Goal: Task Accomplishment & Management: Use online tool/utility

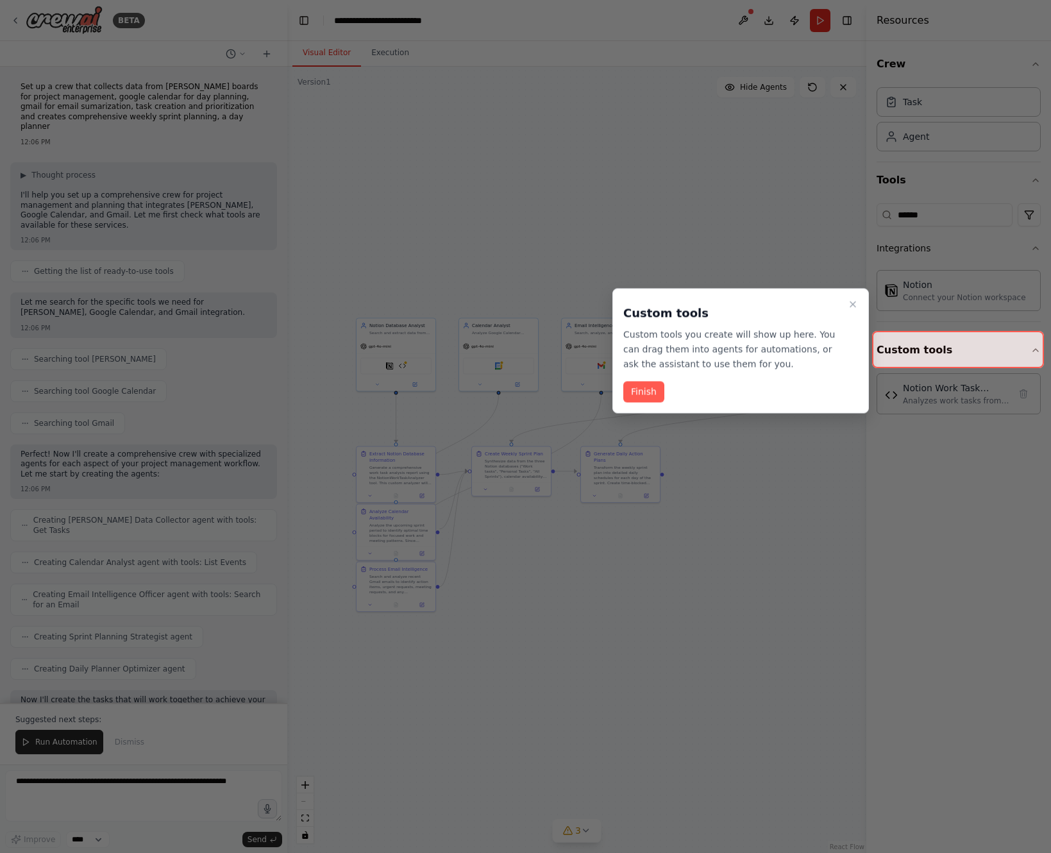
scroll to position [13089, 0]
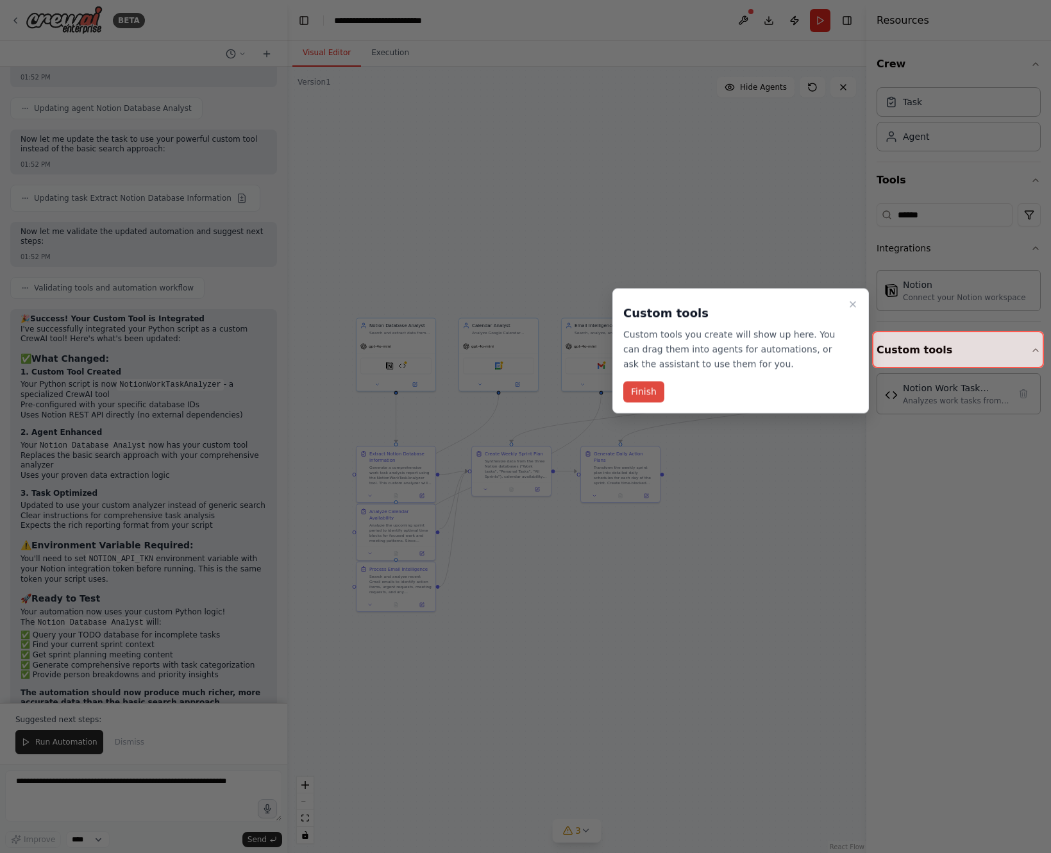
click at [642, 392] on button "Finish" at bounding box center [643, 392] width 41 height 21
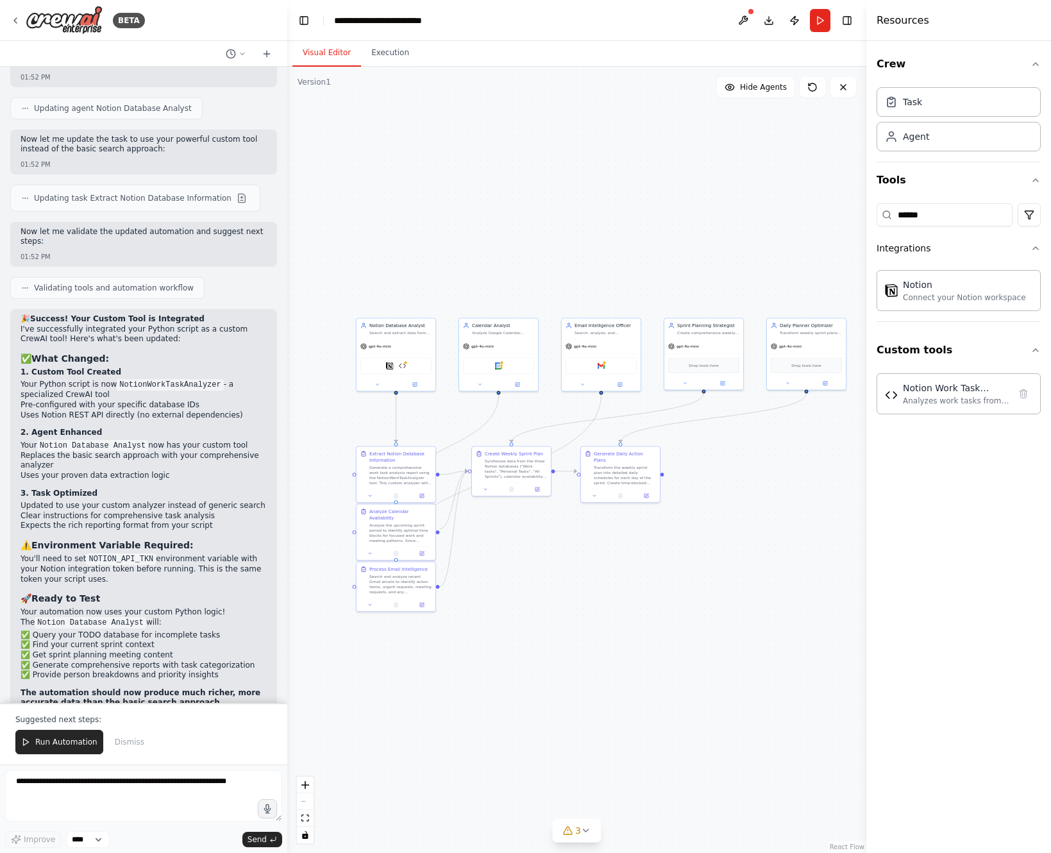
click at [993, 471] on div "Crew Task Agent Tools ****** Integrations Notion Connect your Notion workspace …" at bounding box center [958, 447] width 185 height 812
click at [952, 490] on div "Crew Task Agent Tools ****** Integrations Notion Connect your Notion workspace …" at bounding box center [958, 447] width 185 height 812
click at [912, 398] on div "Analyzes work tasks from Notion databases, categorizes them by urgency, integra…" at bounding box center [956, 400] width 106 height 10
click at [903, 393] on div "Notion Work Task Analyzer" at bounding box center [956, 387] width 106 height 13
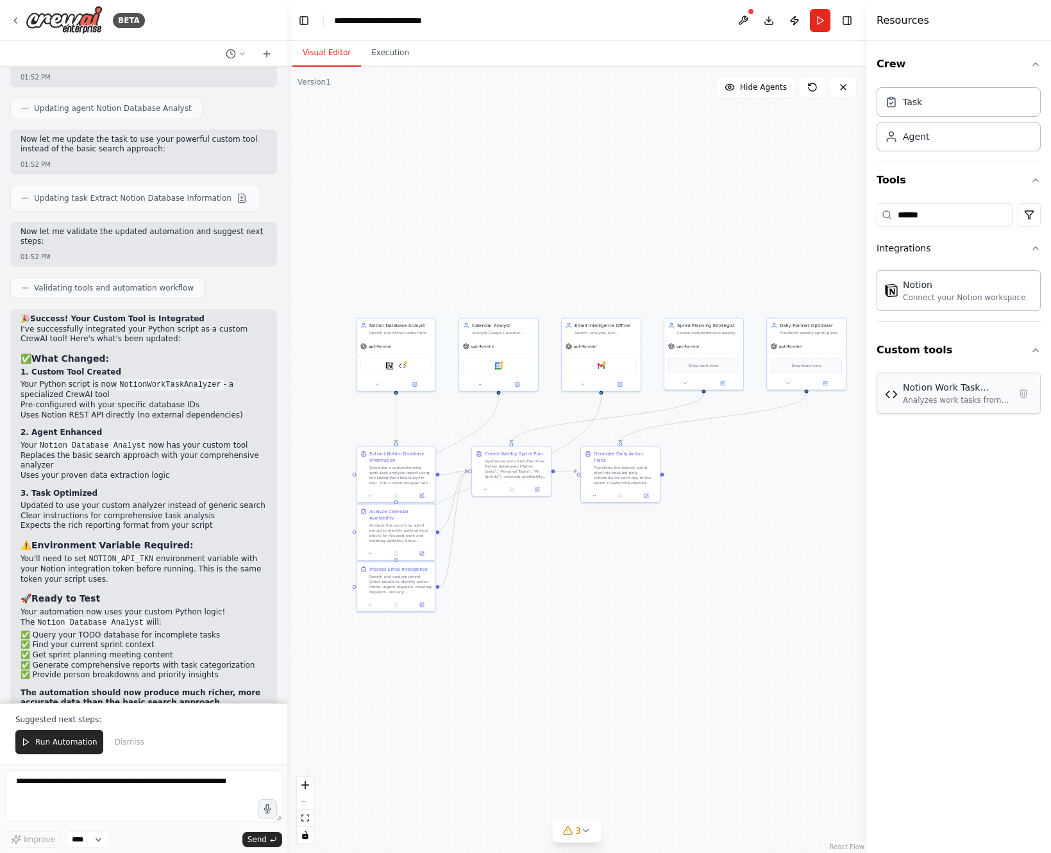
click at [903, 393] on div "Notion Work Task Analyzer" at bounding box center [956, 387] width 106 height 13
click at [913, 471] on div "Crew Task Agent Tools ****** Integrations Notion Connect your Notion workspace …" at bounding box center [958, 447] width 185 height 812
click at [916, 396] on div "Analyzes work tasks from Notion databases, categorizes them by urgency, integra…" at bounding box center [956, 400] width 106 height 10
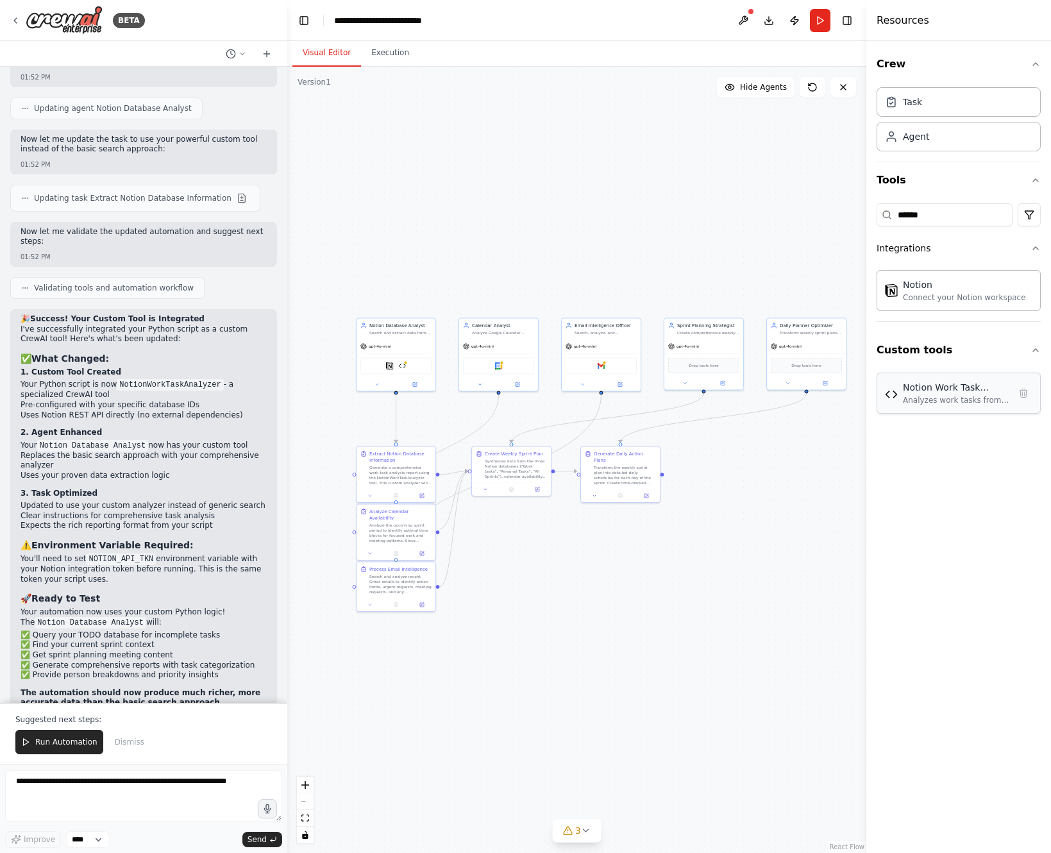
click at [897, 396] on img at bounding box center [891, 394] width 13 height 13
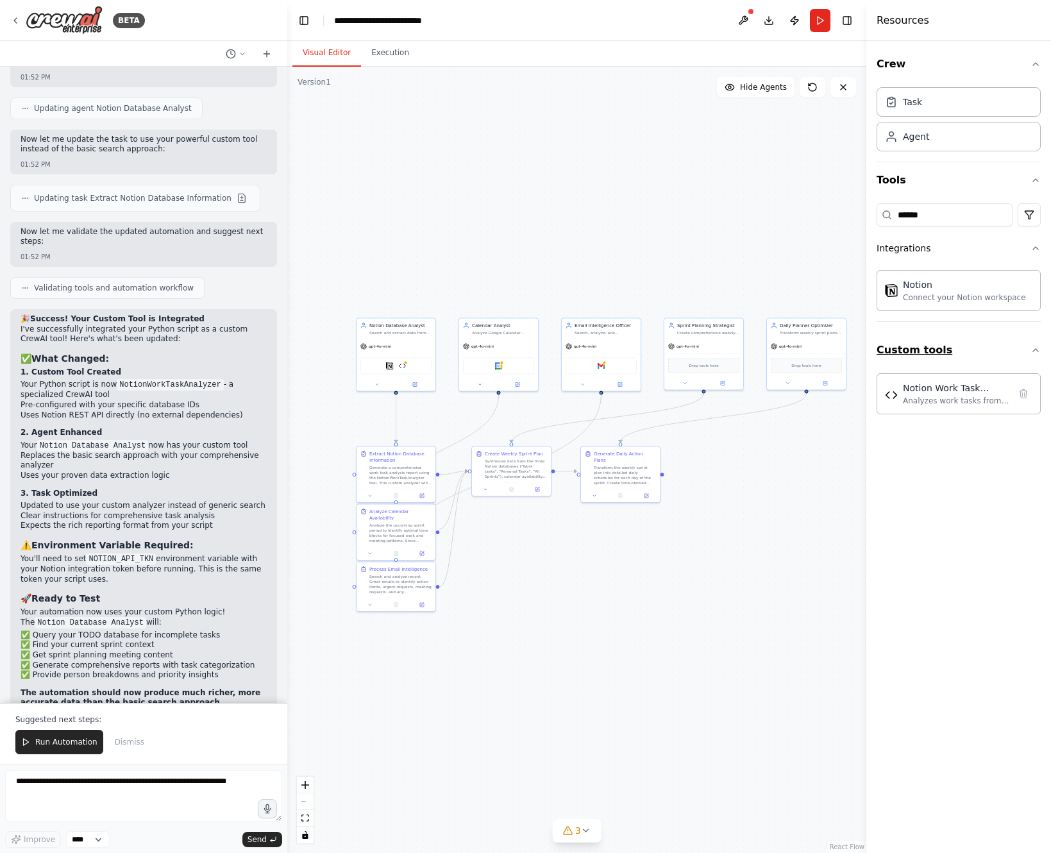
click at [930, 367] on button "Custom tools" at bounding box center [959, 350] width 164 height 36
click at [19, 19] on icon at bounding box center [15, 20] width 10 height 10
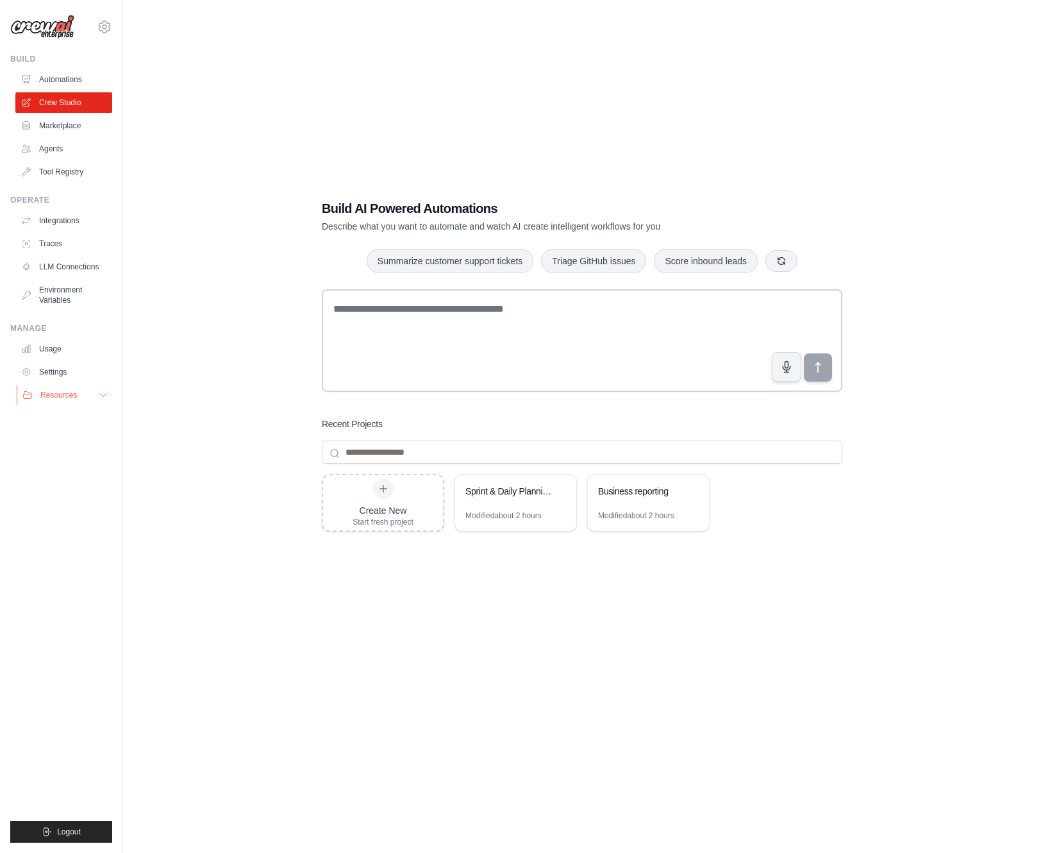
click at [95, 396] on button "Resources" at bounding box center [65, 395] width 97 height 21
click at [65, 173] on link "Tool Registry" at bounding box center [65, 172] width 97 height 21
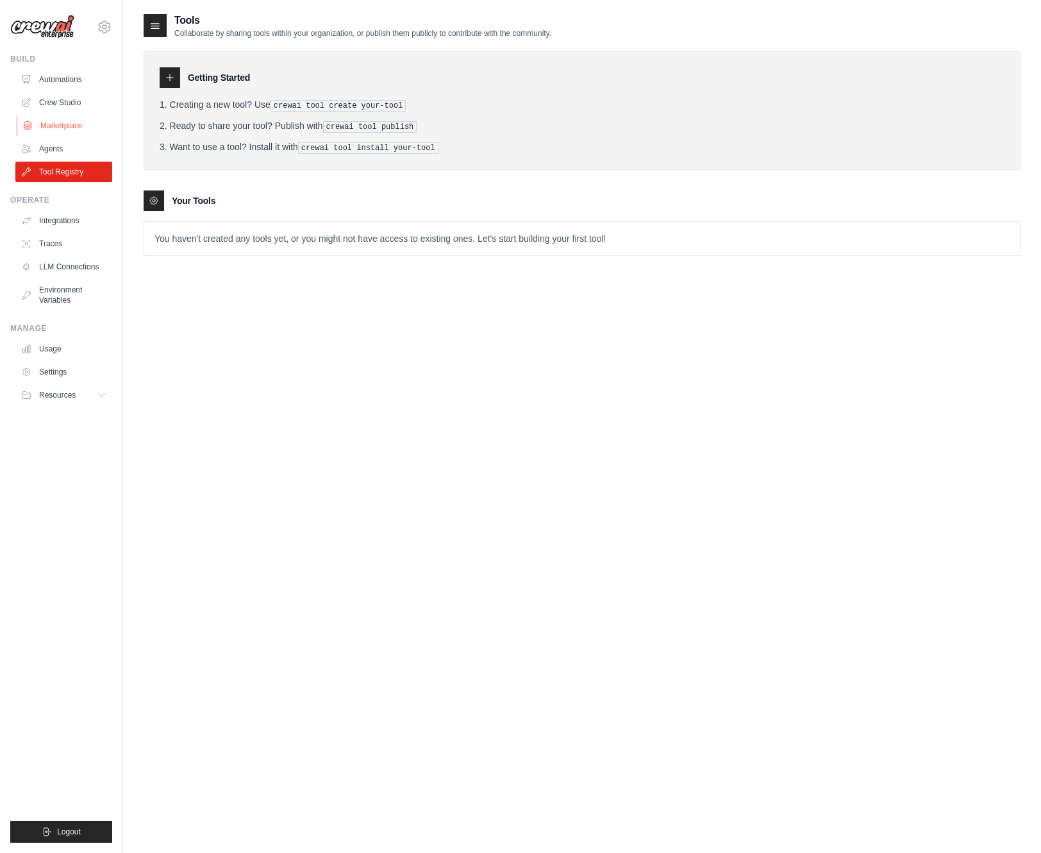
click at [49, 117] on link "Marketplace" at bounding box center [65, 125] width 97 height 21
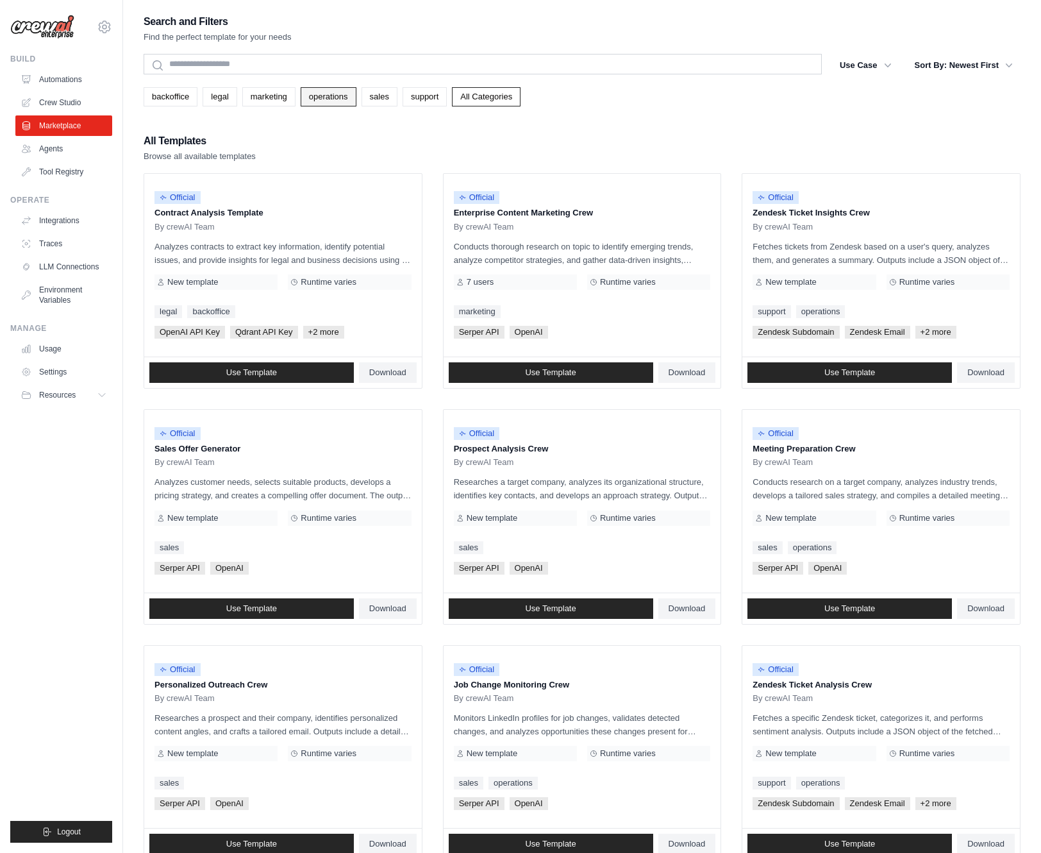
click at [330, 92] on link "operations" at bounding box center [329, 96] width 56 height 19
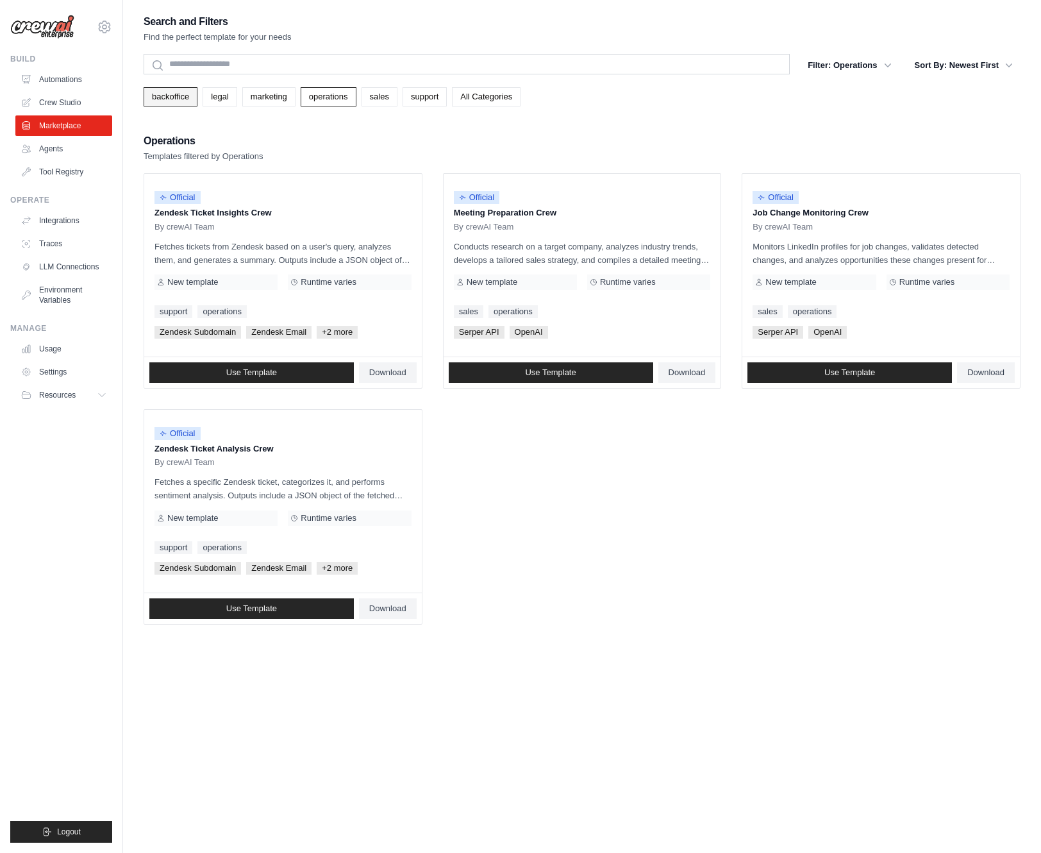
click at [180, 96] on link "backoffice" at bounding box center [171, 96] width 54 height 19
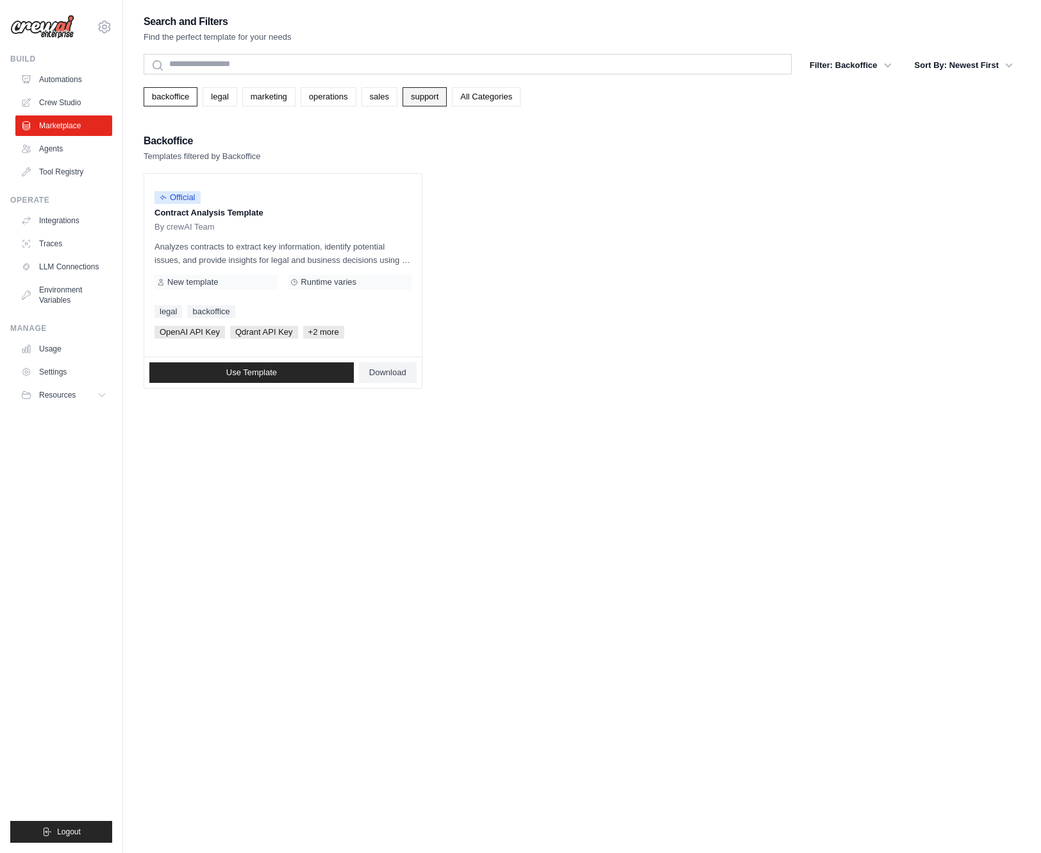
click at [421, 96] on link "support" at bounding box center [425, 96] width 44 height 19
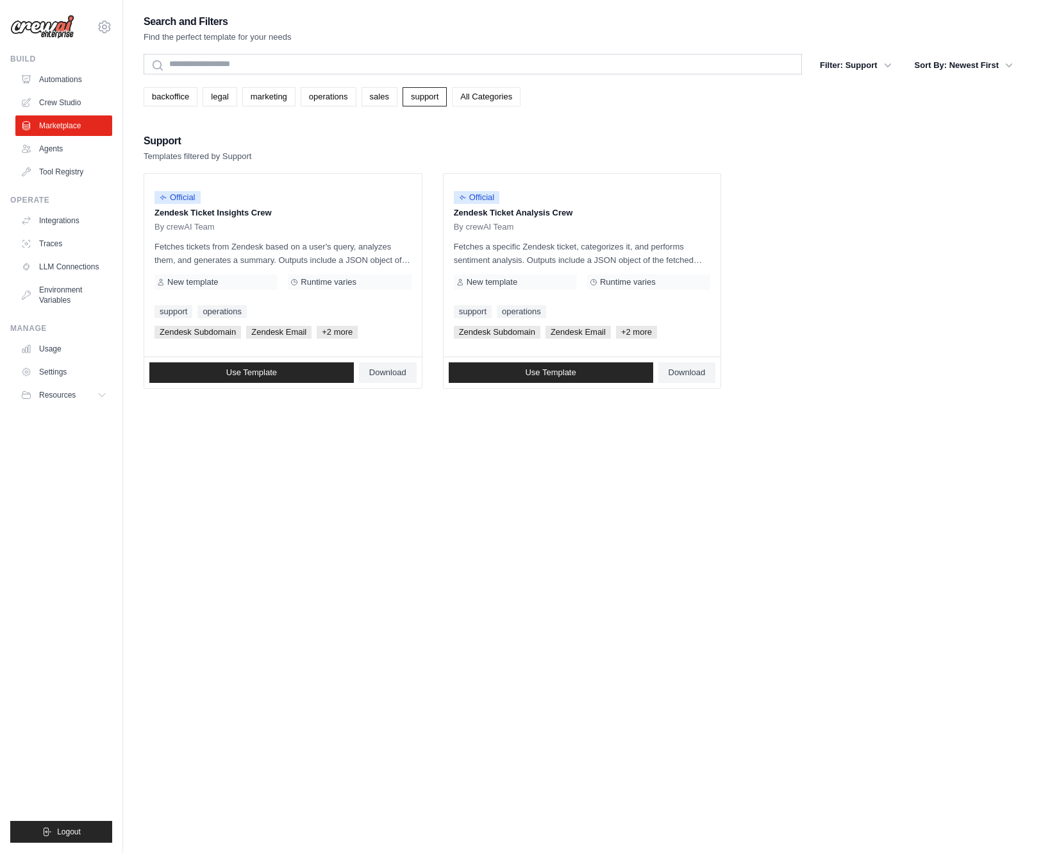
click at [479, 92] on link "All Categories" at bounding box center [486, 96] width 69 height 19
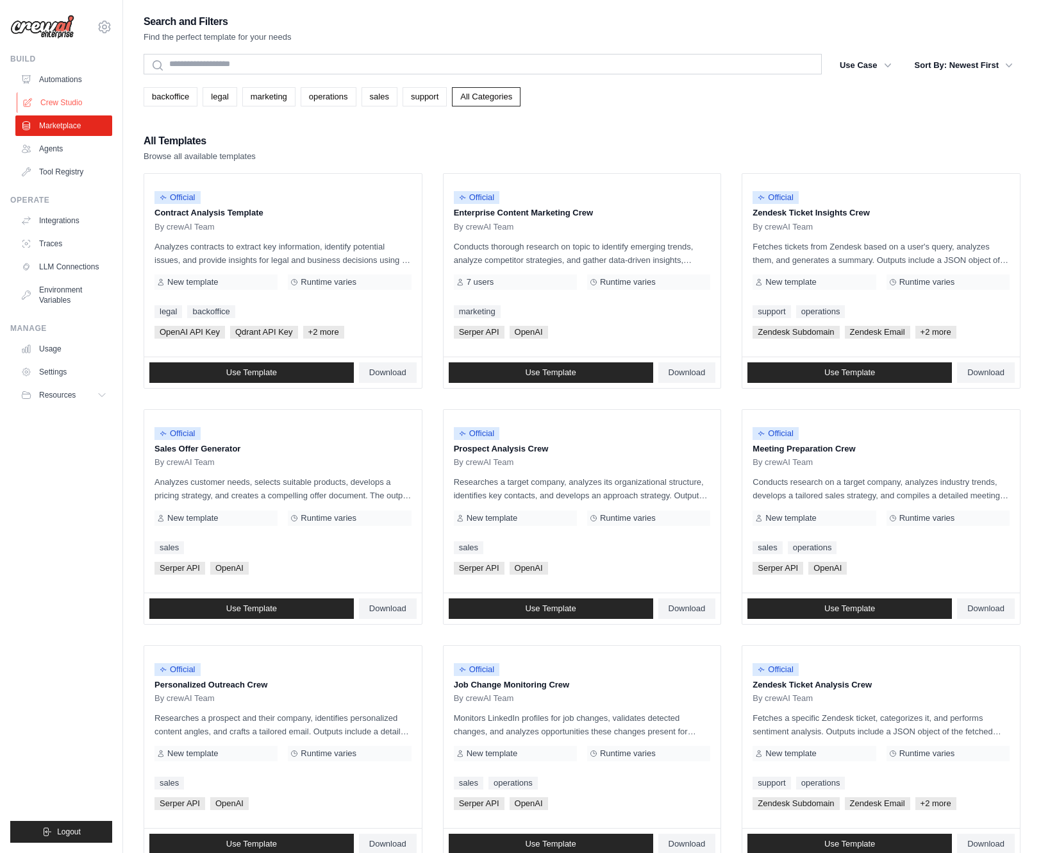
click at [61, 96] on link "Crew Studio" at bounding box center [65, 102] width 97 height 21
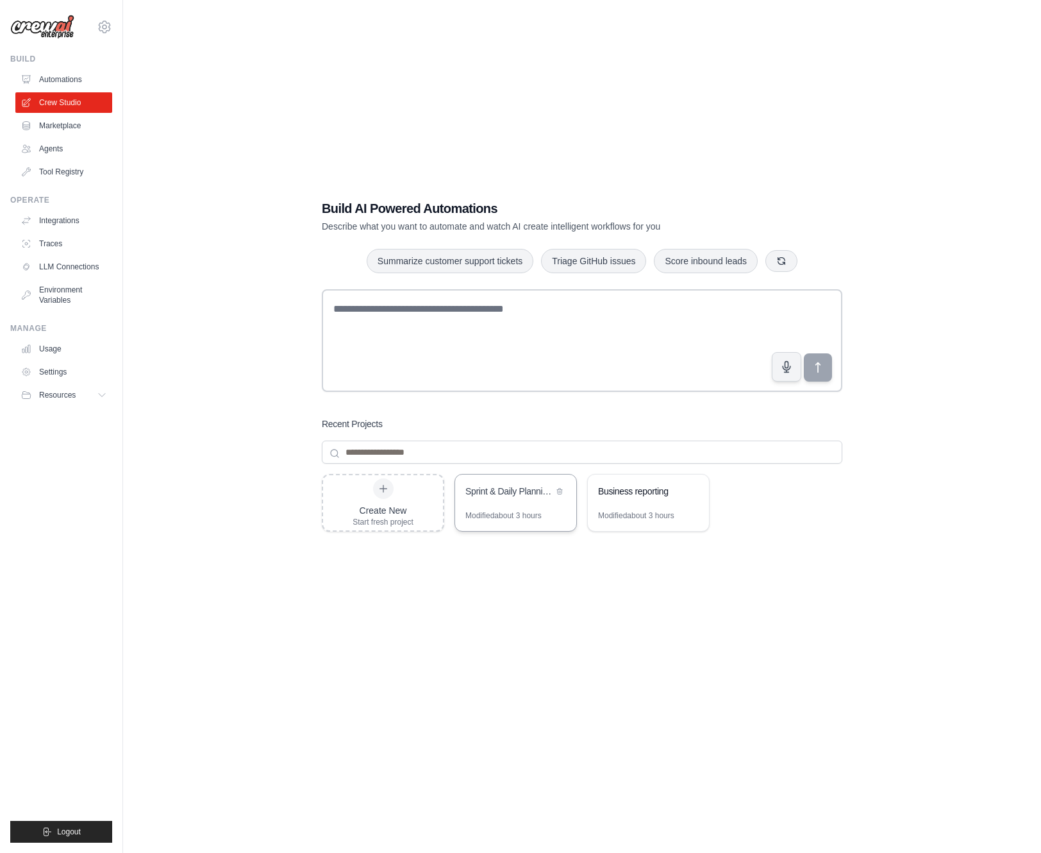
click at [522, 504] on div "Sprint & Daily Planning Hub" at bounding box center [515, 492] width 121 height 36
click at [53, 301] on link "Environment Variables" at bounding box center [65, 295] width 97 height 31
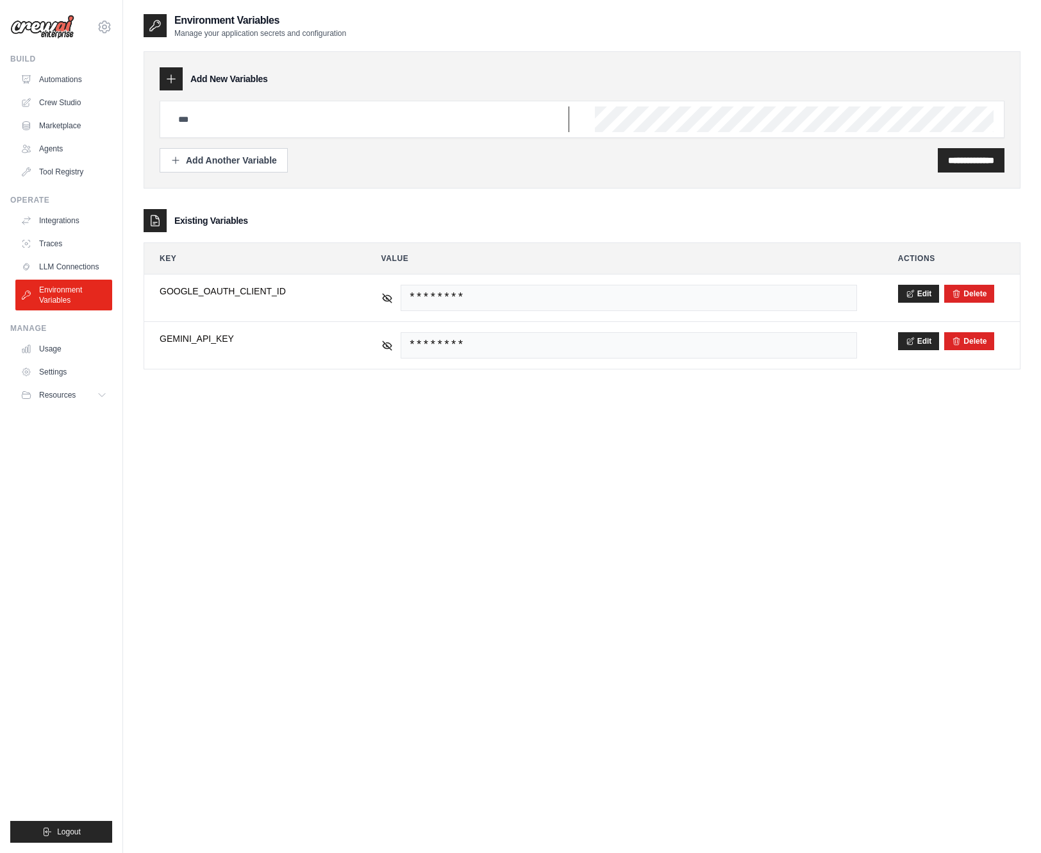
paste input "**********"
type input "**********"
click at [953, 162] on input "**********" at bounding box center [971, 160] width 46 height 13
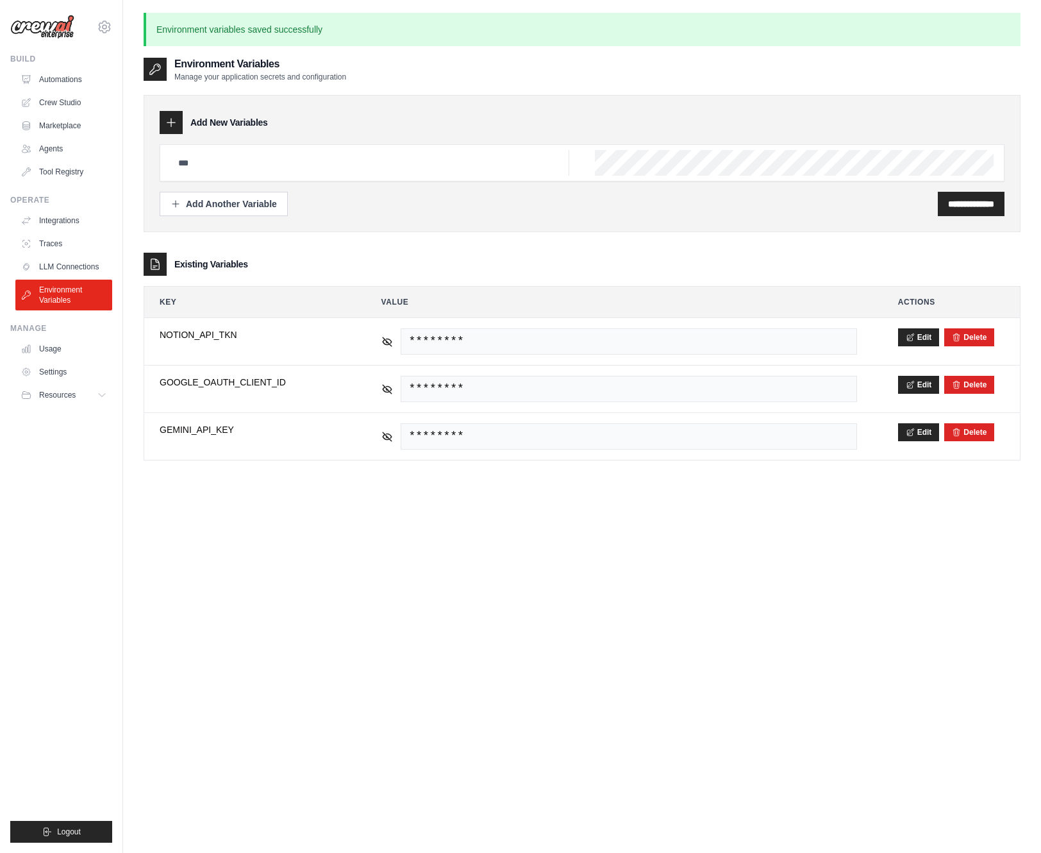
click at [564, 487] on div "**********" at bounding box center [582, 482] width 877 height 853
click at [57, 99] on link "Crew Studio" at bounding box center [65, 102] width 97 height 21
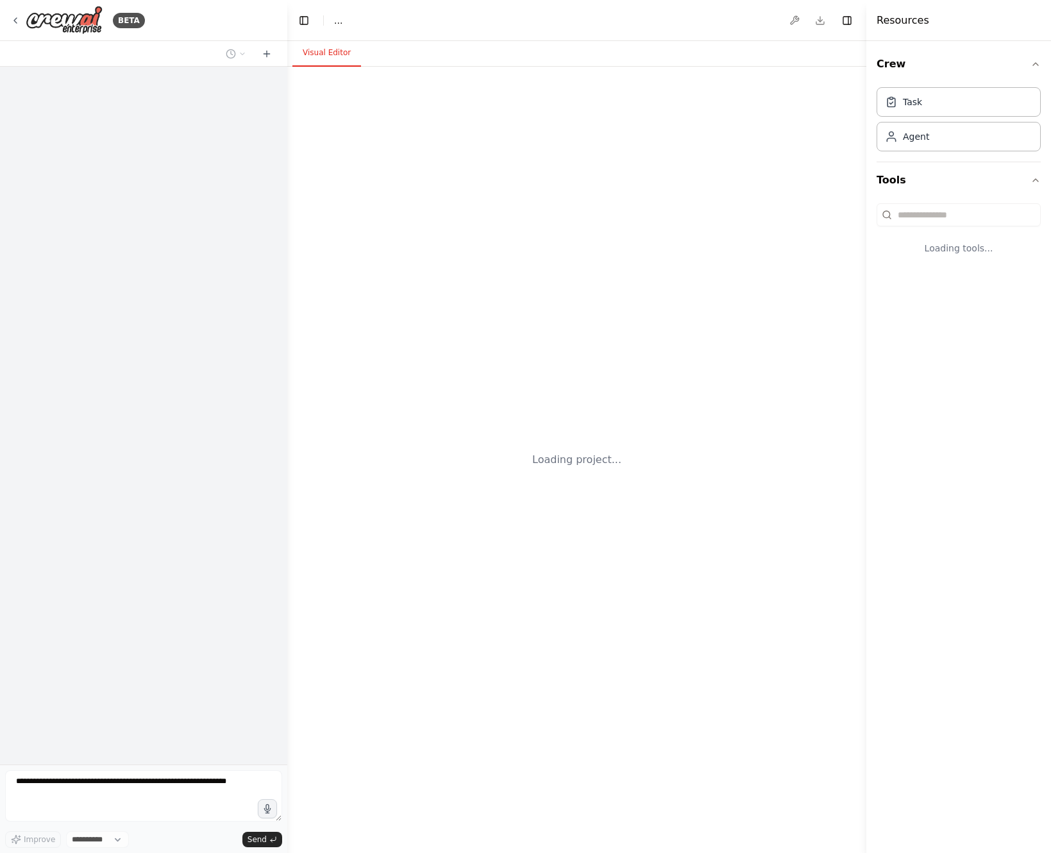
select select "****"
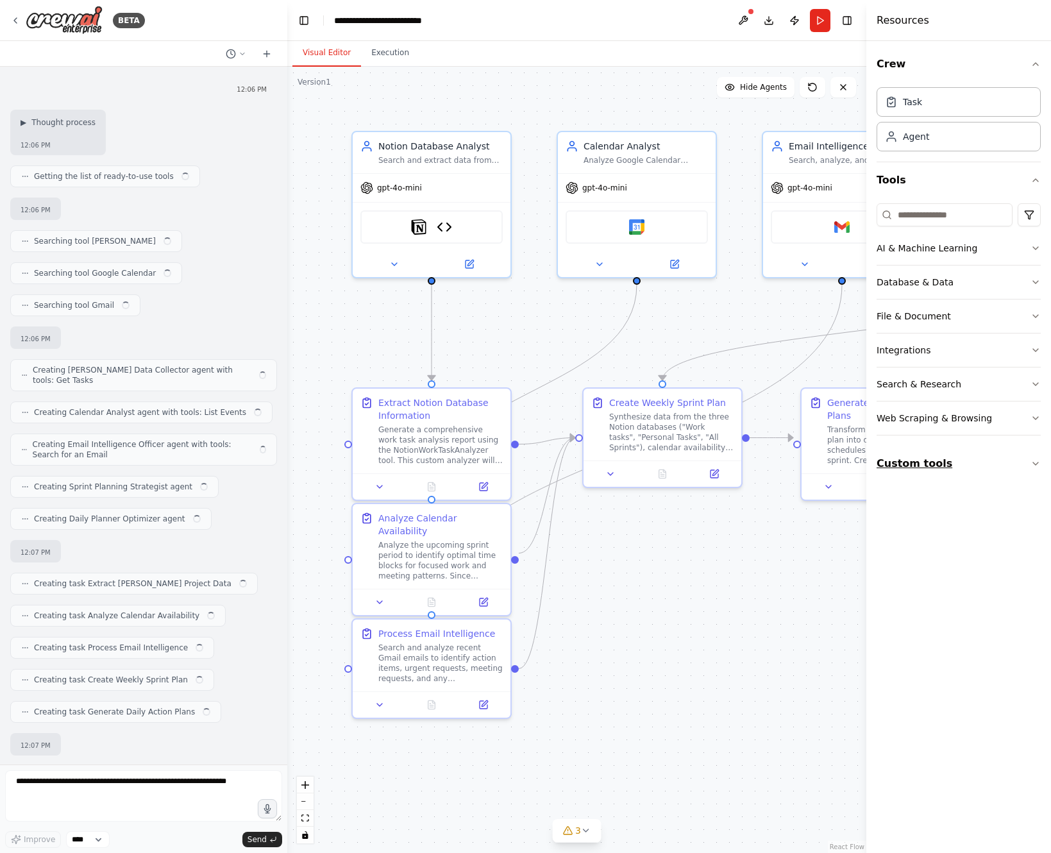
scroll to position [12956, 0]
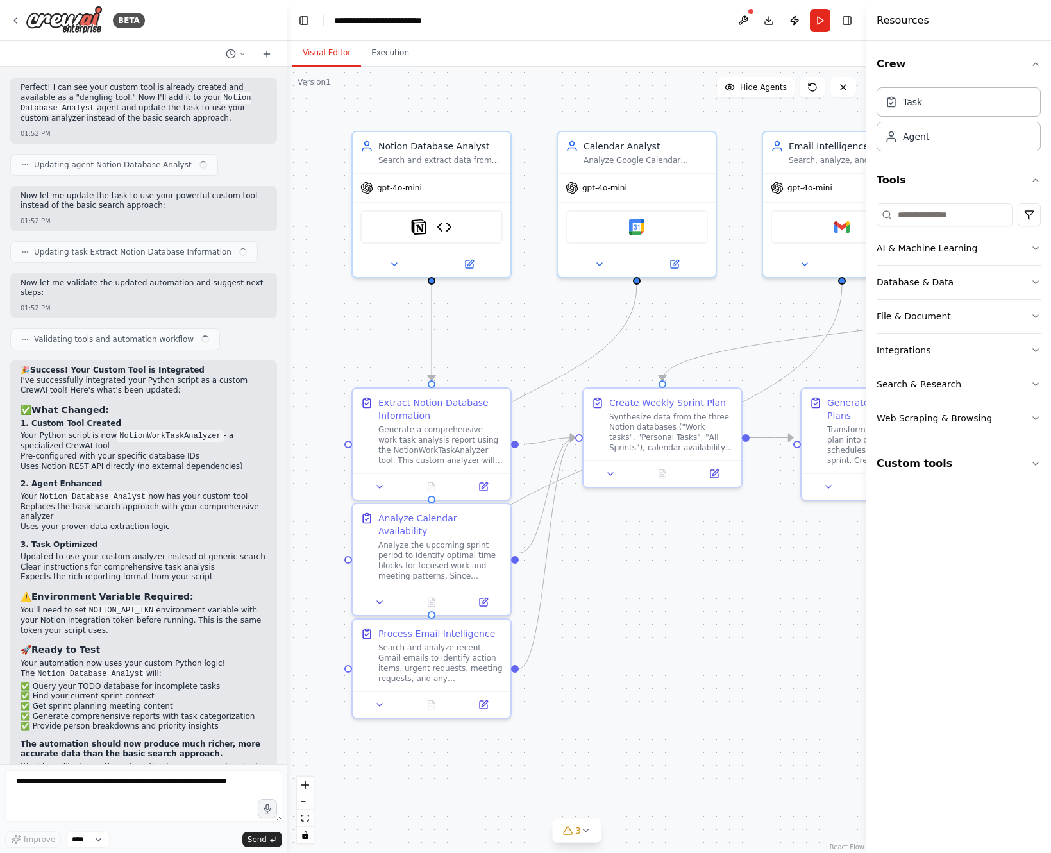
click at [912, 467] on button "Custom tools" at bounding box center [959, 464] width 164 height 36
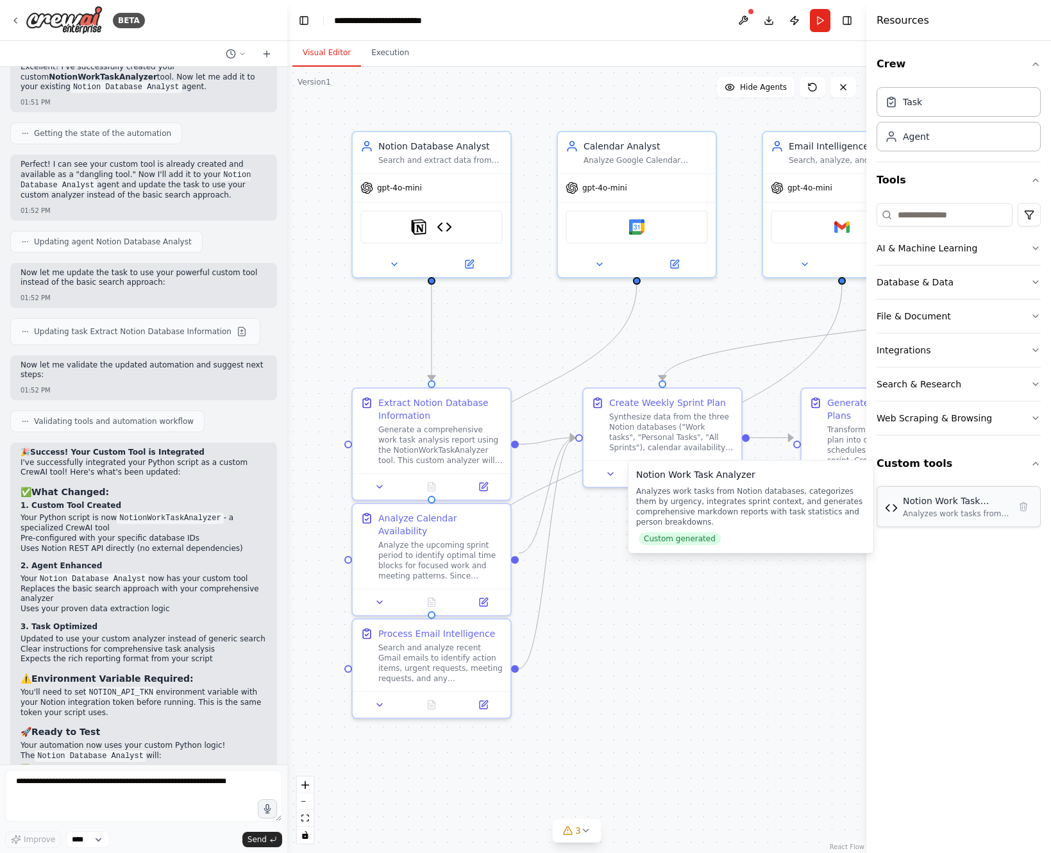
click at [914, 512] on div "Analyzes work tasks from Notion databases, categorizes them by urgency, integra…" at bounding box center [956, 513] width 106 height 10
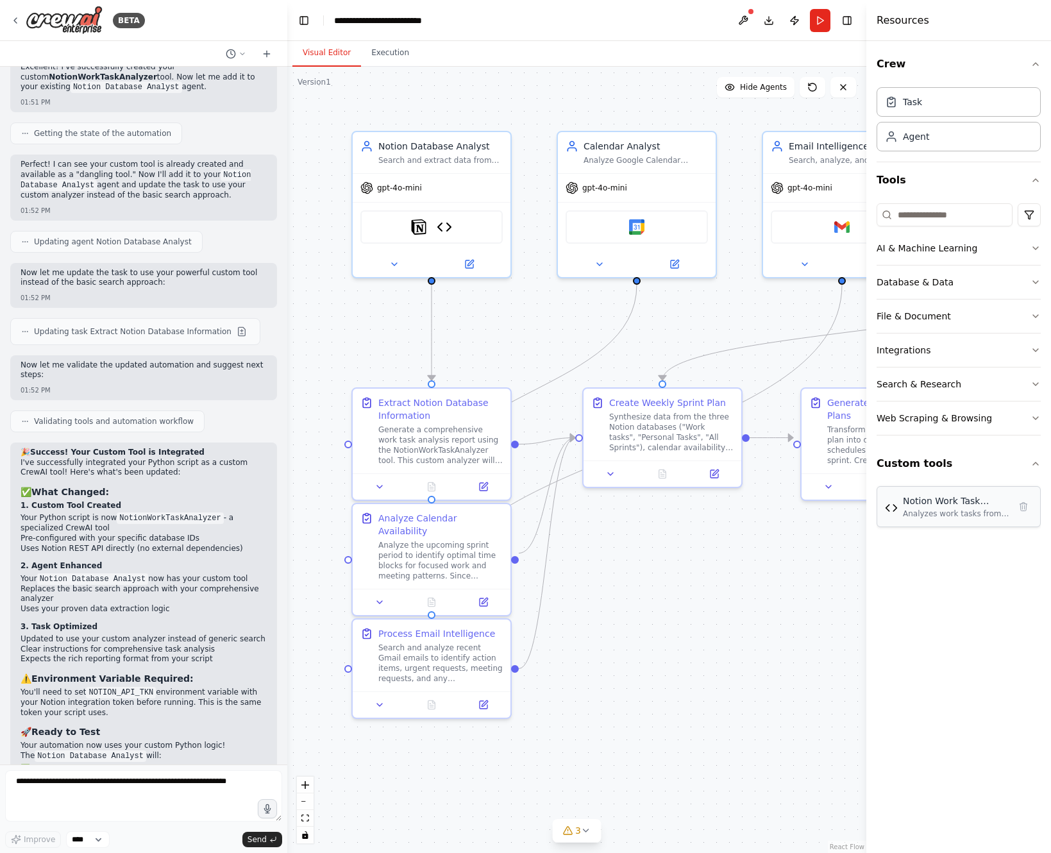
click at [914, 512] on div "Analyzes work tasks from Notion databases, categorizes them by urgency, integra…" at bounding box center [956, 513] width 106 height 10
click at [896, 505] on img at bounding box center [891, 507] width 13 height 13
click at [896, 504] on img at bounding box center [891, 507] width 13 height 13
drag, startPoint x: 896, startPoint y: 504, endPoint x: 895, endPoint y: 512, distance: 7.7
click at [895, 512] on img at bounding box center [891, 507] width 13 height 13
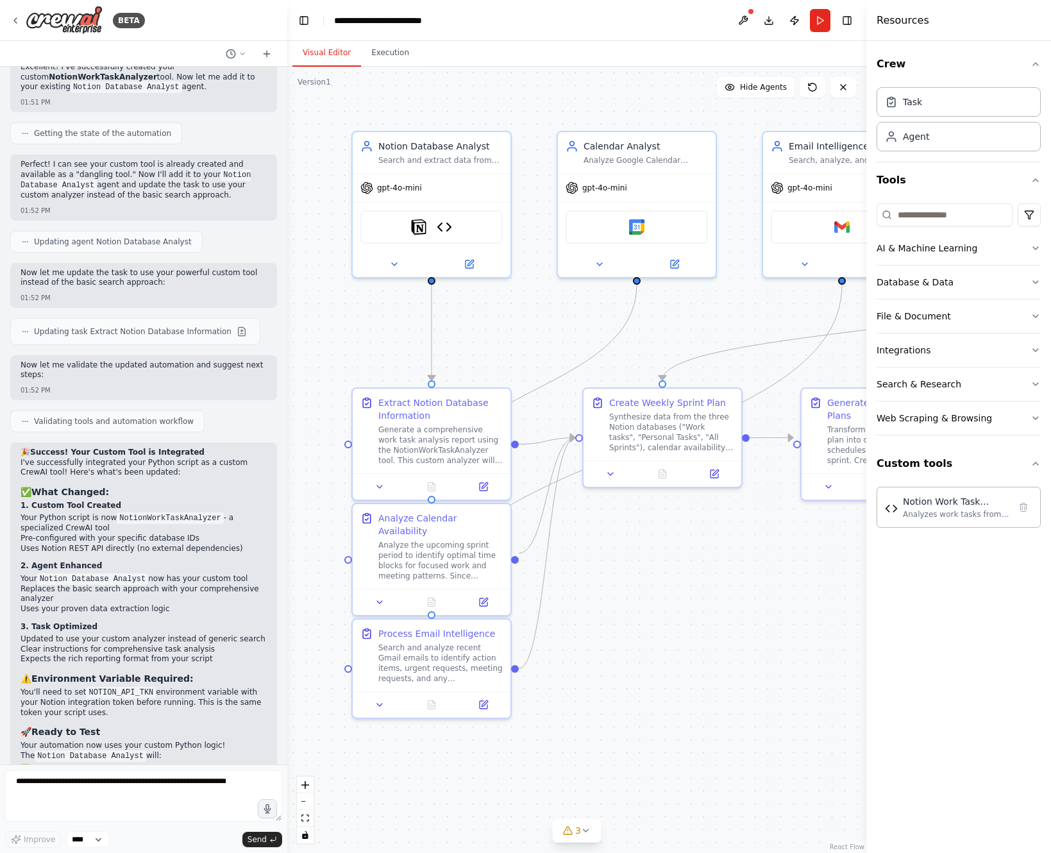
click at [744, 547] on div ".deletable-edge-delete-btn { width: 20px; height: 20px; border: 0px solid #ffff…" at bounding box center [576, 460] width 579 height 786
click at [180, 782] on textarea at bounding box center [143, 795] width 277 height 51
click at [85, 794] on textarea at bounding box center [143, 795] width 277 height 51
click at [53, 784] on textarea at bounding box center [143, 795] width 277 height 51
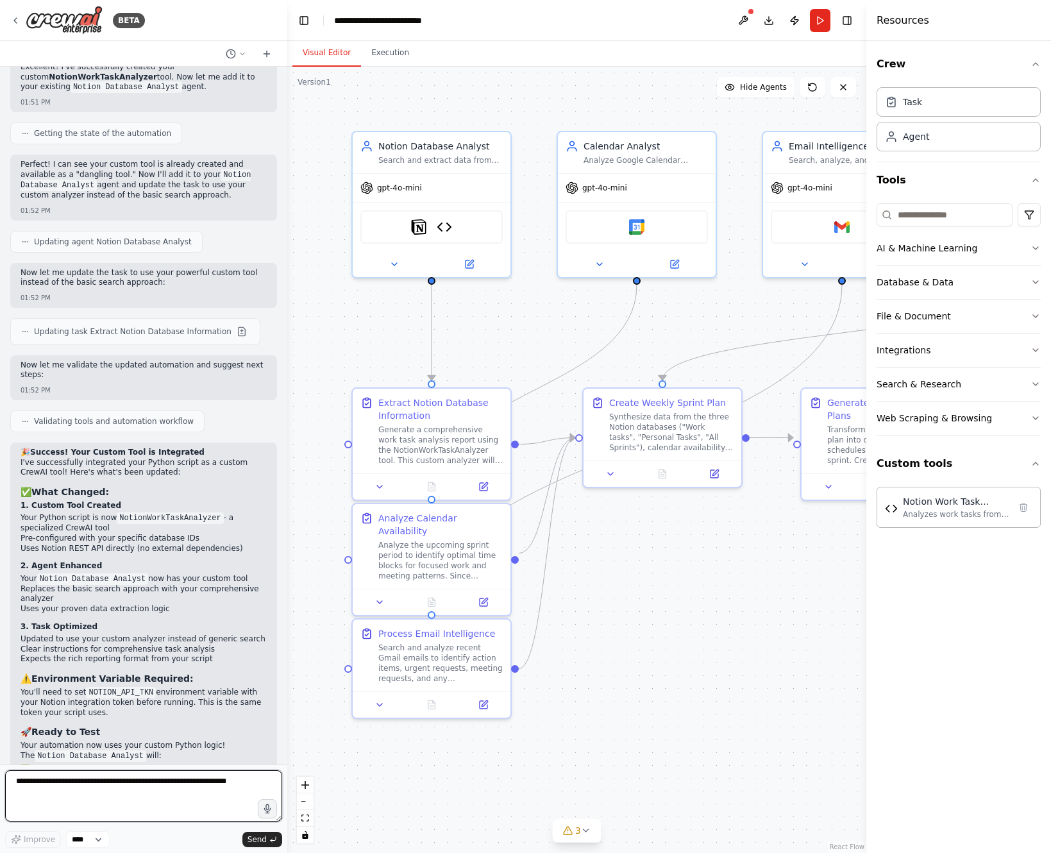
click at [53, 784] on textarea at bounding box center [143, 795] width 277 height 51
drag, startPoint x: 154, startPoint y: 640, endPoint x: 86, endPoint y: 644, distance: 68.1
click at [86, 687] on code "NOTION_API_TKN" at bounding box center [121, 693] width 70 height 12
copy p "NOTION_API_TKN"
click at [19, 19] on icon at bounding box center [15, 20] width 10 height 10
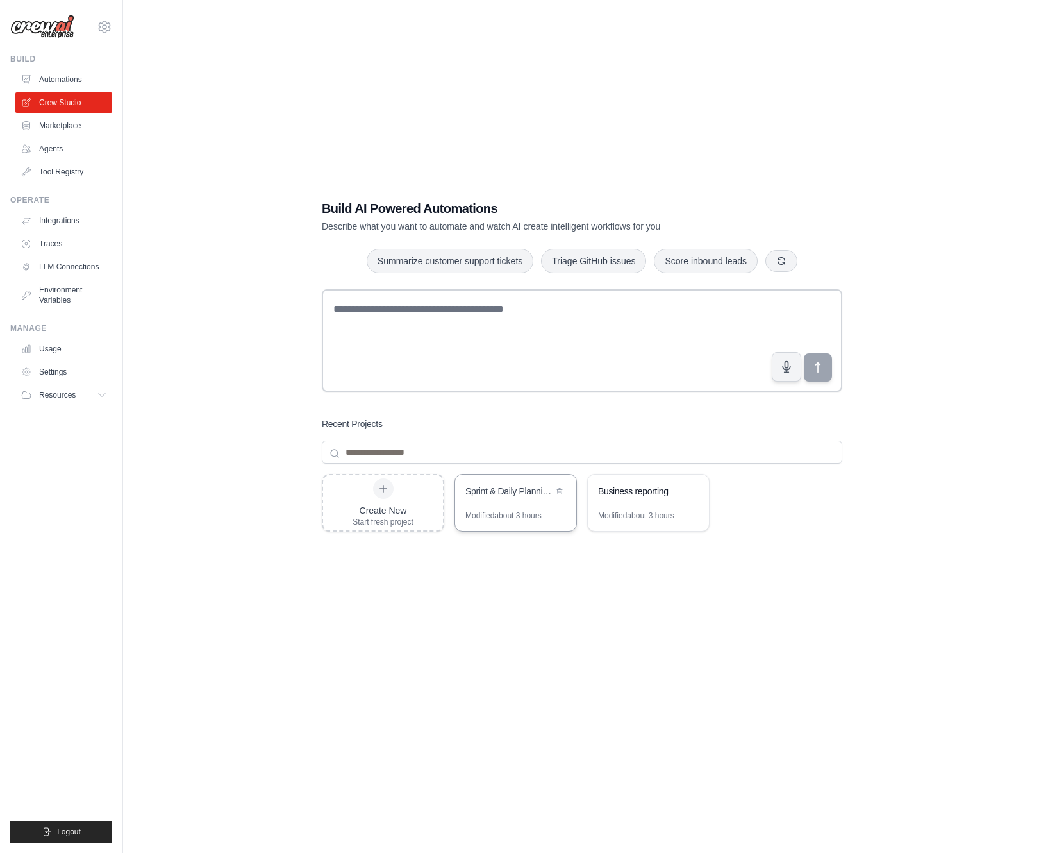
click at [516, 512] on div "Modified about 3 hours" at bounding box center [504, 515] width 76 height 10
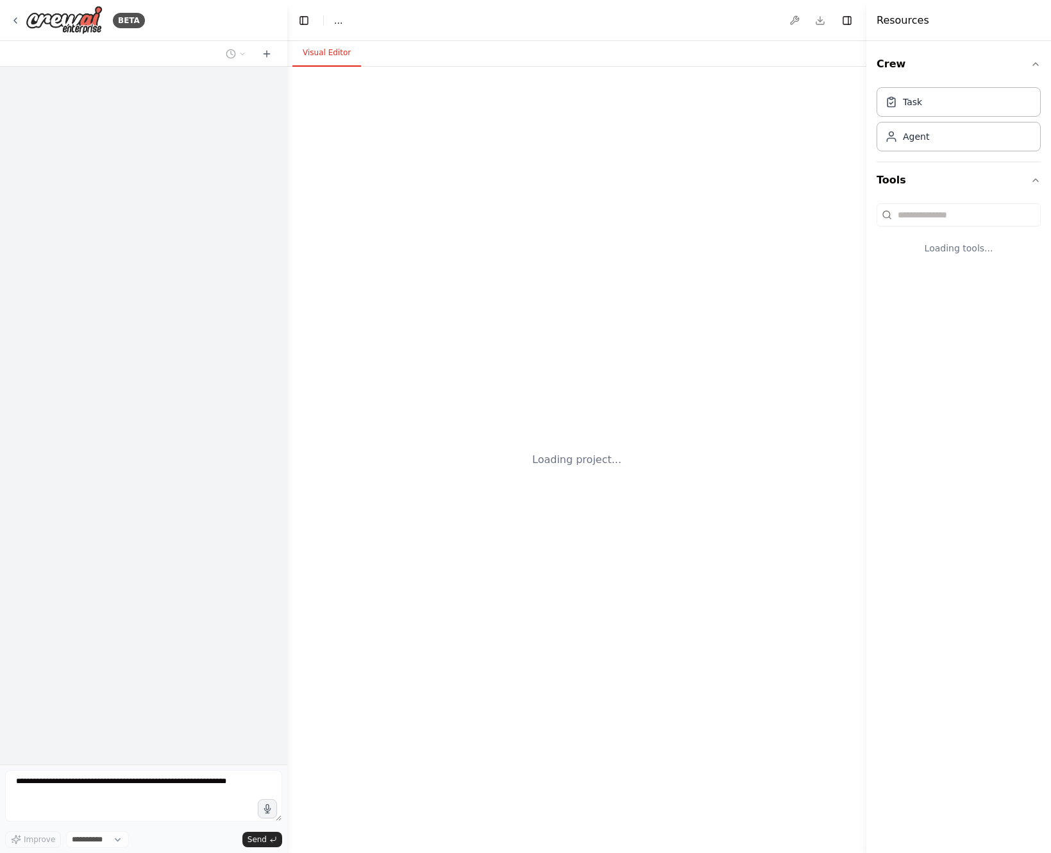
select select "****"
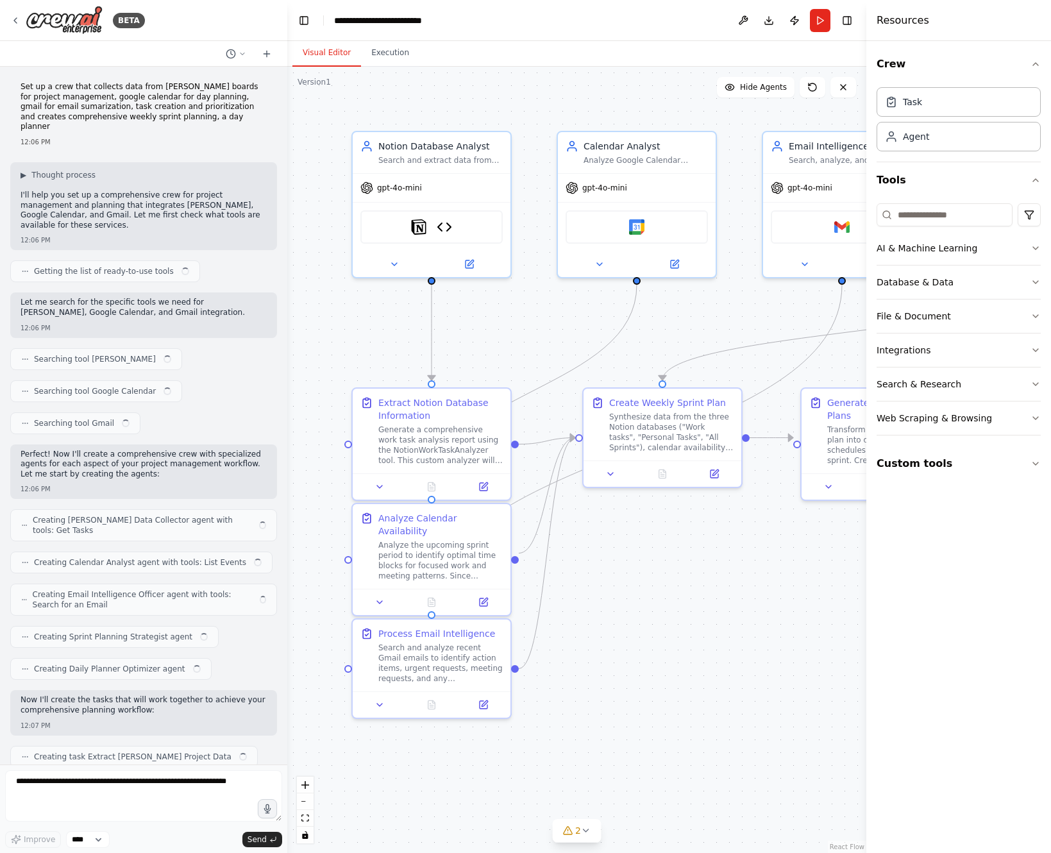
scroll to position [12956, 0]
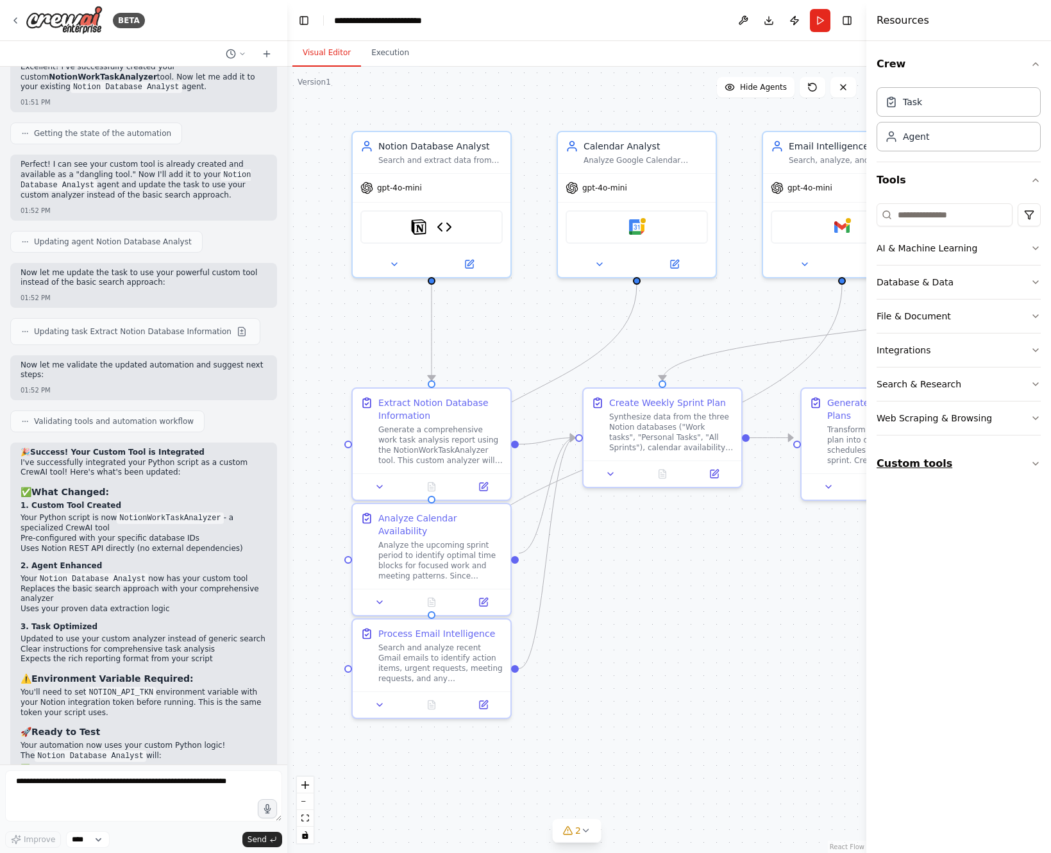
click at [960, 471] on button "Custom tools" at bounding box center [959, 464] width 164 height 36
click at [205, 811] on textarea at bounding box center [143, 795] width 277 height 51
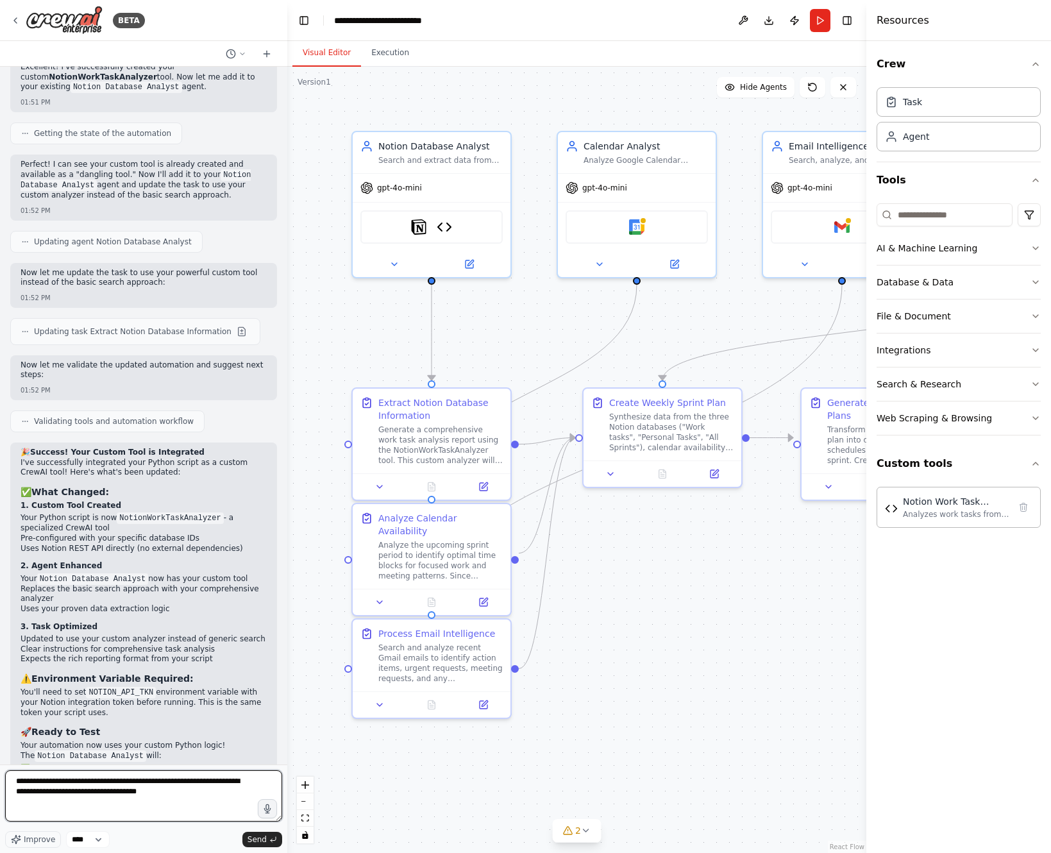
type textarea "**********"
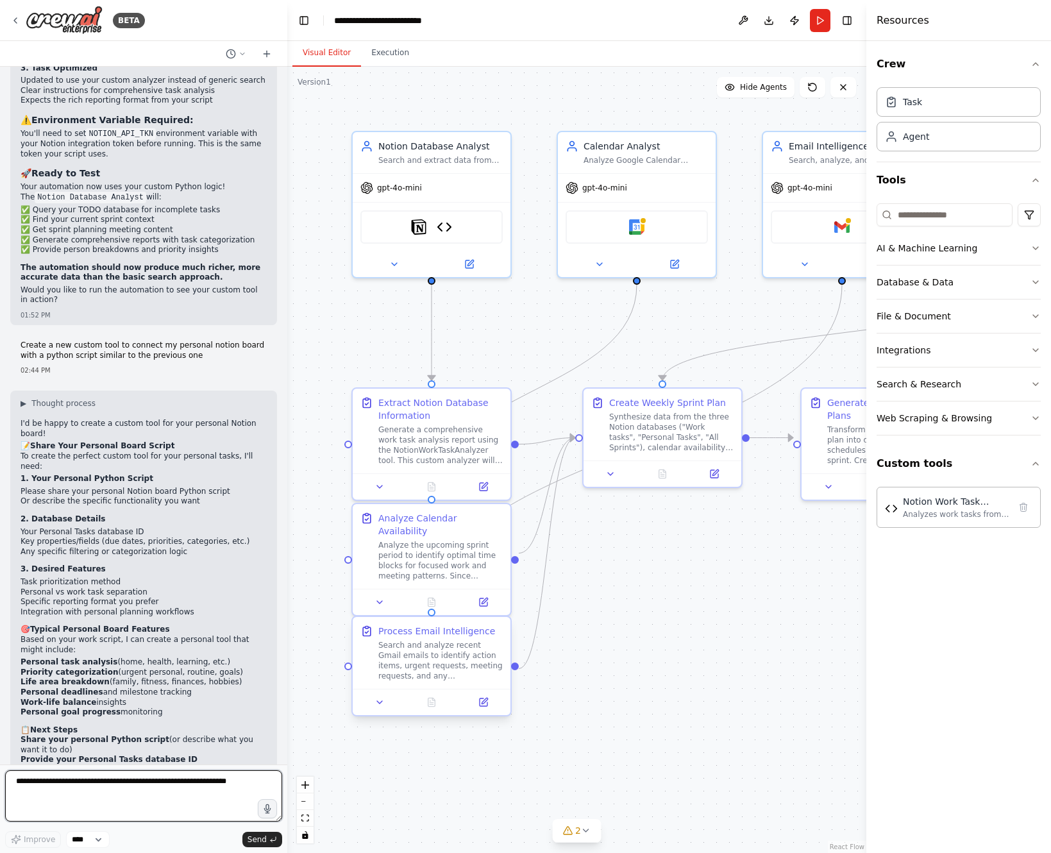
scroll to position [13526, 0]
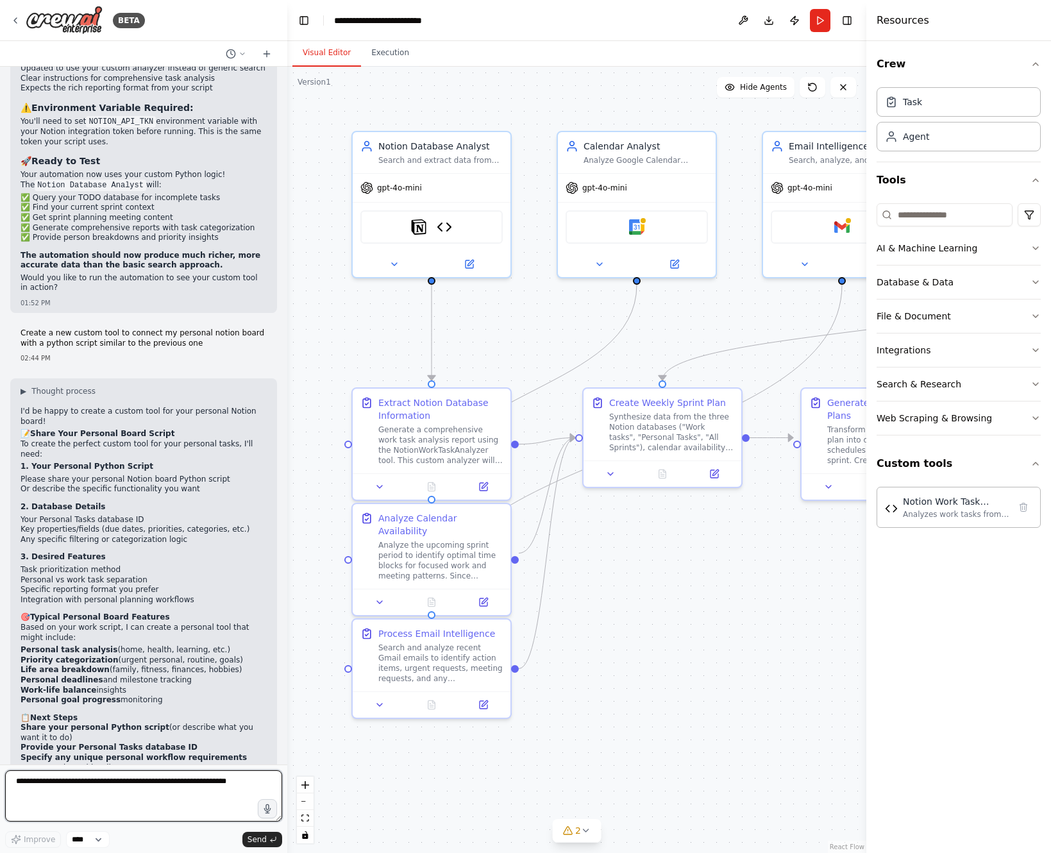
paste textarea "**********"
type textarea "**********"
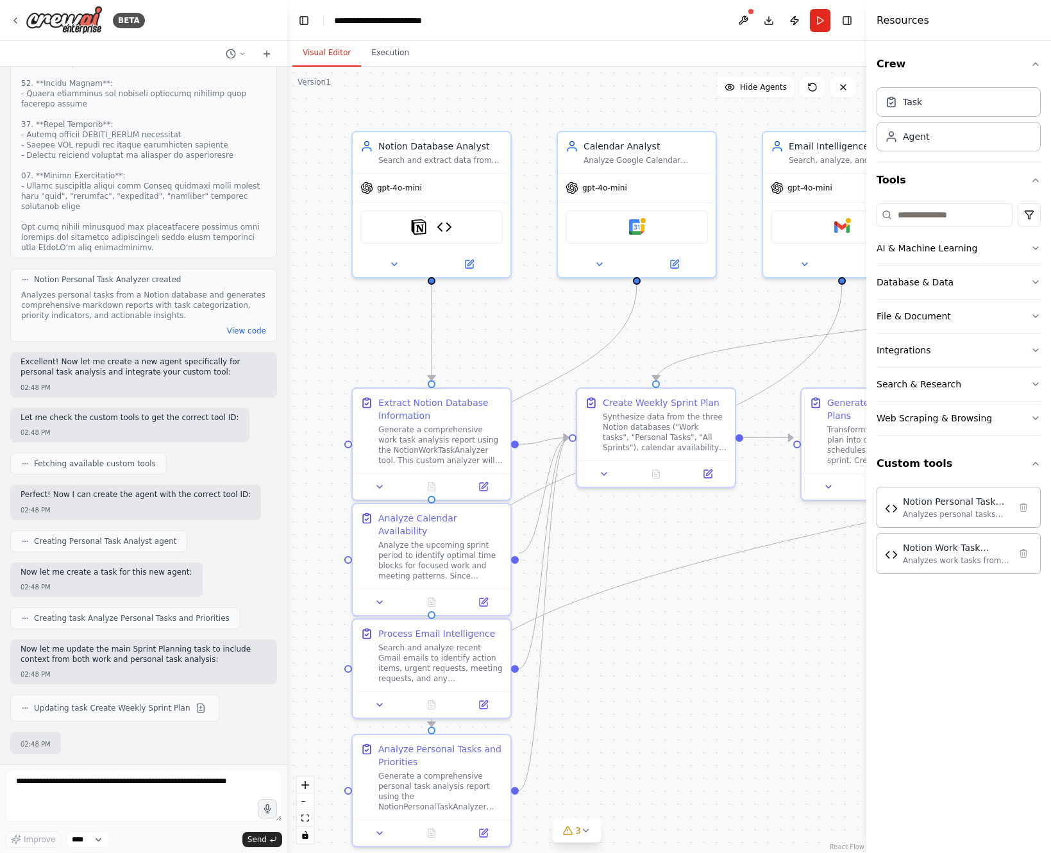
scroll to position [17528, 0]
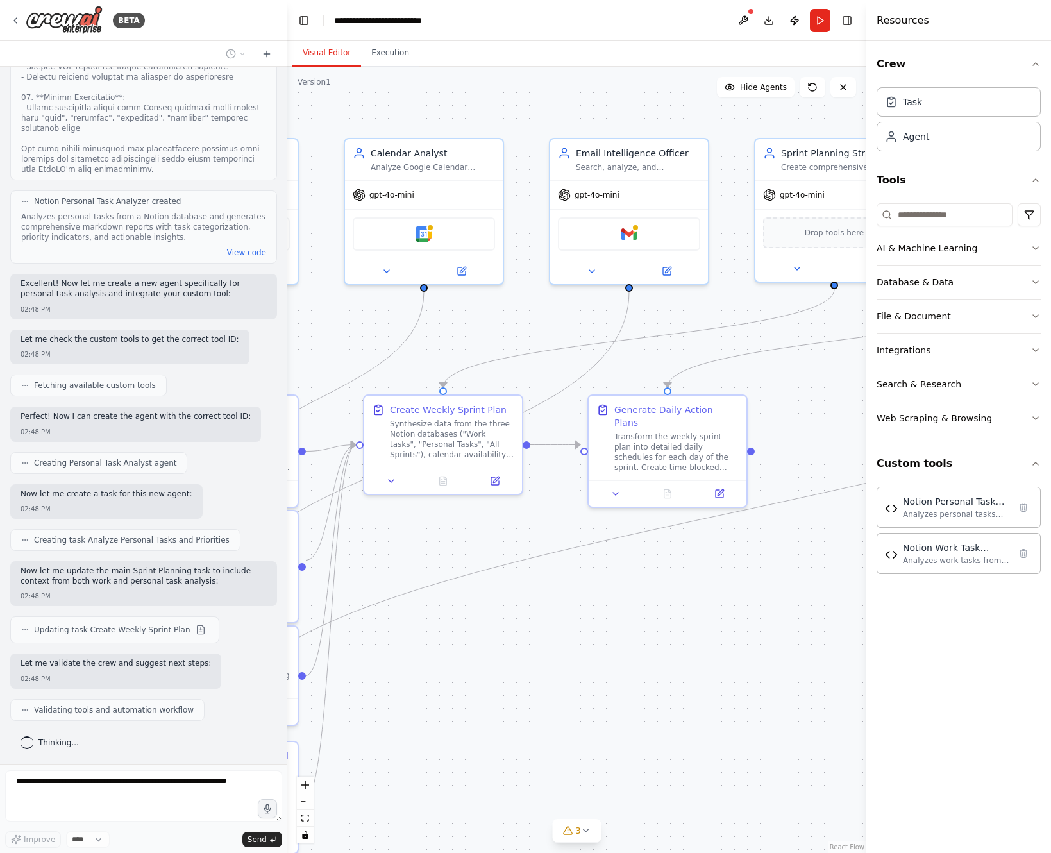
drag, startPoint x: 653, startPoint y: 630, endPoint x: 405, endPoint y: 647, distance: 248.1
click at [405, 647] on div ".deletable-edge-delete-btn { width: 20px; height: 20px; border: 0px solid #ffff…" at bounding box center [576, 460] width 579 height 786
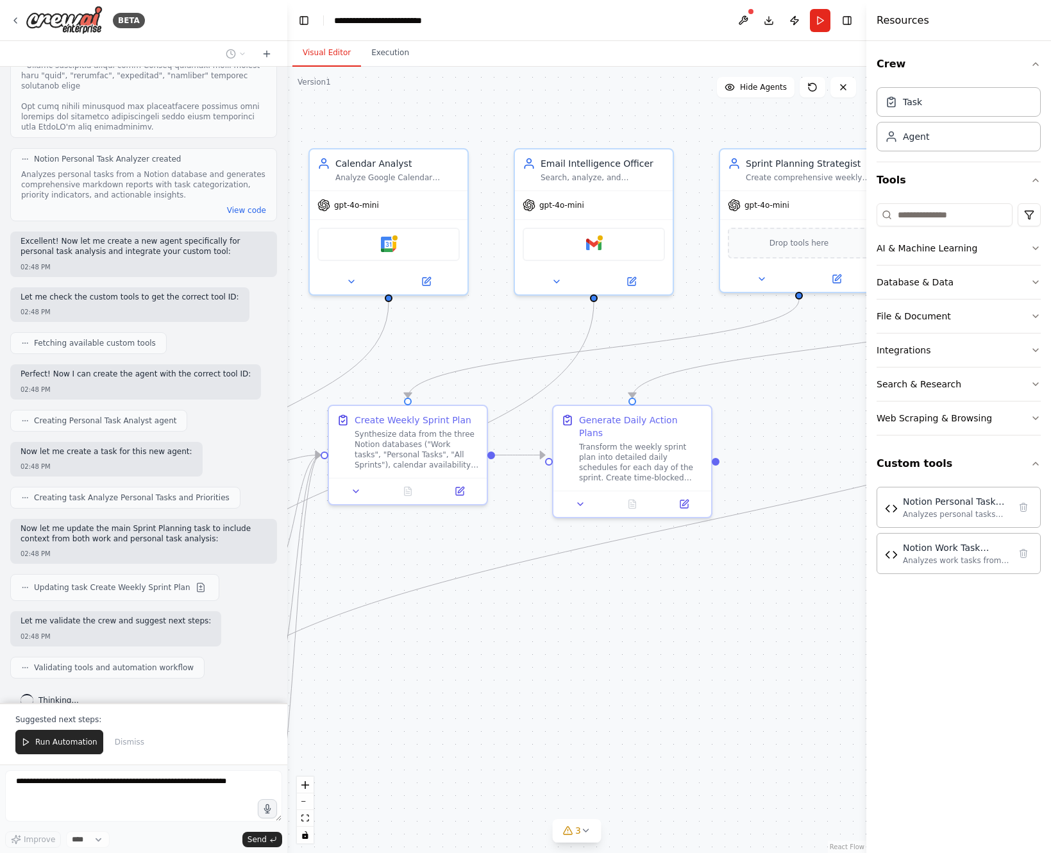
drag, startPoint x: 610, startPoint y: 641, endPoint x: 394, endPoint y: 610, distance: 218.2
click at [394, 610] on div ".deletable-edge-delete-btn { width: 20px; height: 20px; border: 0px solid #ffff…" at bounding box center [576, 460] width 579 height 786
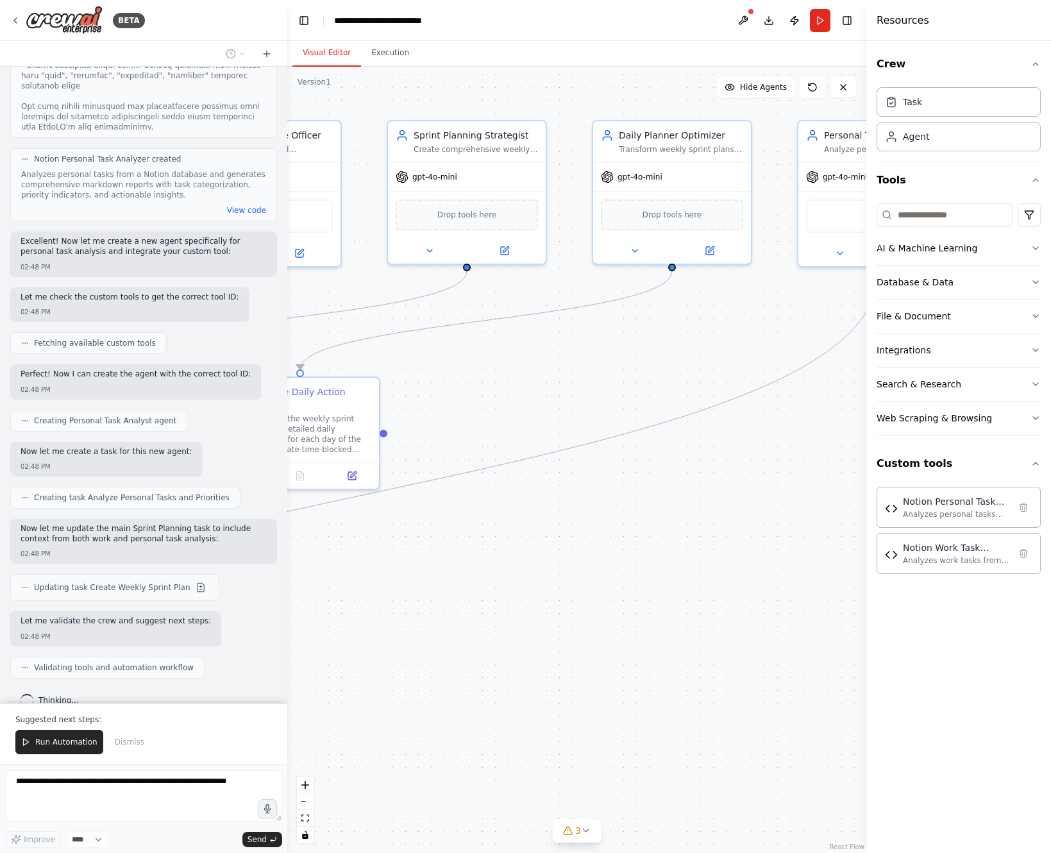
drag, startPoint x: 661, startPoint y: 580, endPoint x: 544, endPoint y: 582, distance: 116.7
click at [544, 582] on div ".deletable-edge-delete-btn { width: 20px; height: 20px; border: 0px solid #ffff…" at bounding box center [576, 460] width 579 height 786
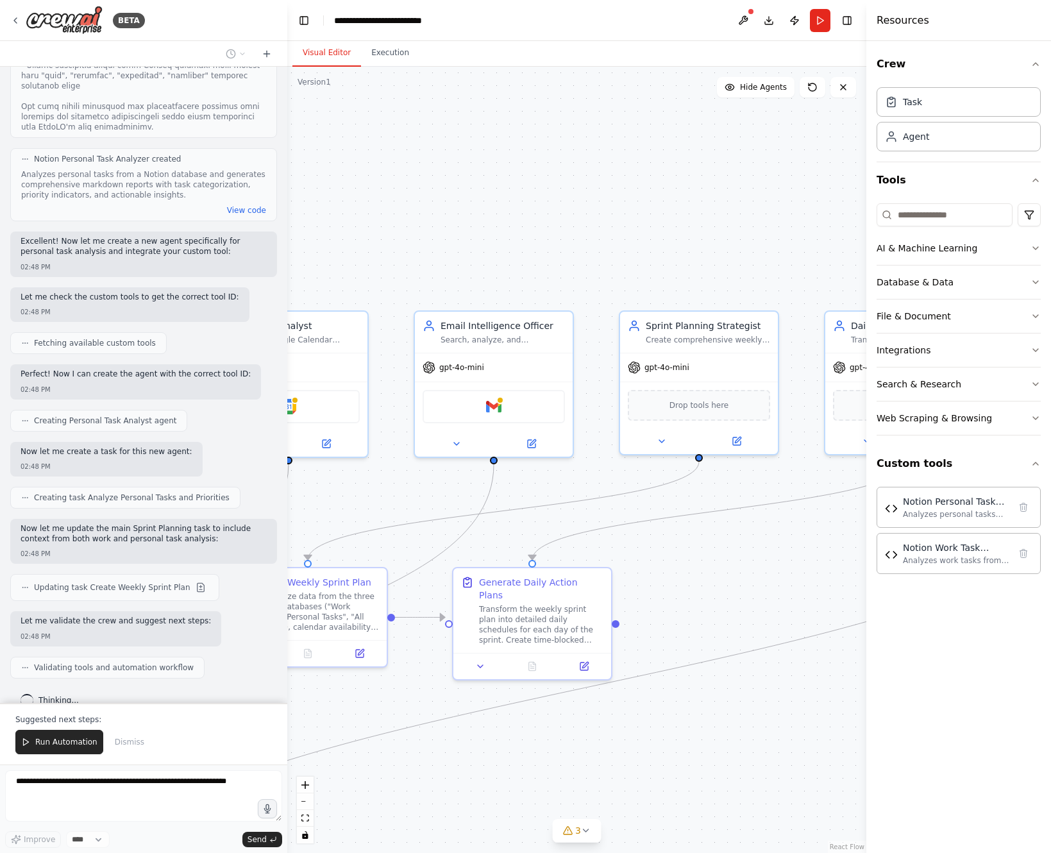
drag, startPoint x: 645, startPoint y: 514, endPoint x: 877, endPoint y: 705, distance: 300.2
click at [877, 705] on div "BETA Set up a crew that collects data from trello boards for project management…" at bounding box center [525, 426] width 1051 height 853
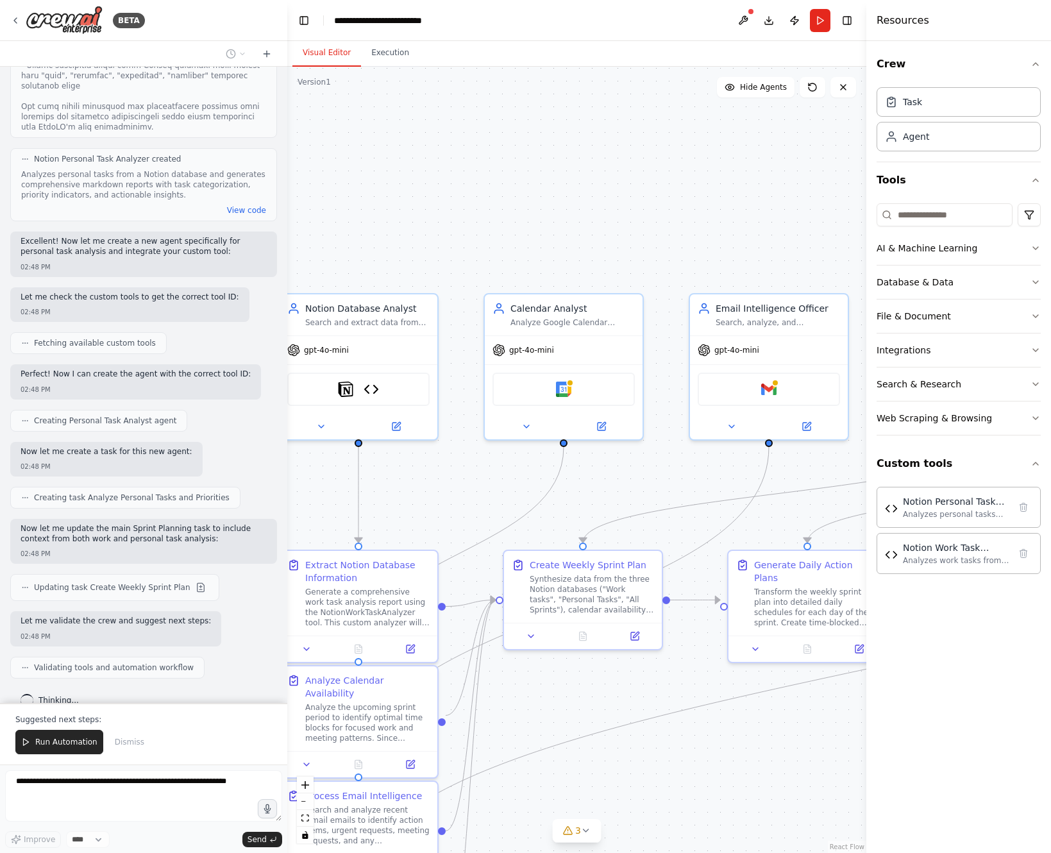
drag, startPoint x: 499, startPoint y: 768, endPoint x: 774, endPoint y: 750, distance: 275.6
click at [774, 750] on div ".deletable-edge-delete-btn { width: 20px; height: 20px; border: 0px solid #ffff…" at bounding box center [576, 460] width 579 height 786
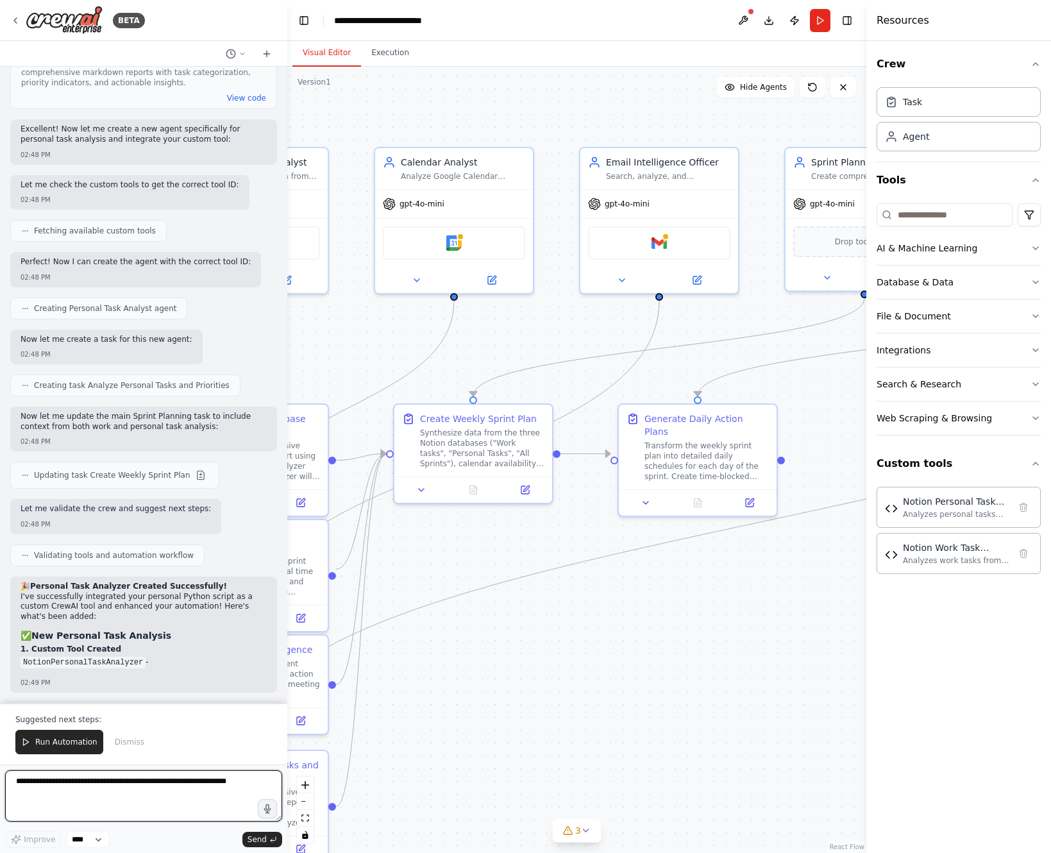
drag, startPoint x: 642, startPoint y: 760, endPoint x: 531, endPoint y: 612, distance: 185.4
click at [531, 612] on div ".deletable-edge-delete-btn { width: 20px; height: 20px; border: 0px solid #ffff…" at bounding box center [576, 460] width 579 height 786
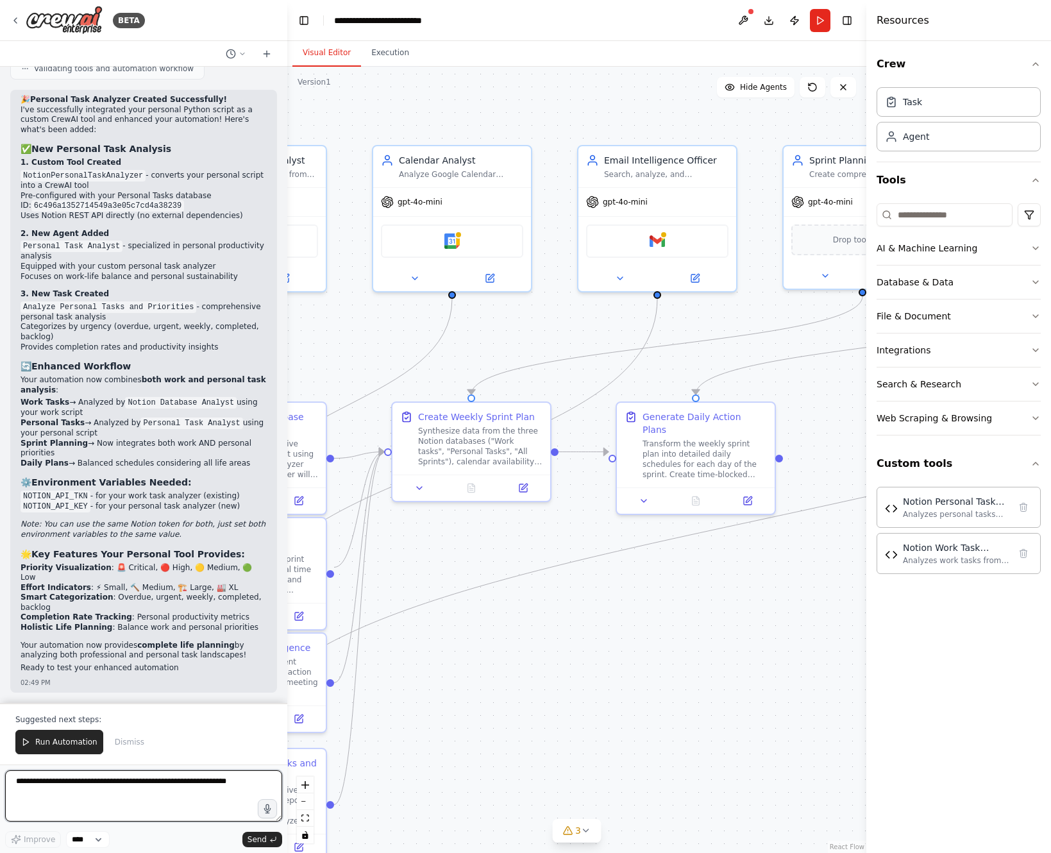
scroll to position [18155, 0]
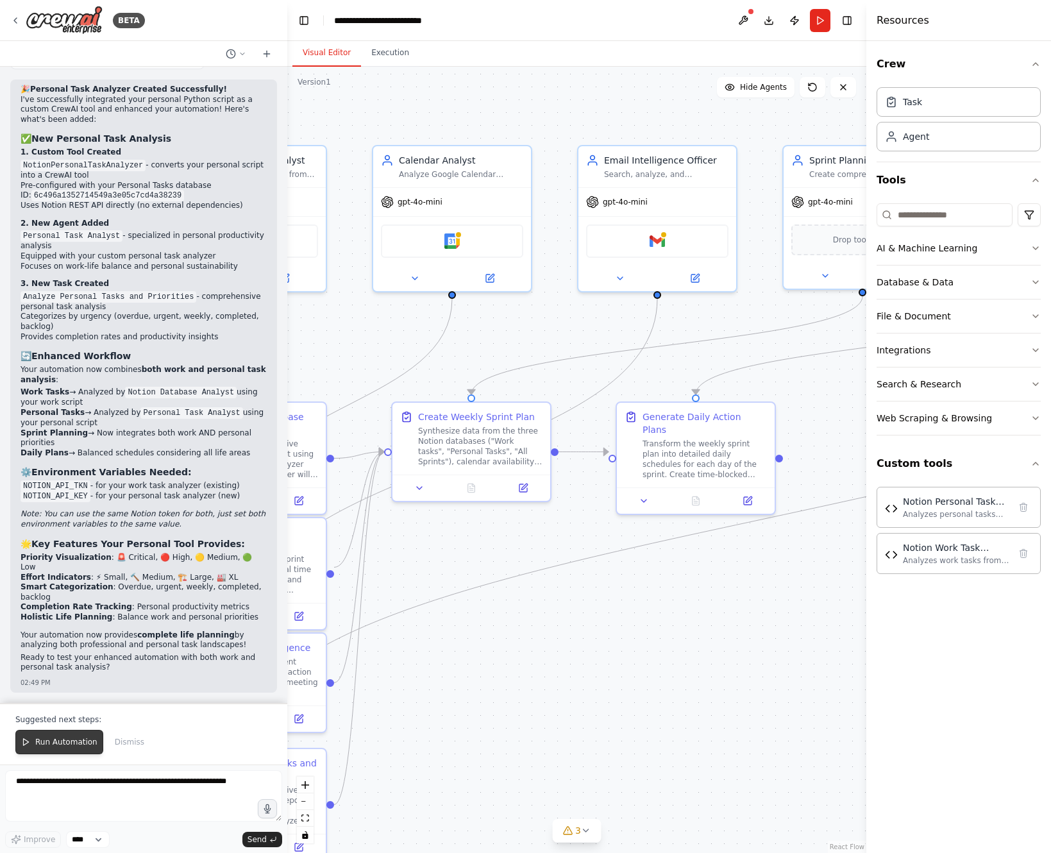
click at [50, 744] on span "Run Automation" at bounding box center [66, 742] width 62 height 10
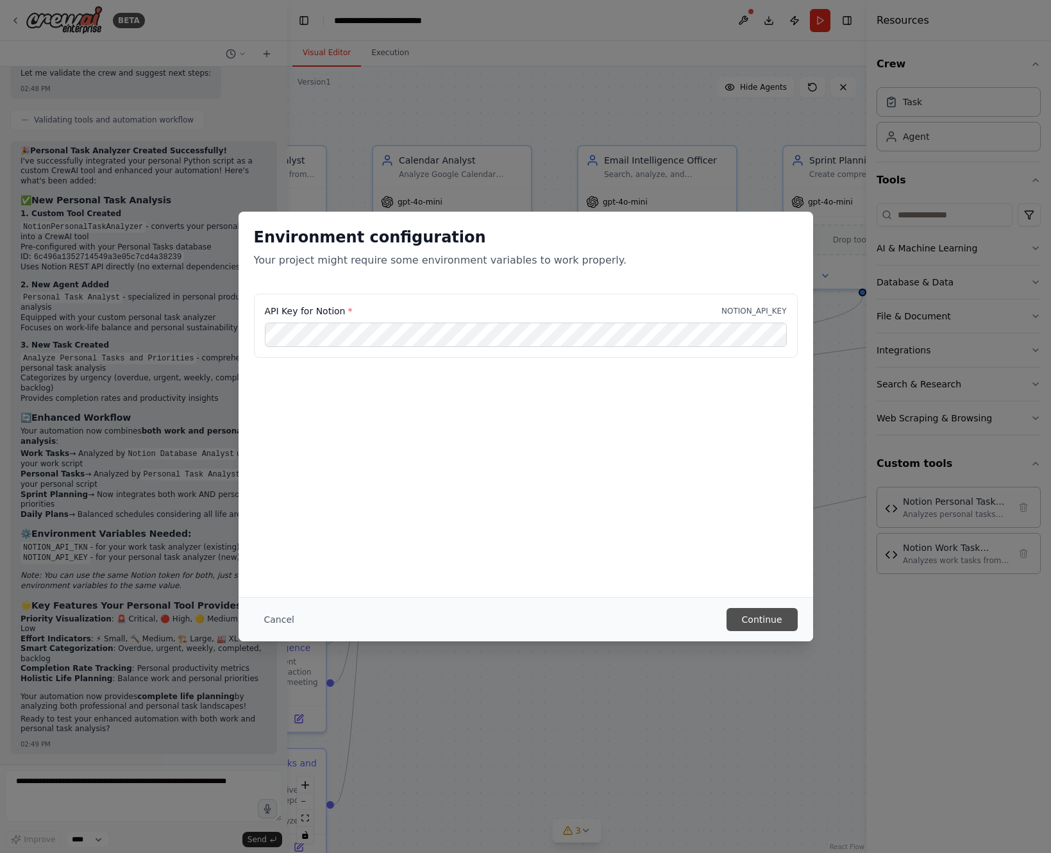
click at [754, 616] on button "Continue" at bounding box center [761, 619] width 71 height 23
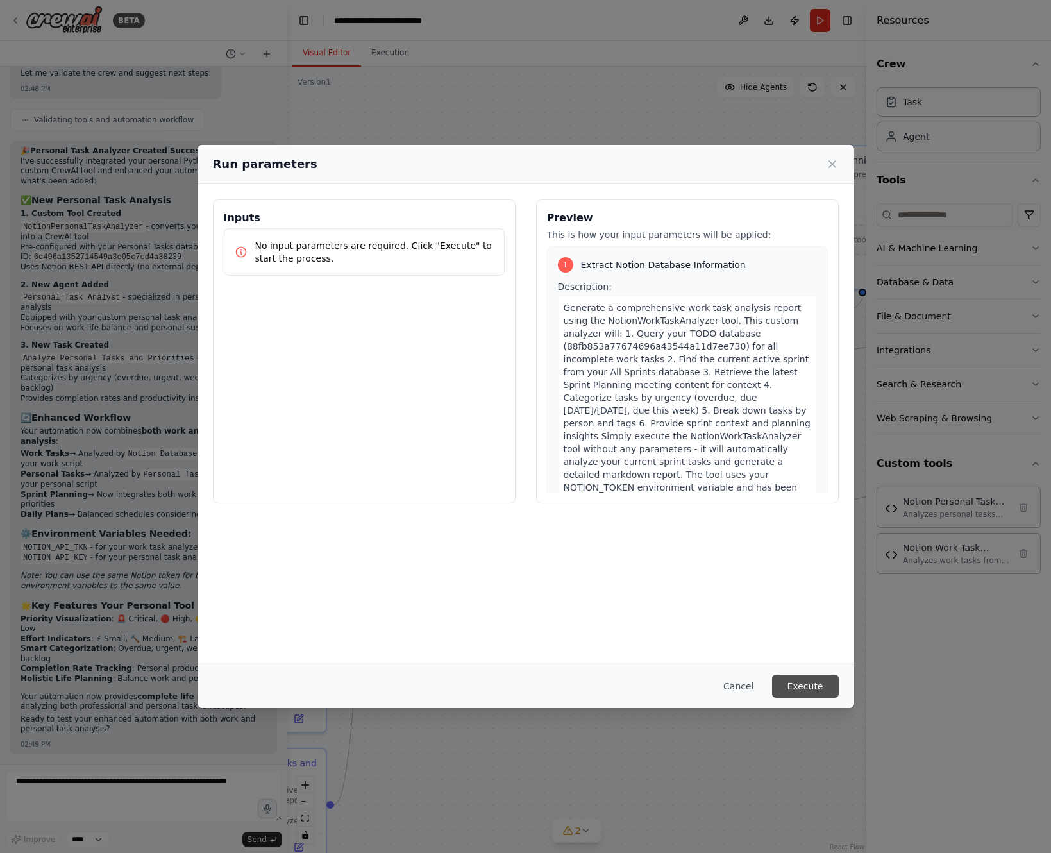
click at [798, 682] on button "Execute" at bounding box center [805, 686] width 67 height 23
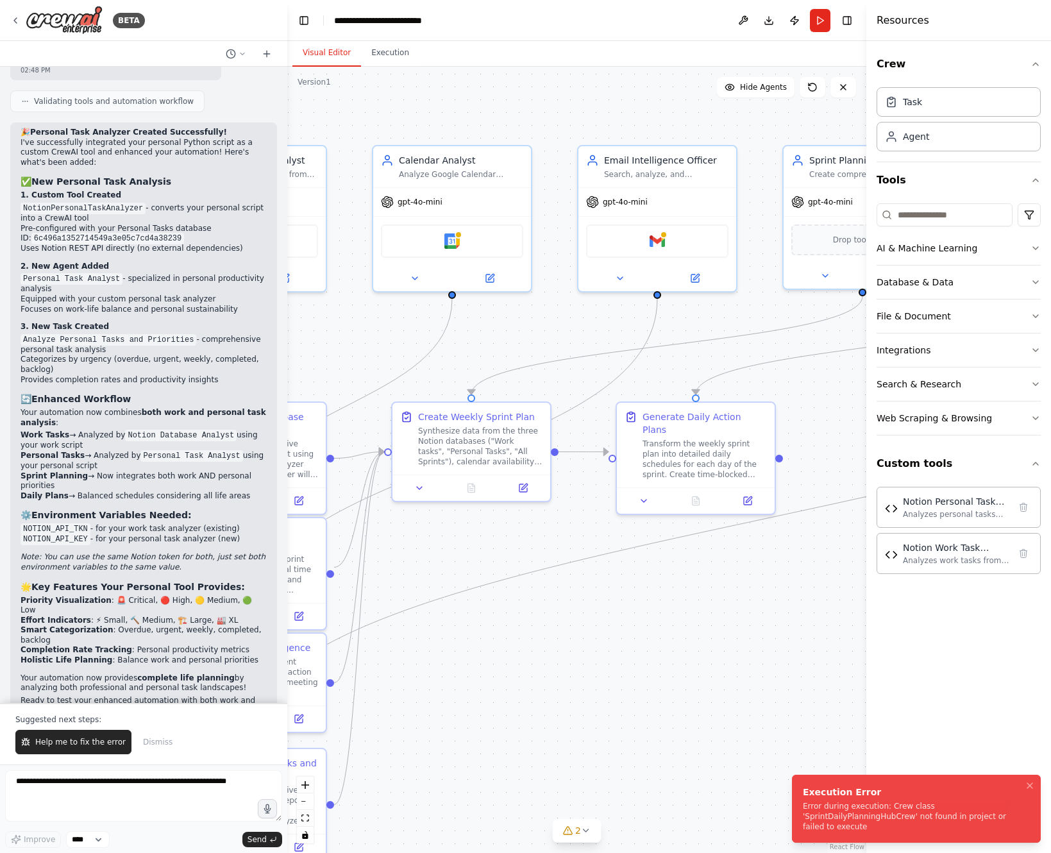
click at [970, 818] on div "Error during execution: Crew class 'SprintDailyPlanningHubCrew' not found in pr…" at bounding box center [914, 816] width 222 height 31
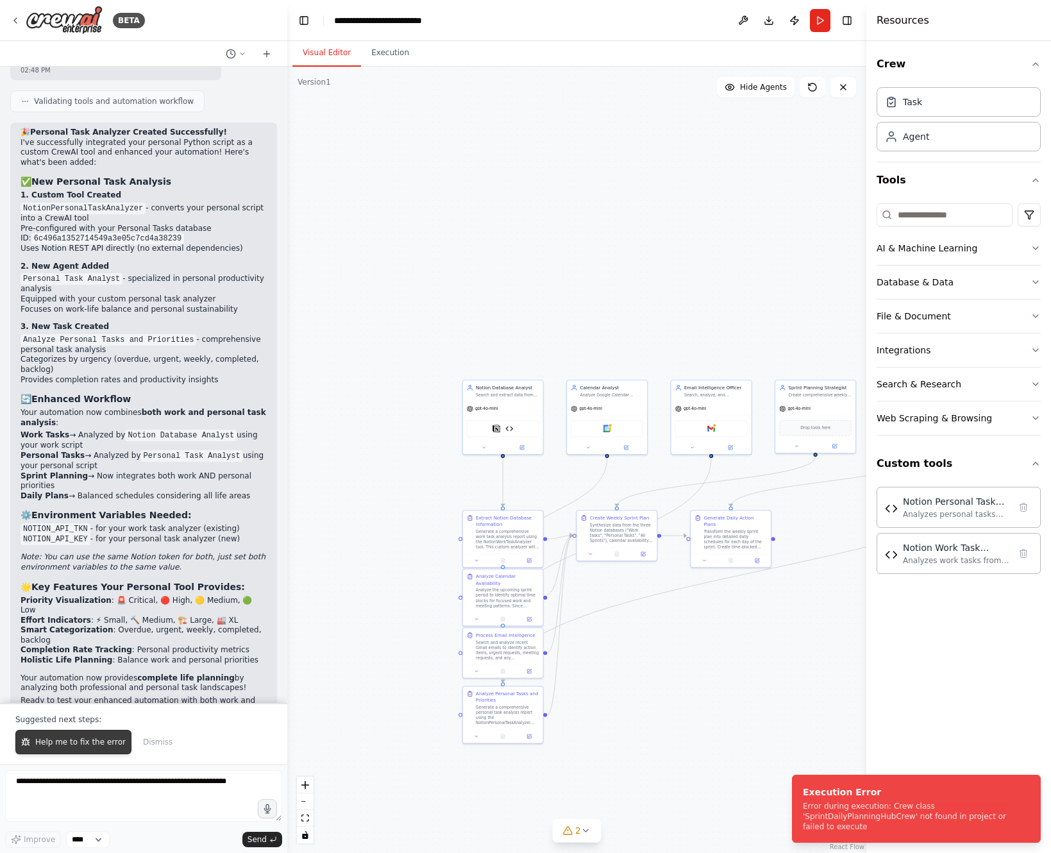
click at [80, 735] on button "Help me to fix the error" at bounding box center [73, 742] width 116 height 24
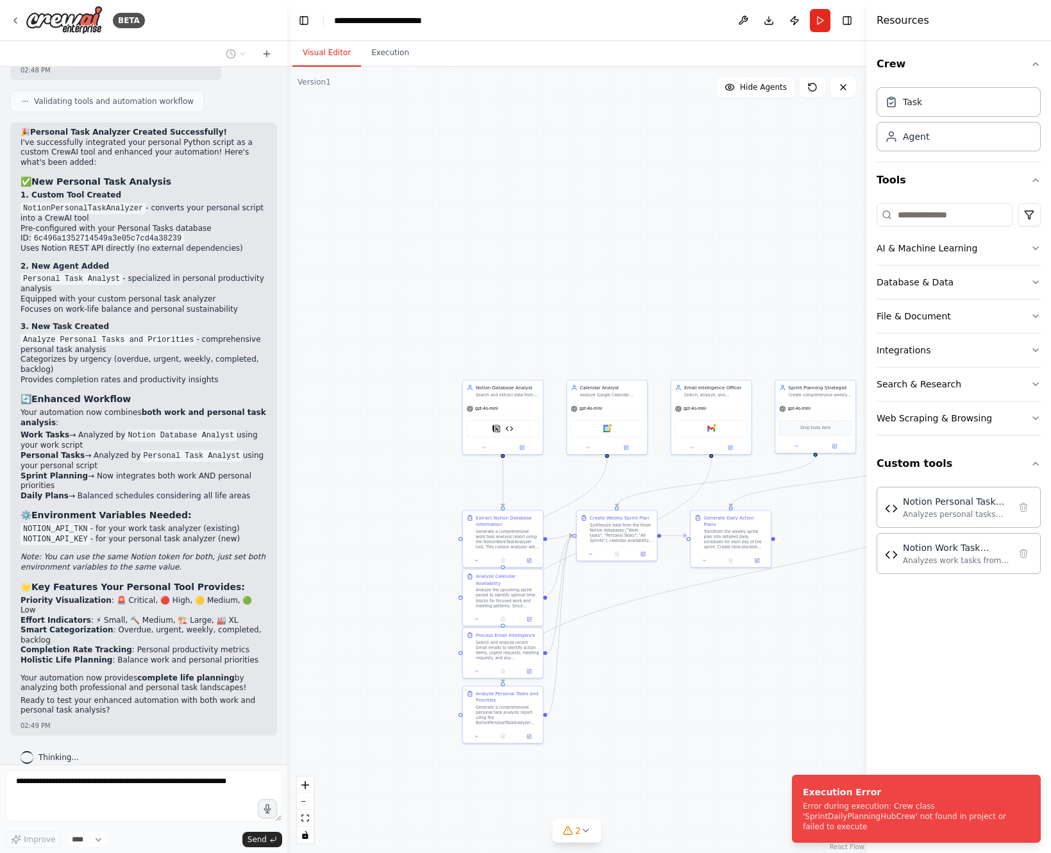
scroll to position [18127, 0]
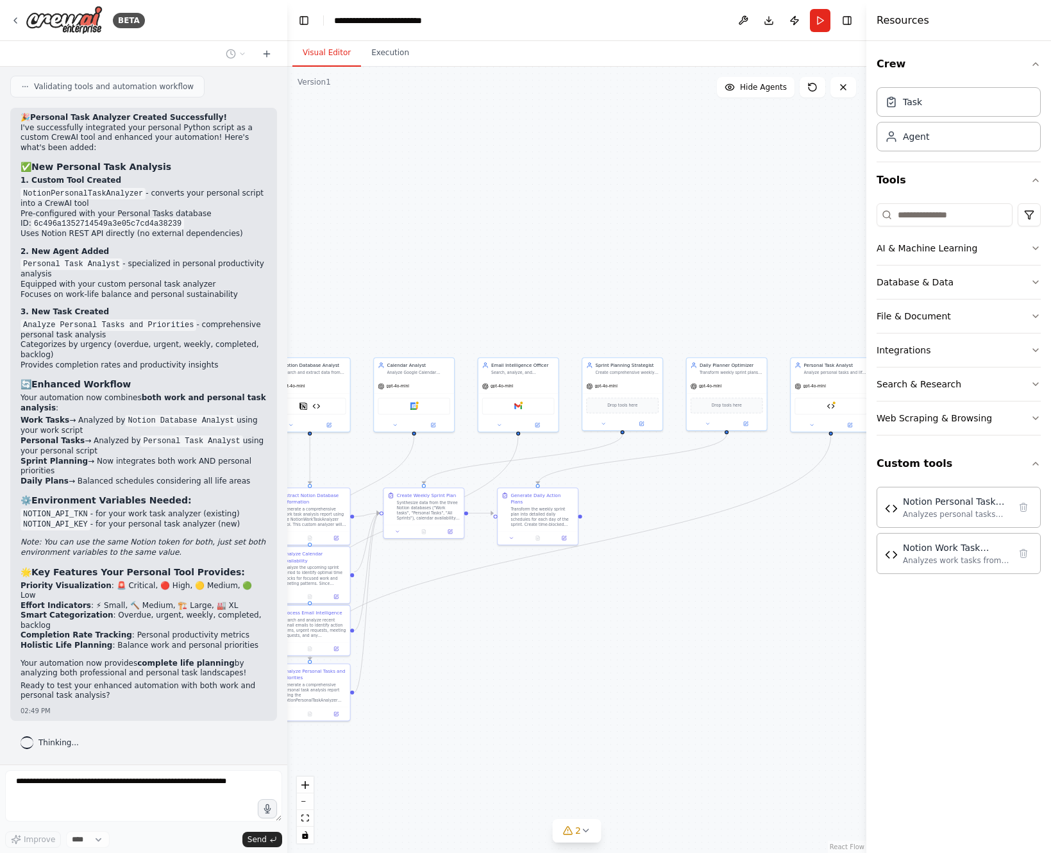
drag, startPoint x: 644, startPoint y: 646, endPoint x: 451, endPoint y: 623, distance: 194.3
click at [451, 623] on div ".deletable-edge-delete-btn { width: 20px; height: 20px; border: 0px solid #ffff…" at bounding box center [576, 460] width 579 height 786
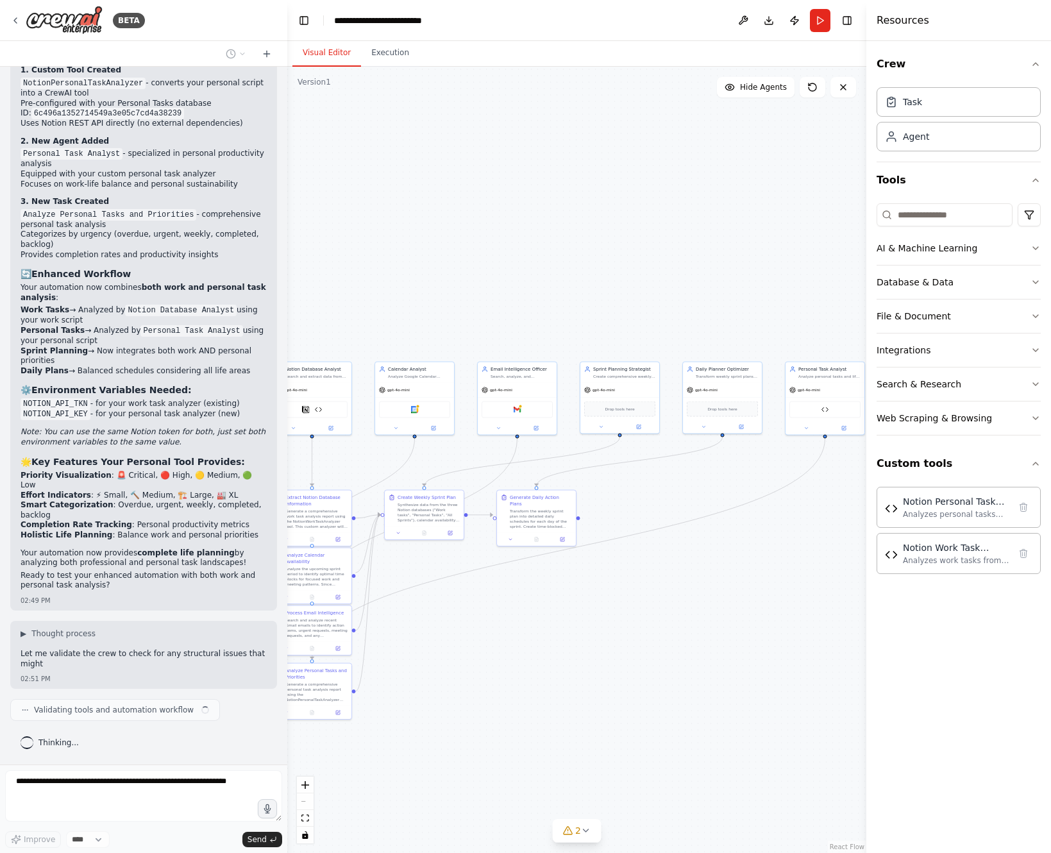
scroll to position [18237, 0]
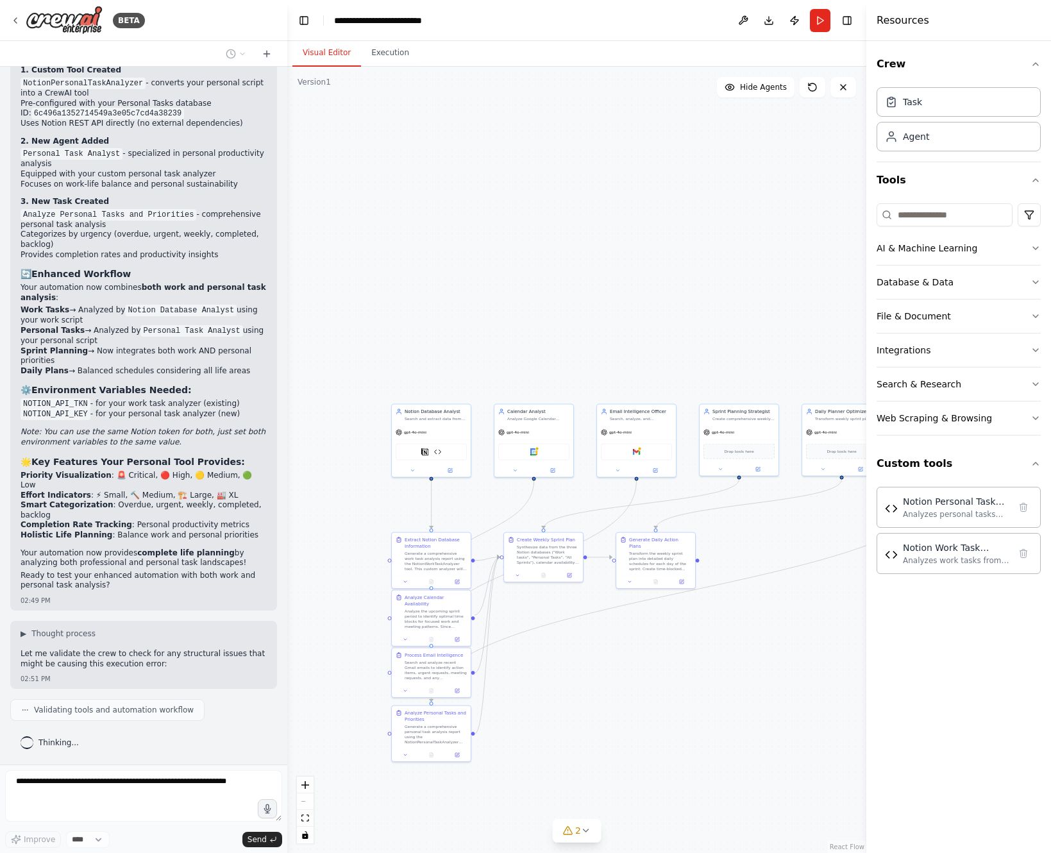
drag, startPoint x: 451, startPoint y: 623, endPoint x: 575, endPoint y: 664, distance: 130.4
click at [575, 664] on div ".deletable-edge-delete-btn { width: 20px; height: 20px; border: 0px solid #ffff…" at bounding box center [576, 460] width 579 height 786
click at [430, 421] on div "Notion Database Analyst Search and extract data from Notion databases. Start wi…" at bounding box center [435, 412] width 79 height 21
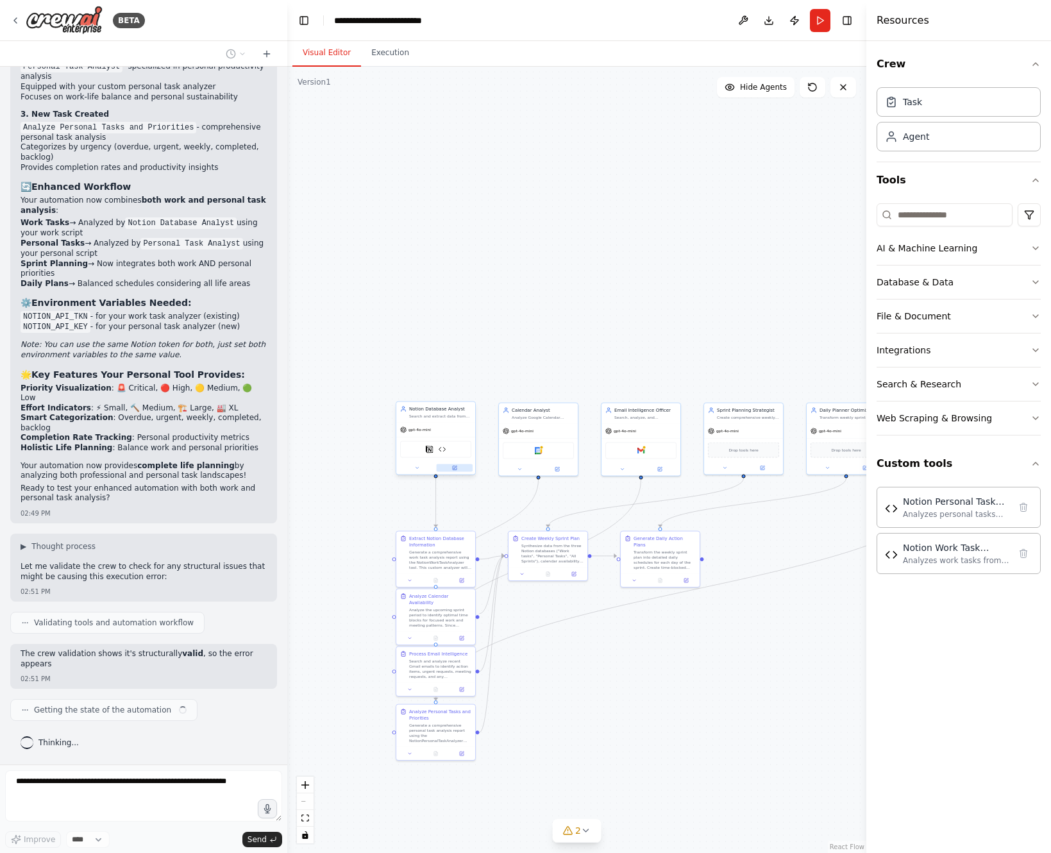
click at [454, 469] on icon at bounding box center [455, 468] width 4 height 4
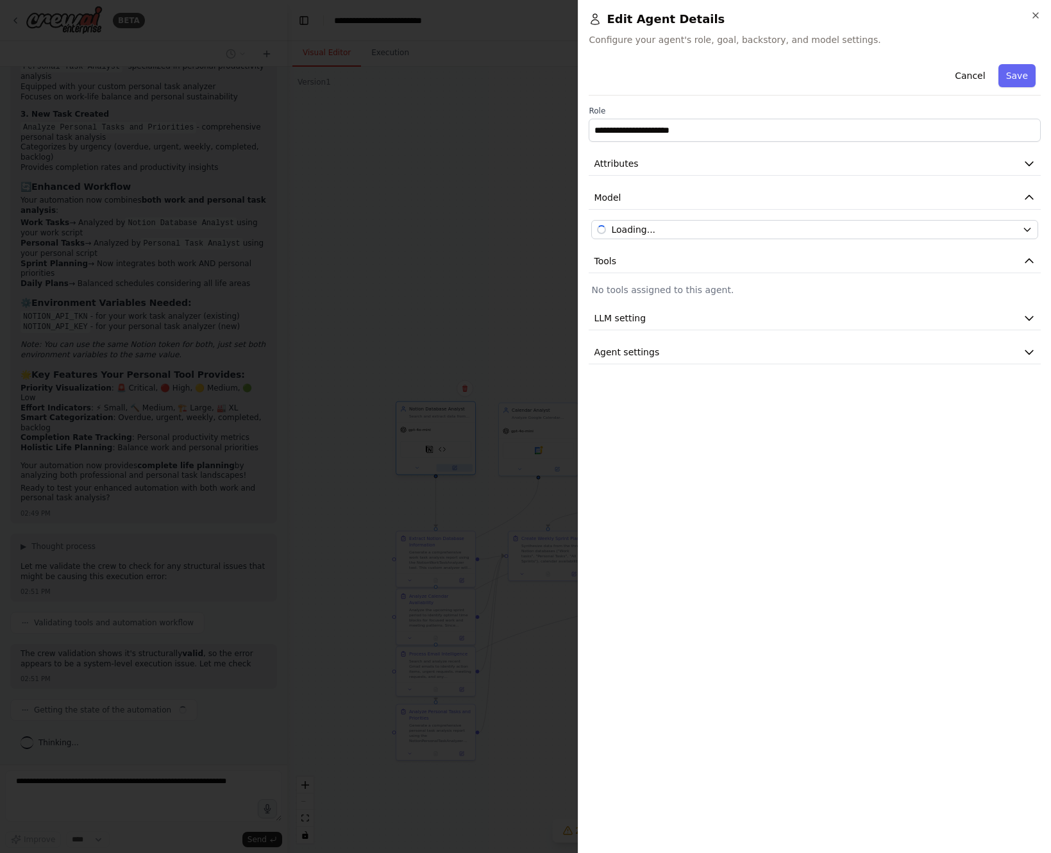
scroll to position [18333, 0]
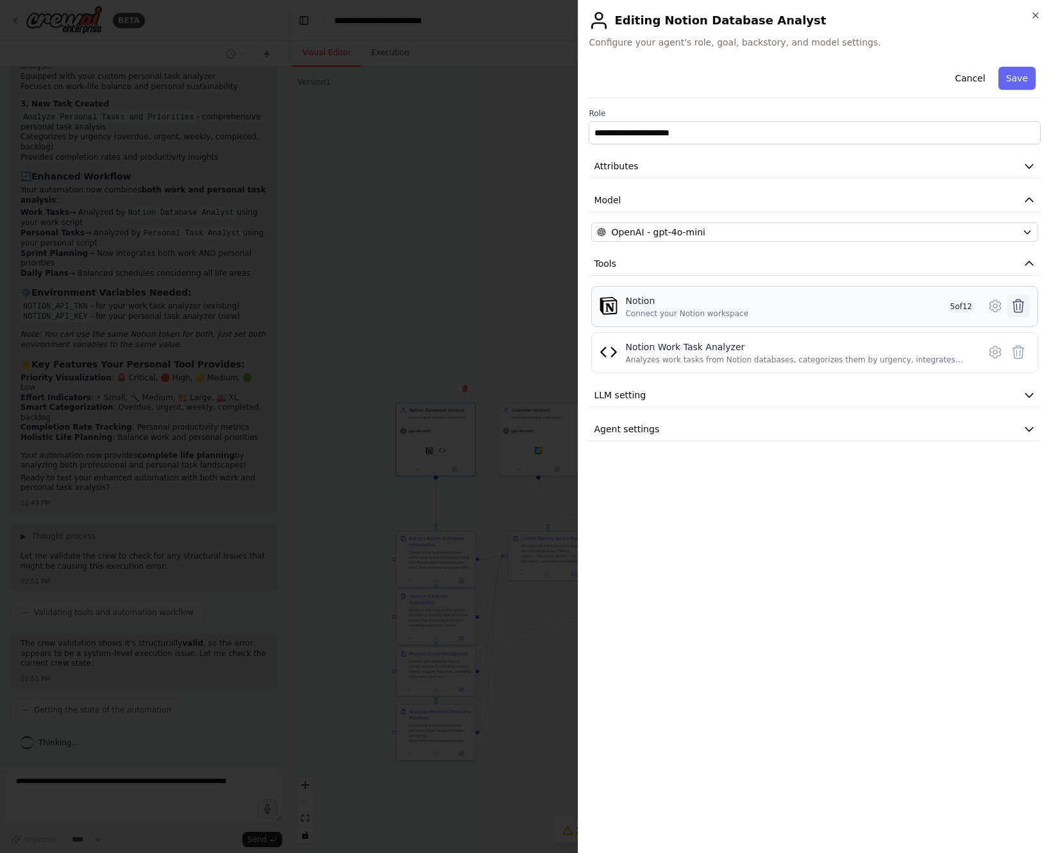
click at [1020, 303] on icon at bounding box center [1018, 305] width 15 height 15
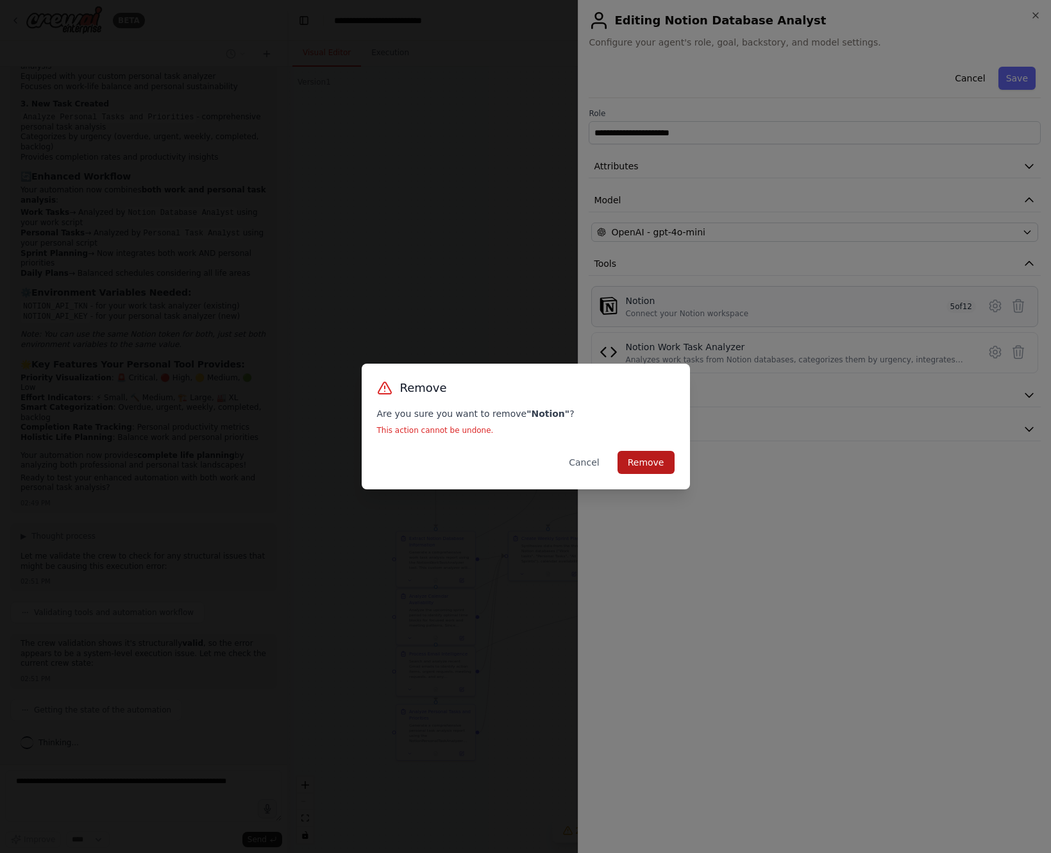
click at [668, 451] on button "Remove" at bounding box center [645, 462] width 57 height 23
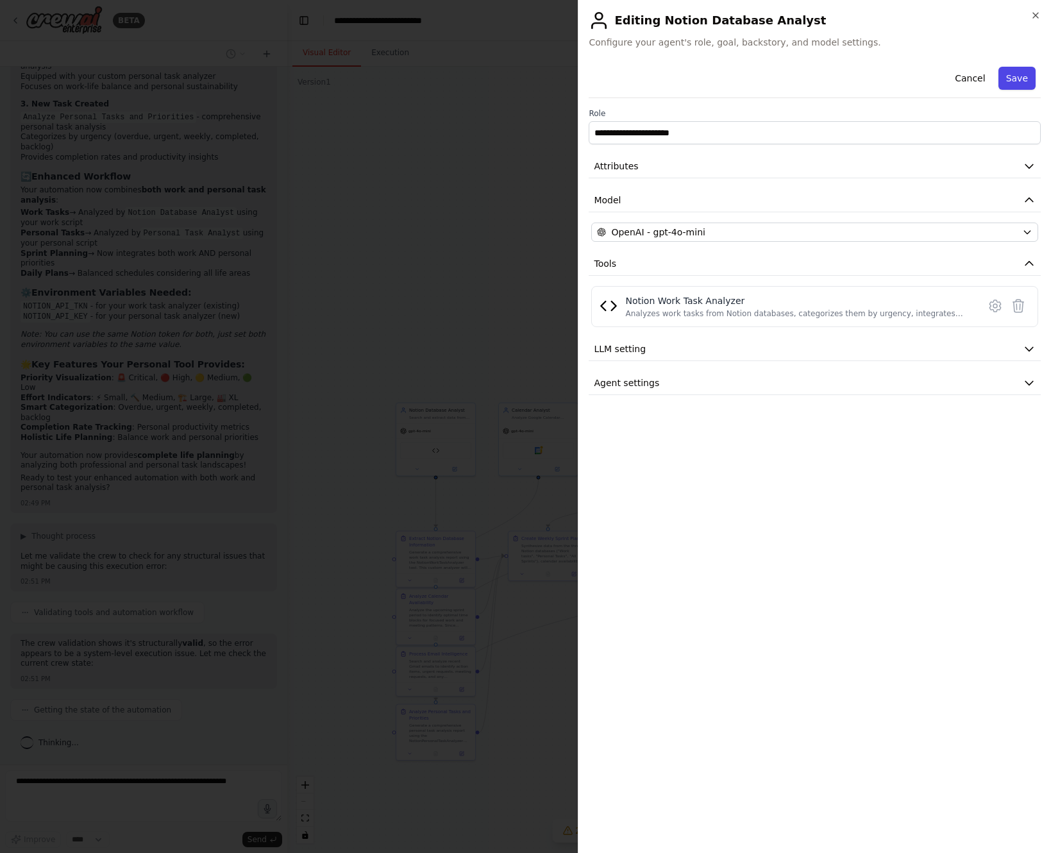
click at [1022, 74] on button "Save" at bounding box center [1016, 78] width 37 height 23
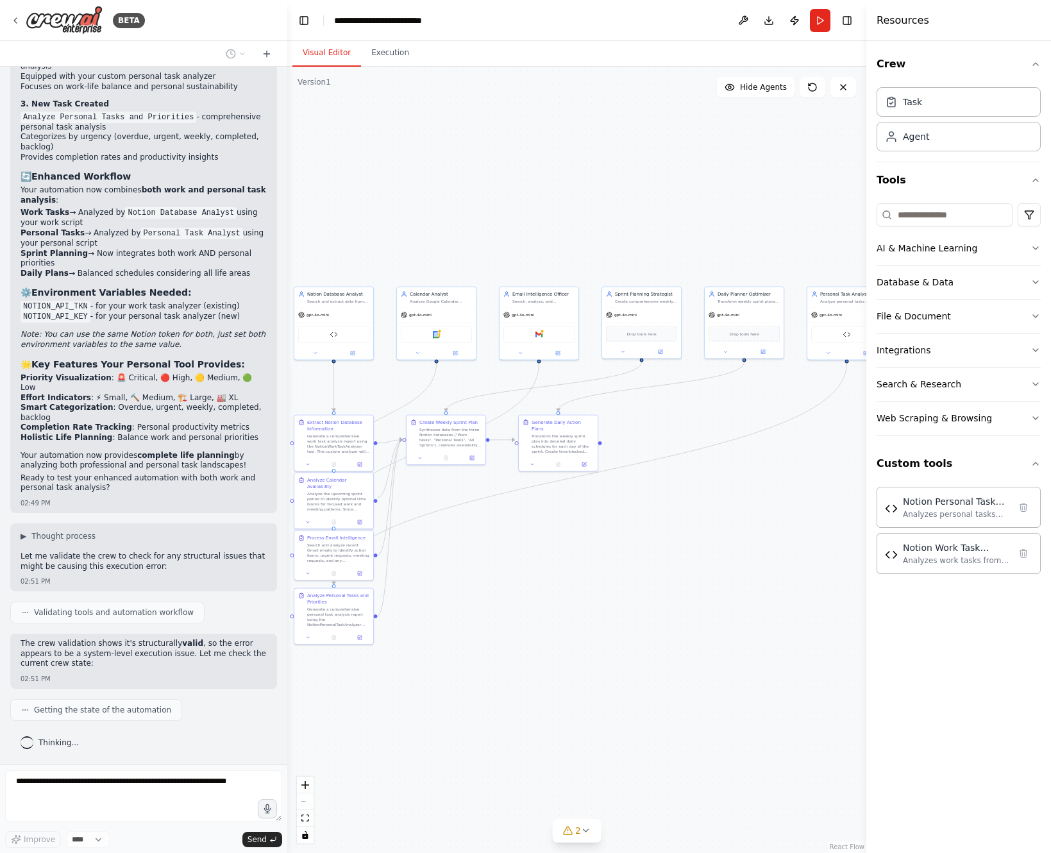
drag, startPoint x: 505, startPoint y: 276, endPoint x: 403, endPoint y: 160, distance: 154.5
click at [403, 160] on div ".deletable-edge-delete-btn { width: 20px; height: 20px; border: 0px solid #ffff…" at bounding box center [576, 460] width 579 height 786
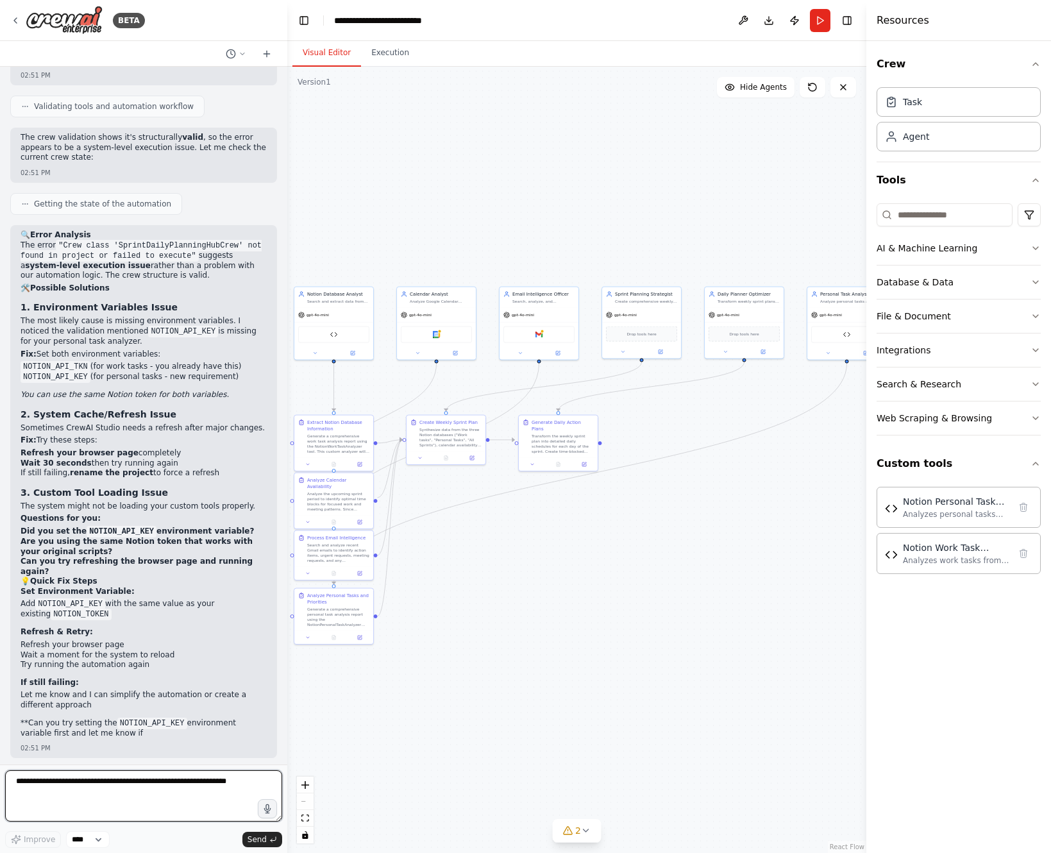
scroll to position [18822, 0]
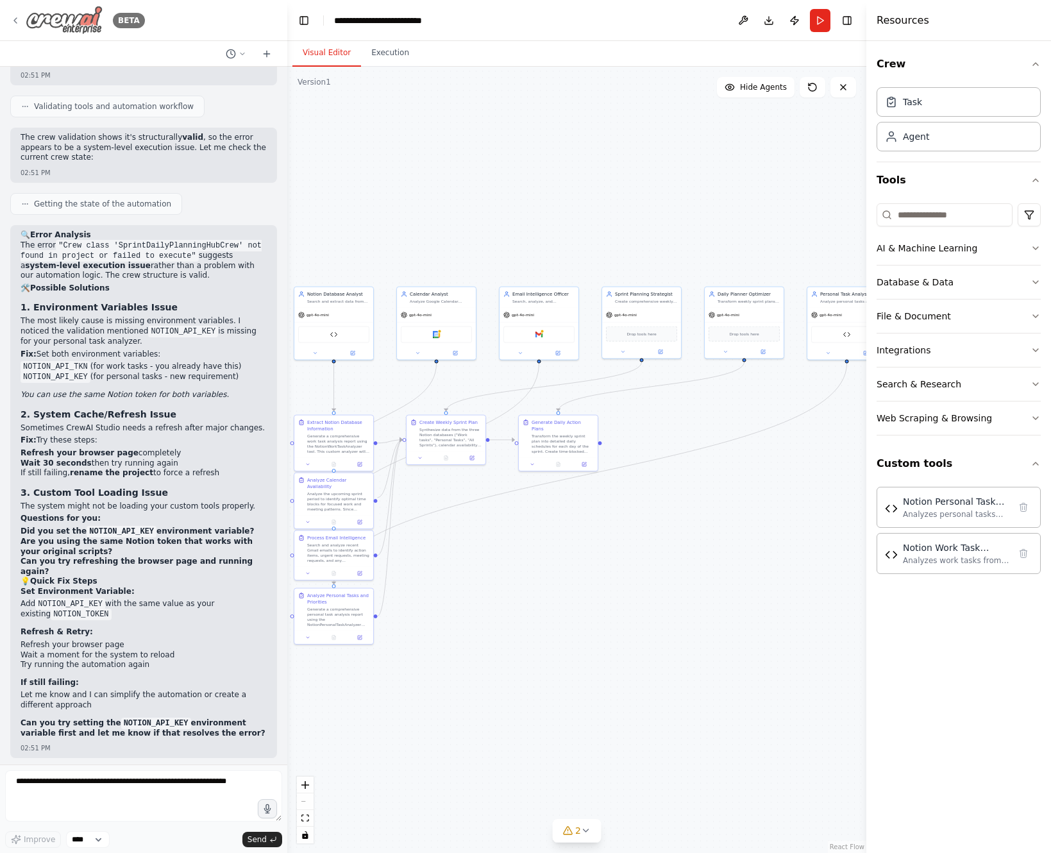
click at [14, 17] on icon at bounding box center [15, 20] width 10 height 10
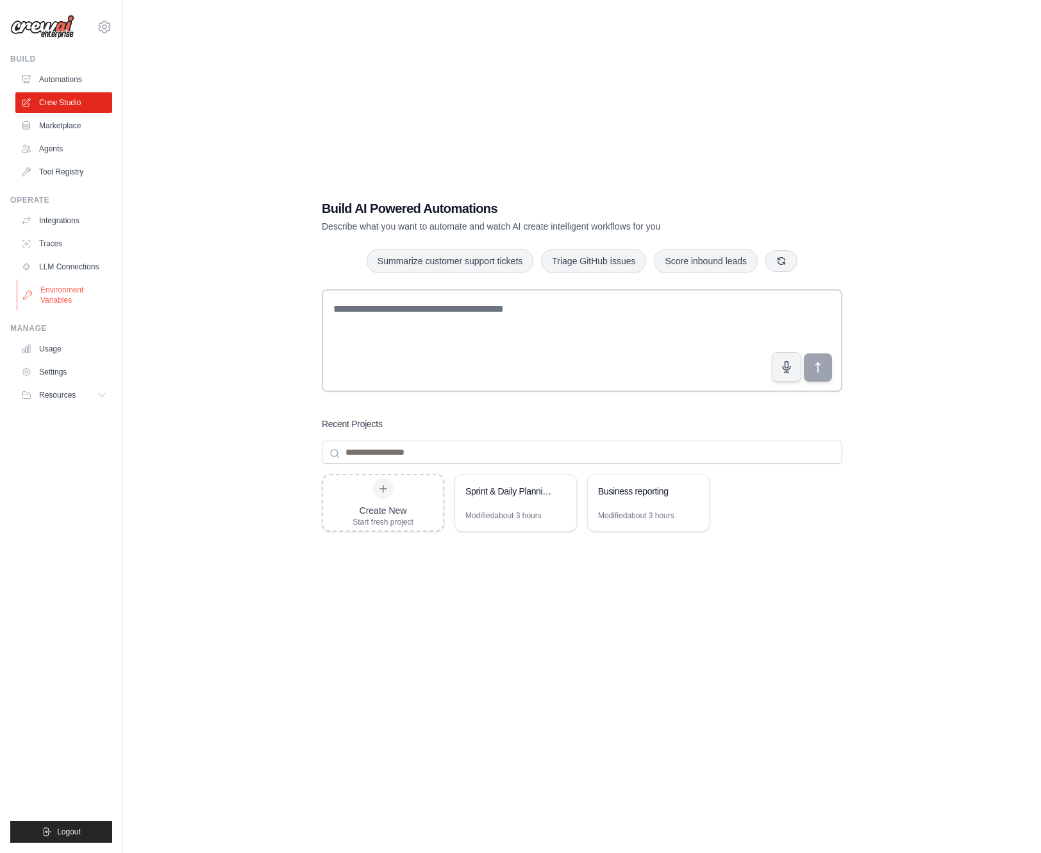
click at [81, 290] on link "Environment Variables" at bounding box center [65, 295] width 97 height 31
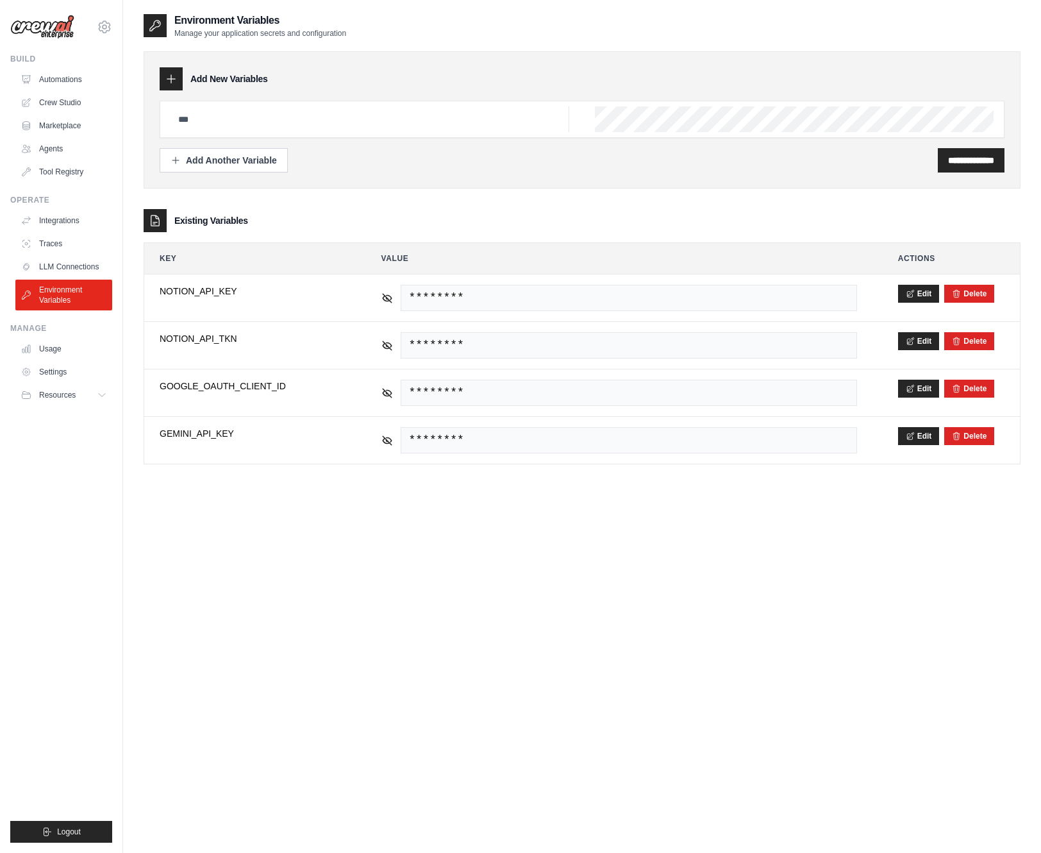
click at [483, 664] on div "**********" at bounding box center [582, 439] width 877 height 853
click at [70, 97] on link "Crew Studio" at bounding box center [65, 102] width 97 height 21
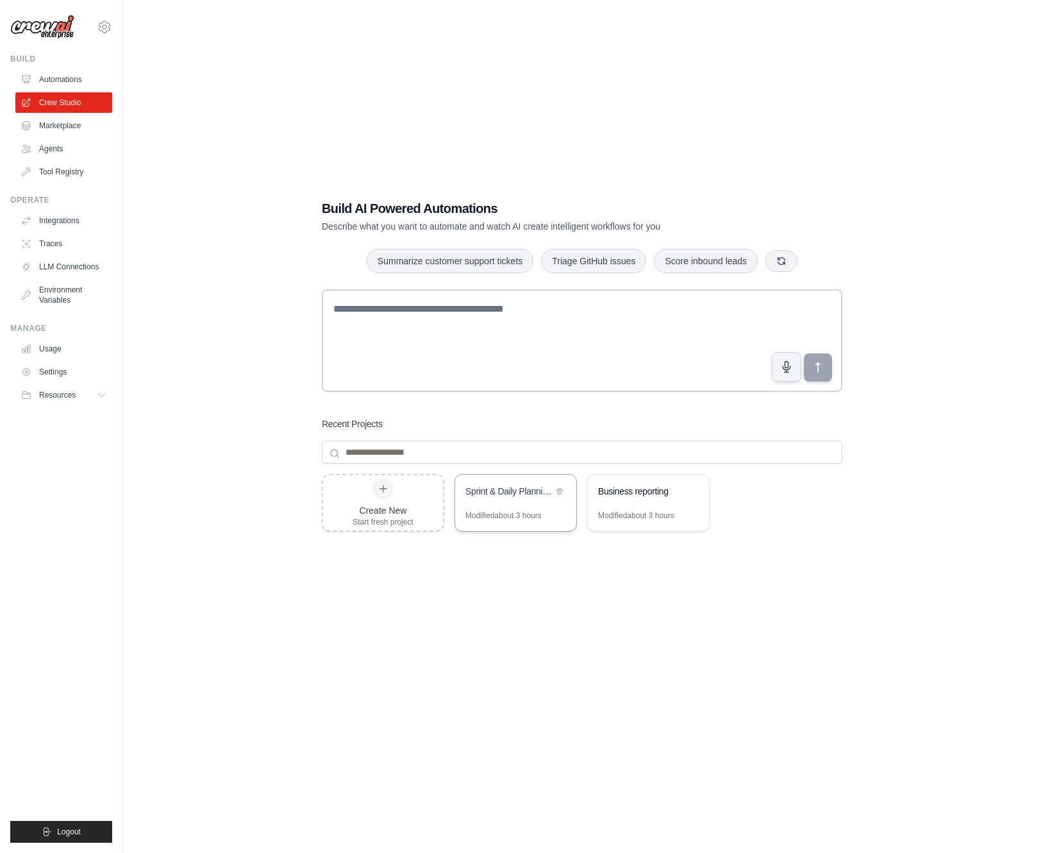
click at [492, 527] on div "Modified about 3 hours" at bounding box center [515, 520] width 121 height 21
click at [56, 389] on button "Resources" at bounding box center [65, 395] width 97 height 21
click at [231, 693] on div "Build AI Powered Automations Describe what you want to automate and watch AI cr…" at bounding box center [582, 439] width 877 height 853
click at [74, 165] on link "Tool Registry" at bounding box center [65, 172] width 97 height 21
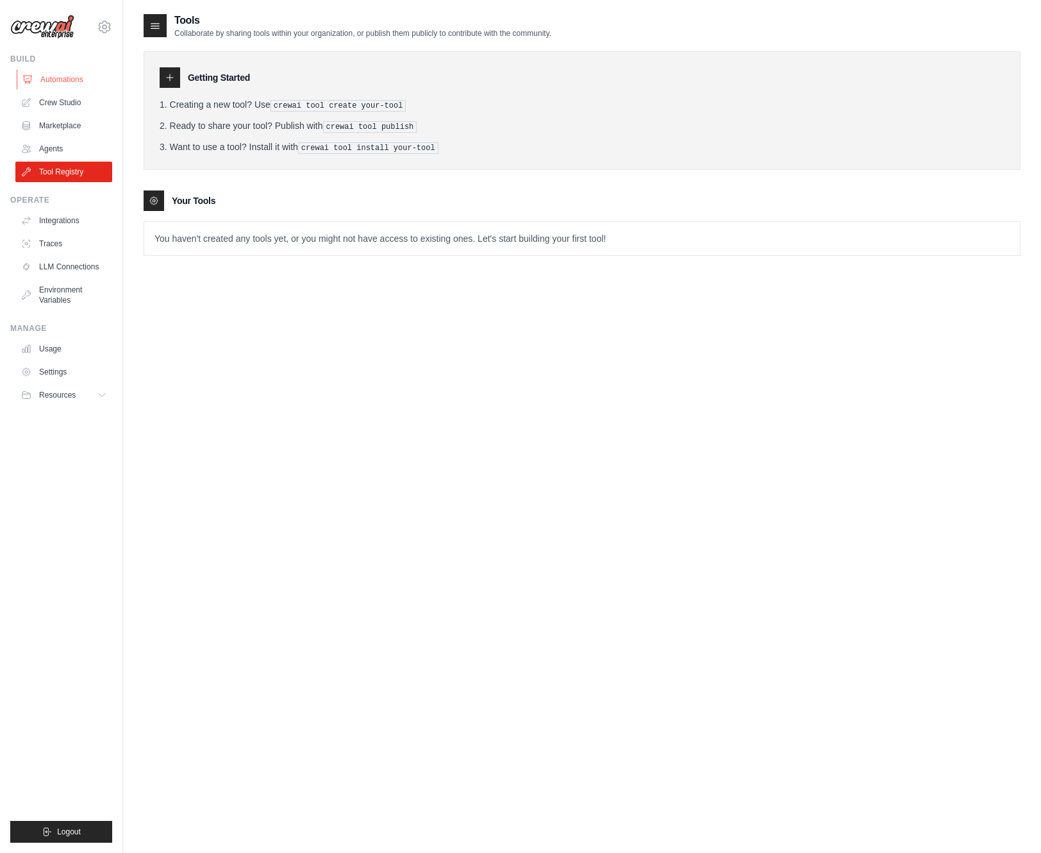
click at [44, 75] on link "Automations" at bounding box center [65, 79] width 97 height 21
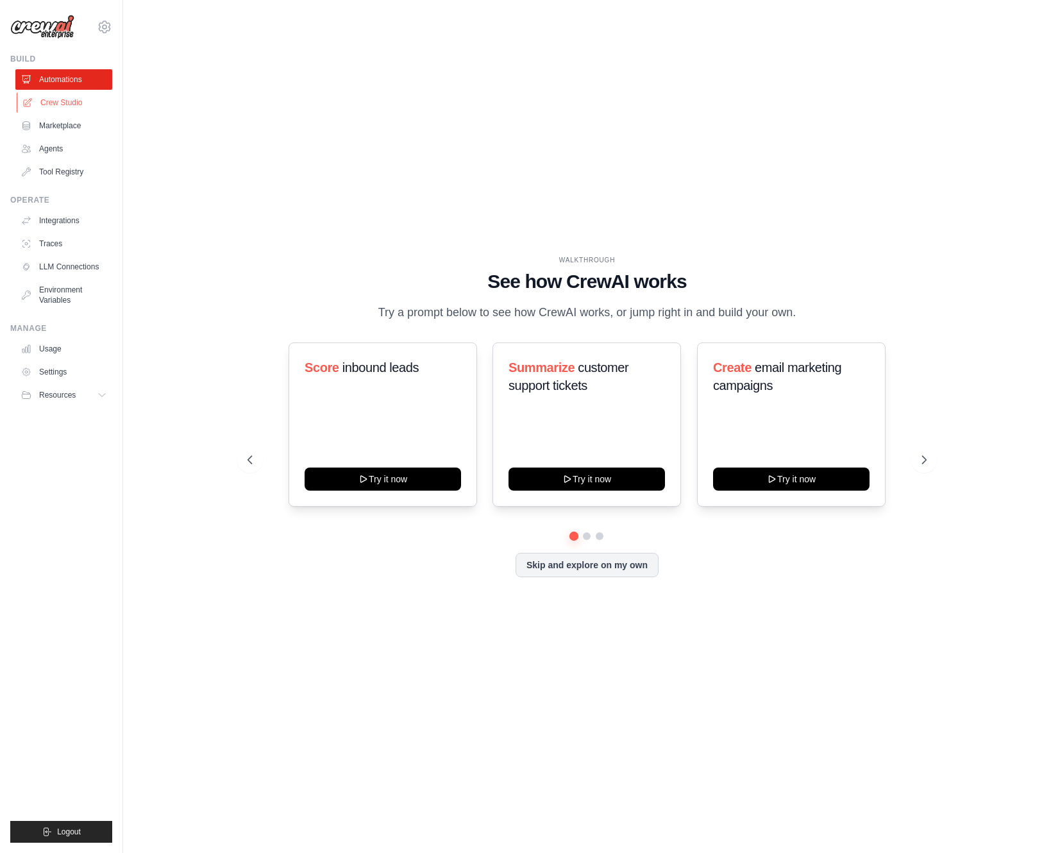
click at [62, 101] on link "Crew Studio" at bounding box center [65, 102] width 97 height 21
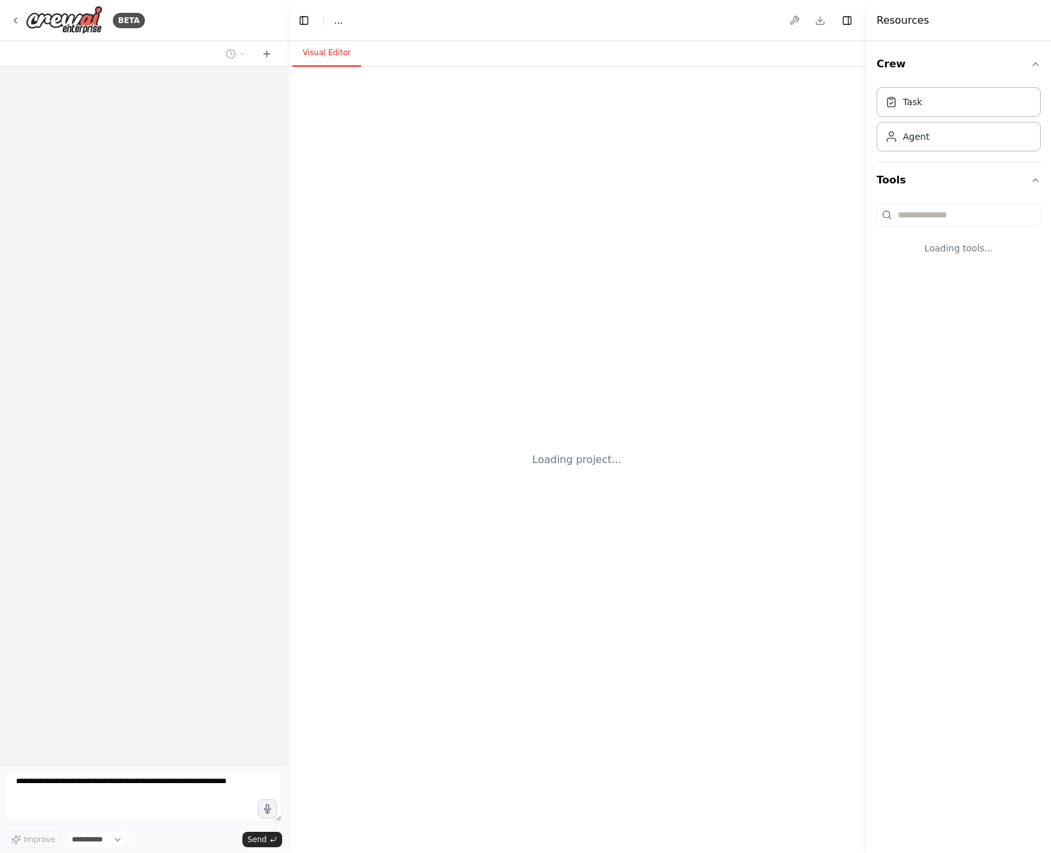
select select "****"
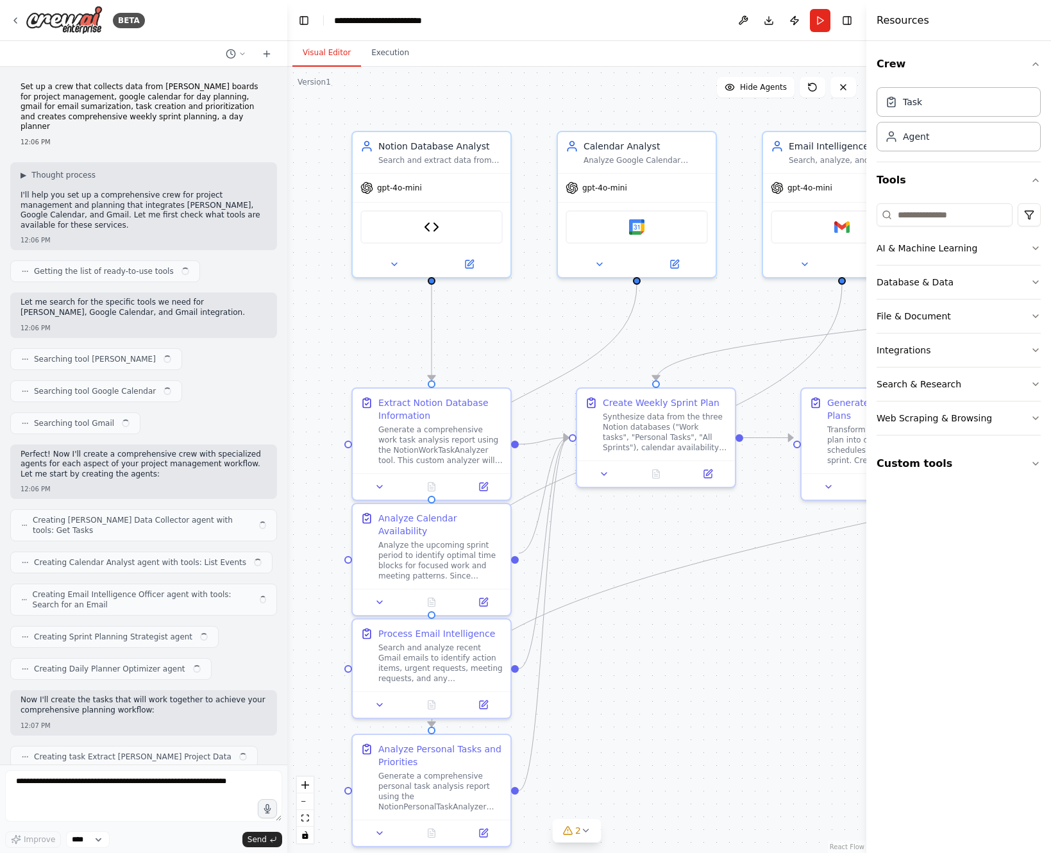
scroll to position [18745, 0]
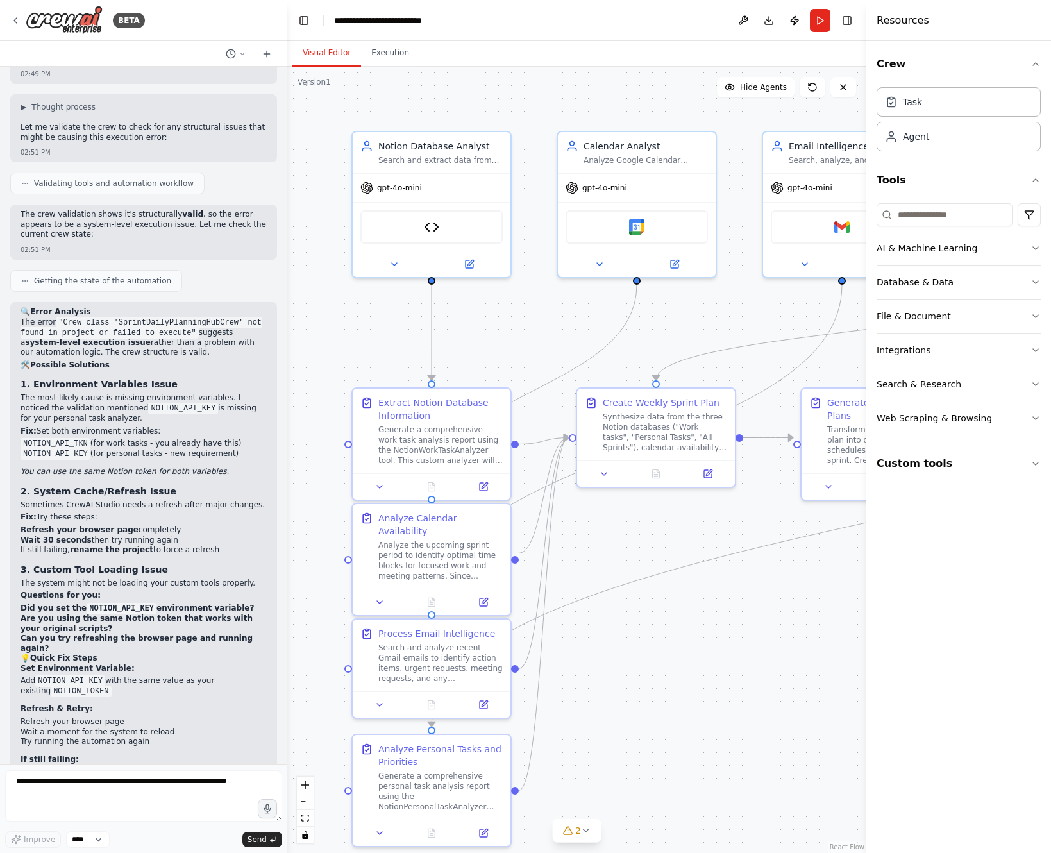
click at [993, 458] on button "Custom tools" at bounding box center [959, 464] width 164 height 36
click at [967, 503] on div "Notion Personal Task Analyzer" at bounding box center [956, 500] width 106 height 13
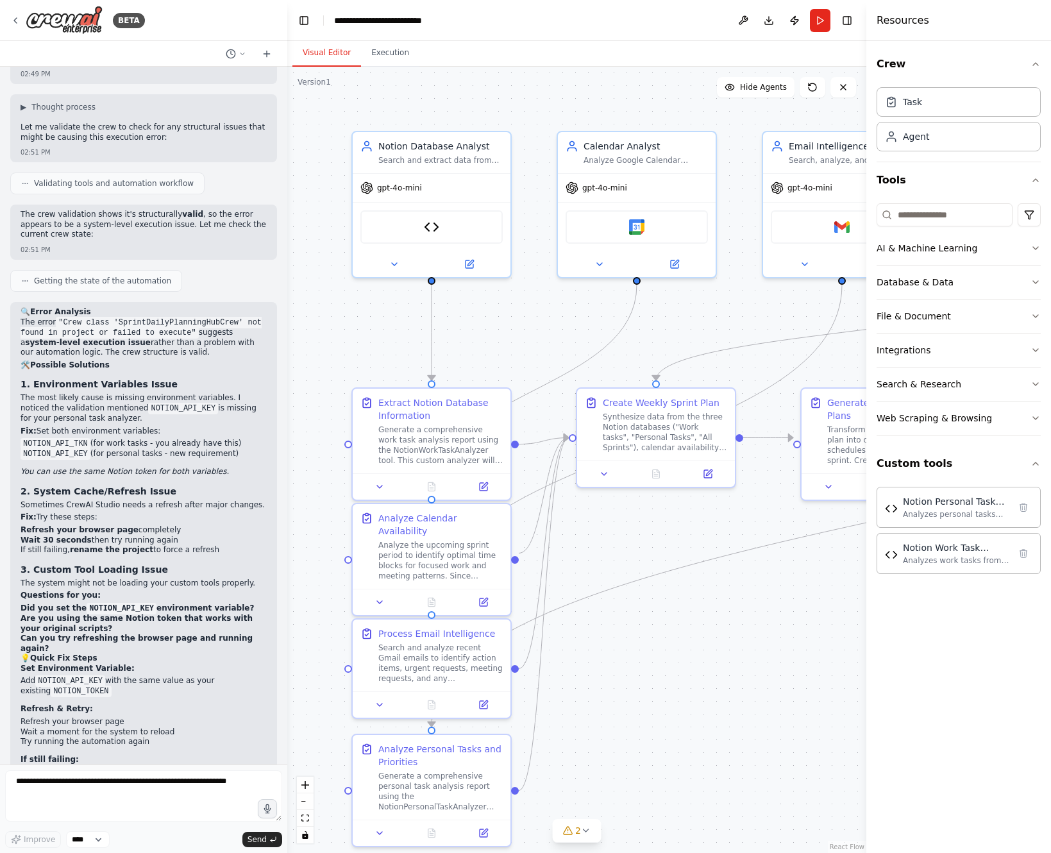
click at [9, 20] on div "BETA" at bounding box center [143, 20] width 287 height 41
click at [12, 18] on icon at bounding box center [15, 20] width 10 height 10
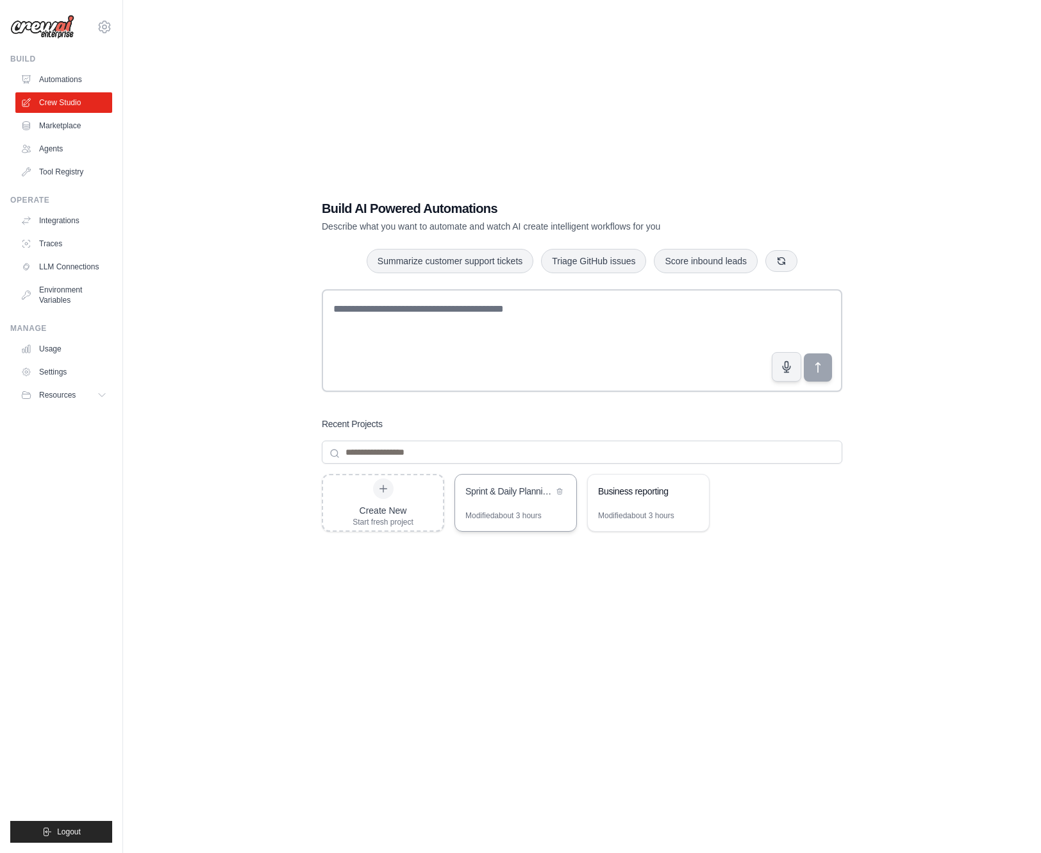
click at [498, 500] on div "Sprint & Daily Planning Hub" at bounding box center [515, 492] width 121 height 36
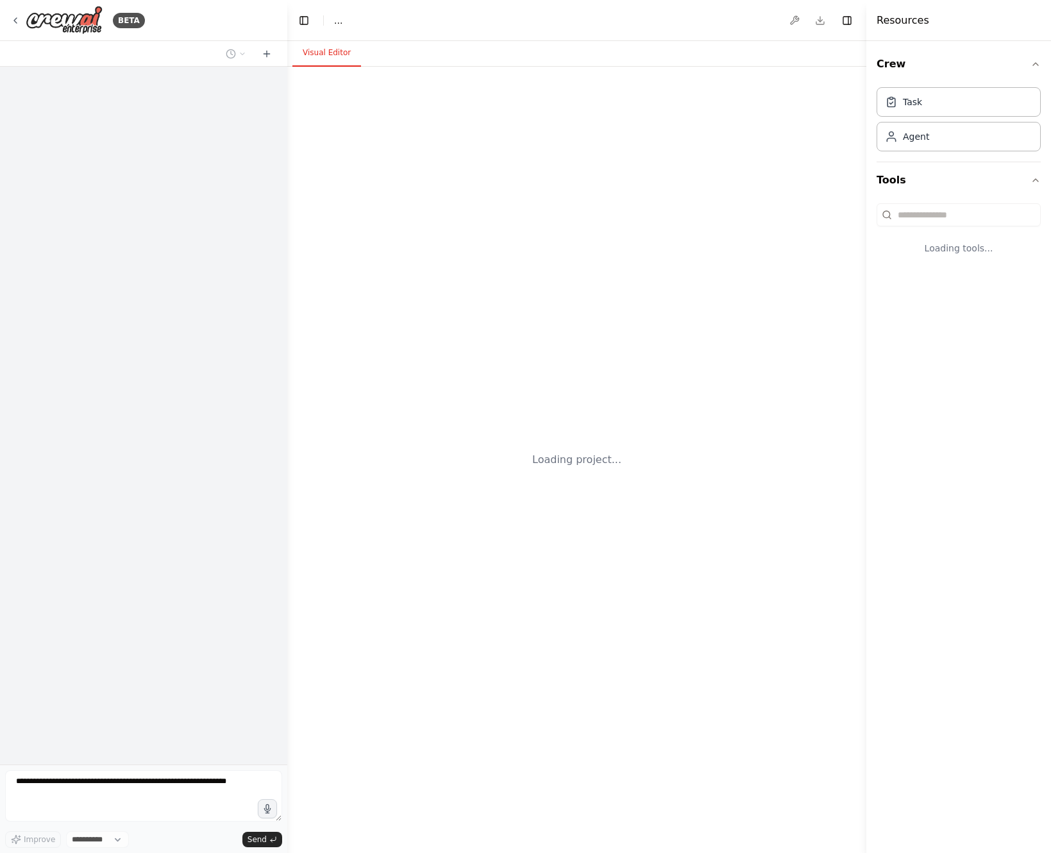
select select "****"
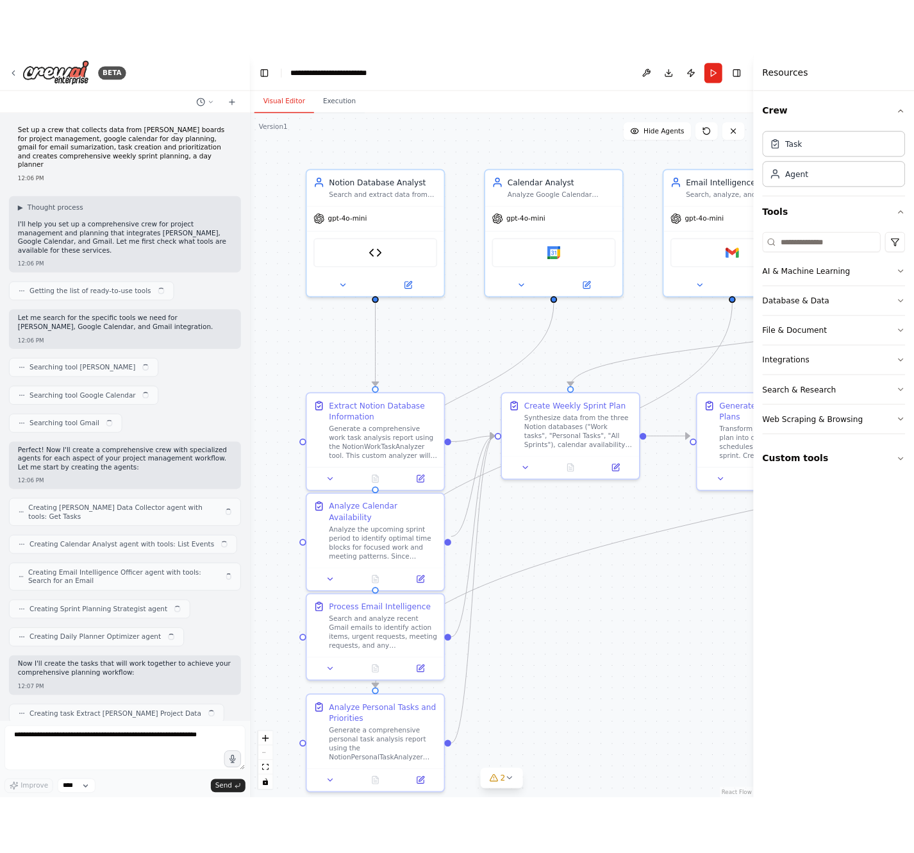
scroll to position [18745, 0]
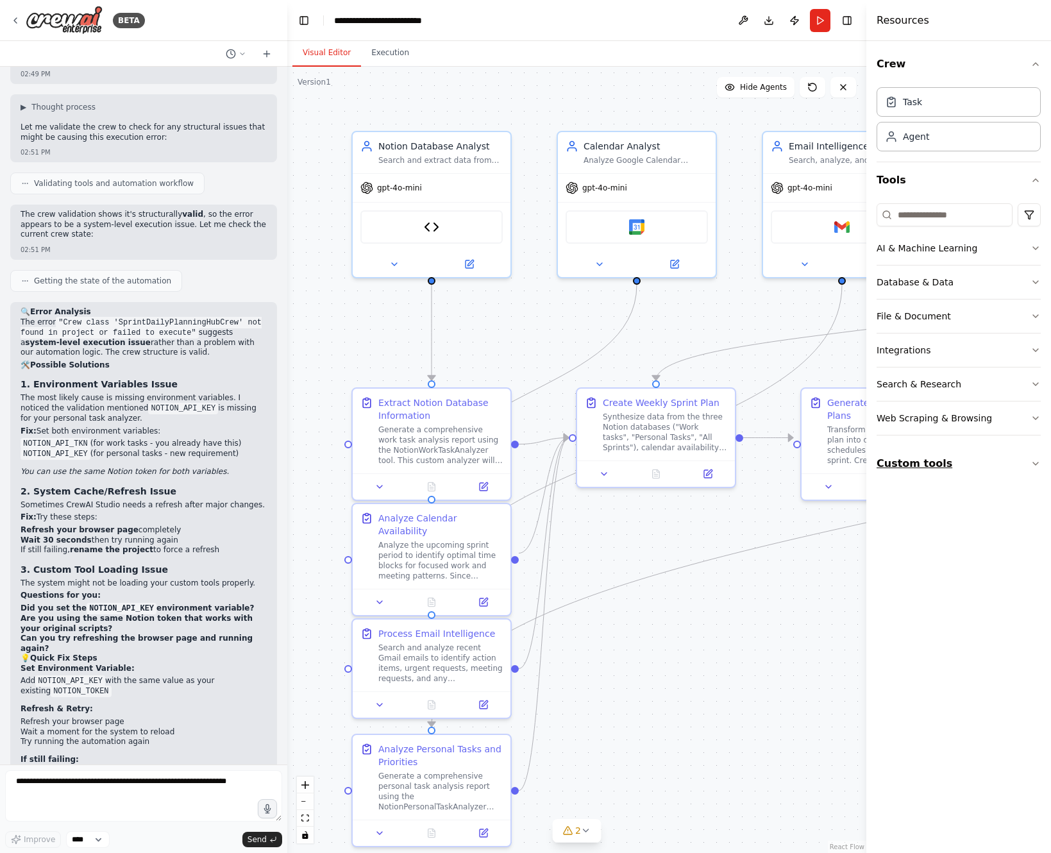
click at [991, 462] on button "Custom tools" at bounding box center [959, 464] width 164 height 36
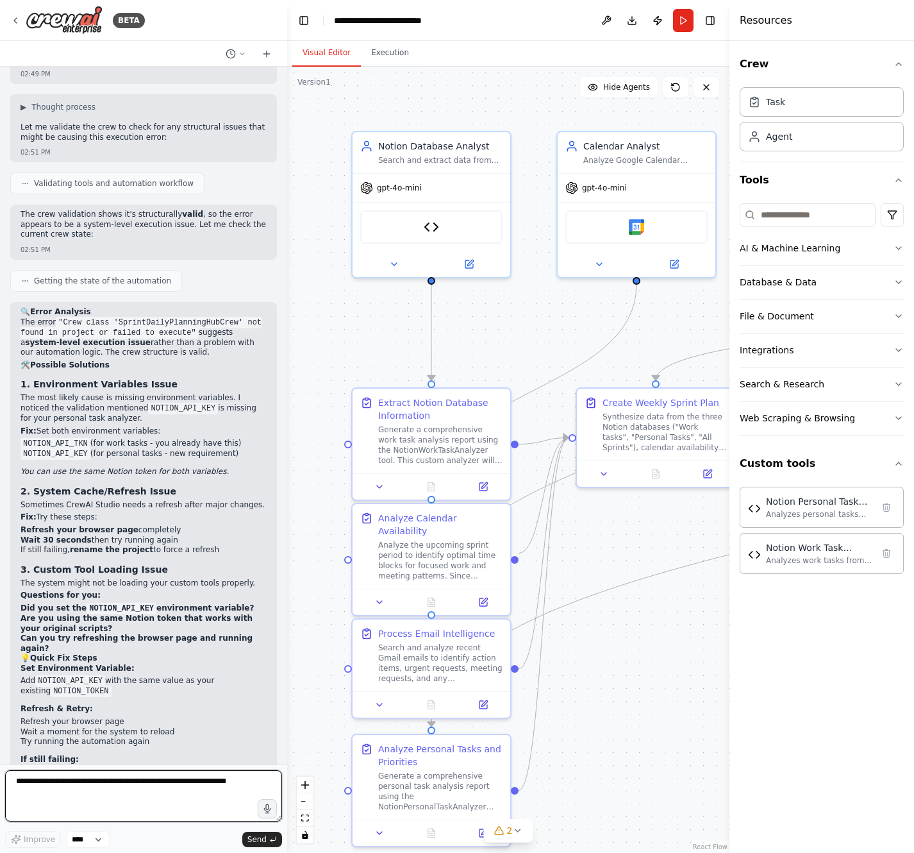
click at [217, 793] on textarea at bounding box center [143, 795] width 277 height 51
type textarea "**********"
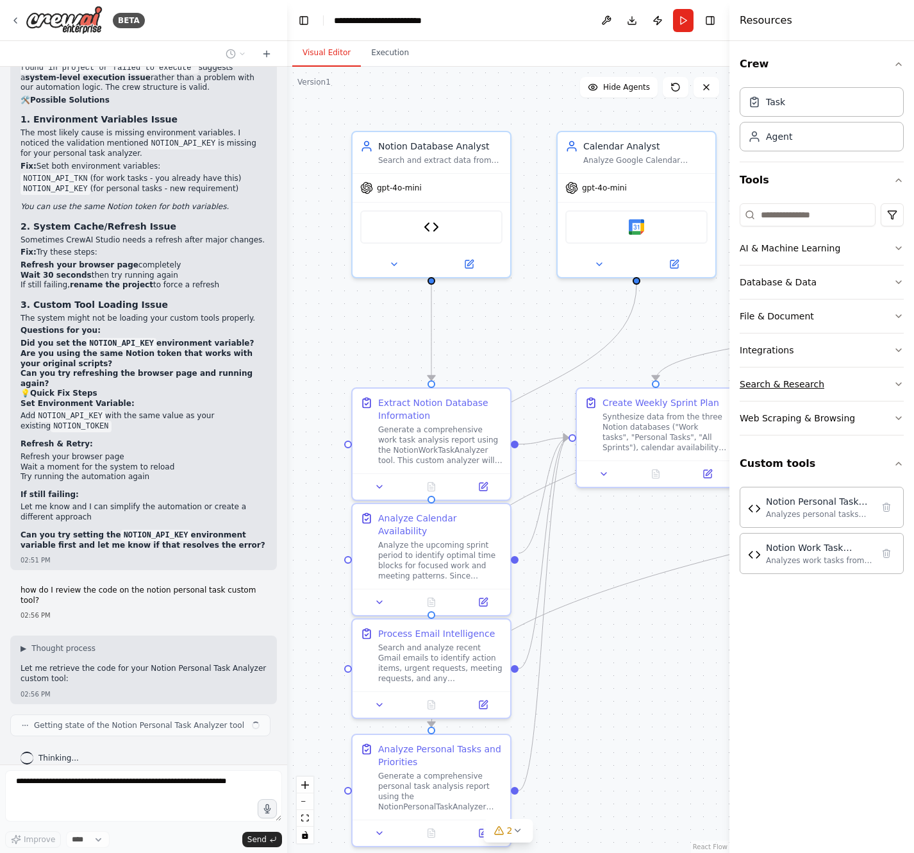
scroll to position [19020, 0]
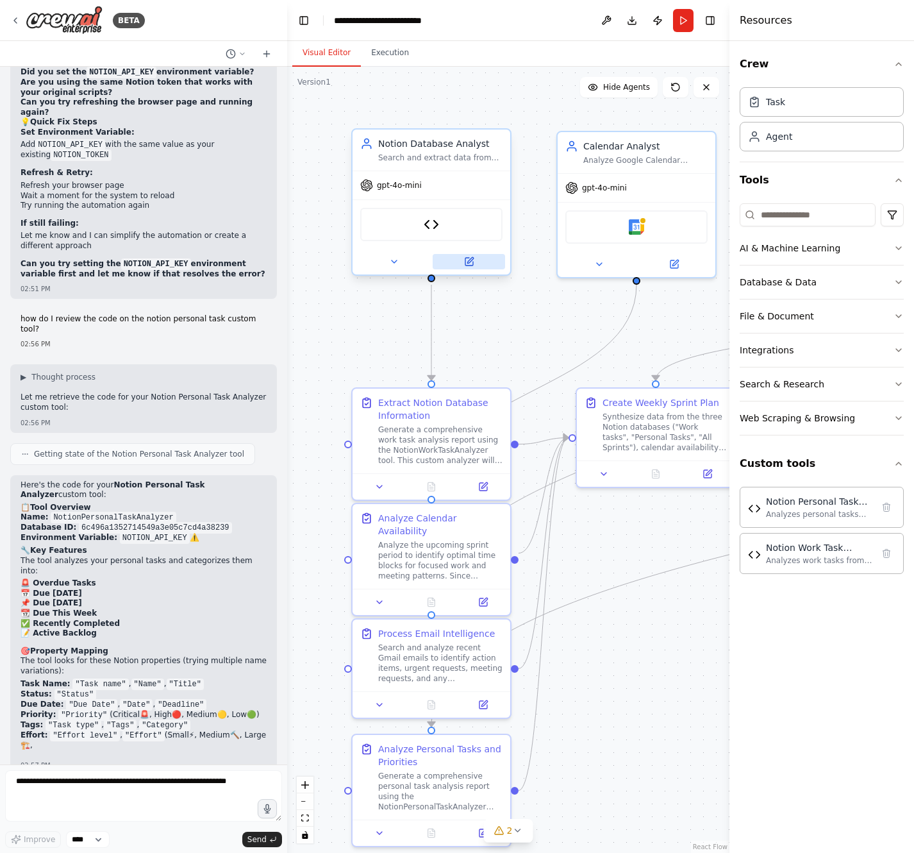
click at [483, 265] on button at bounding box center [469, 261] width 72 height 15
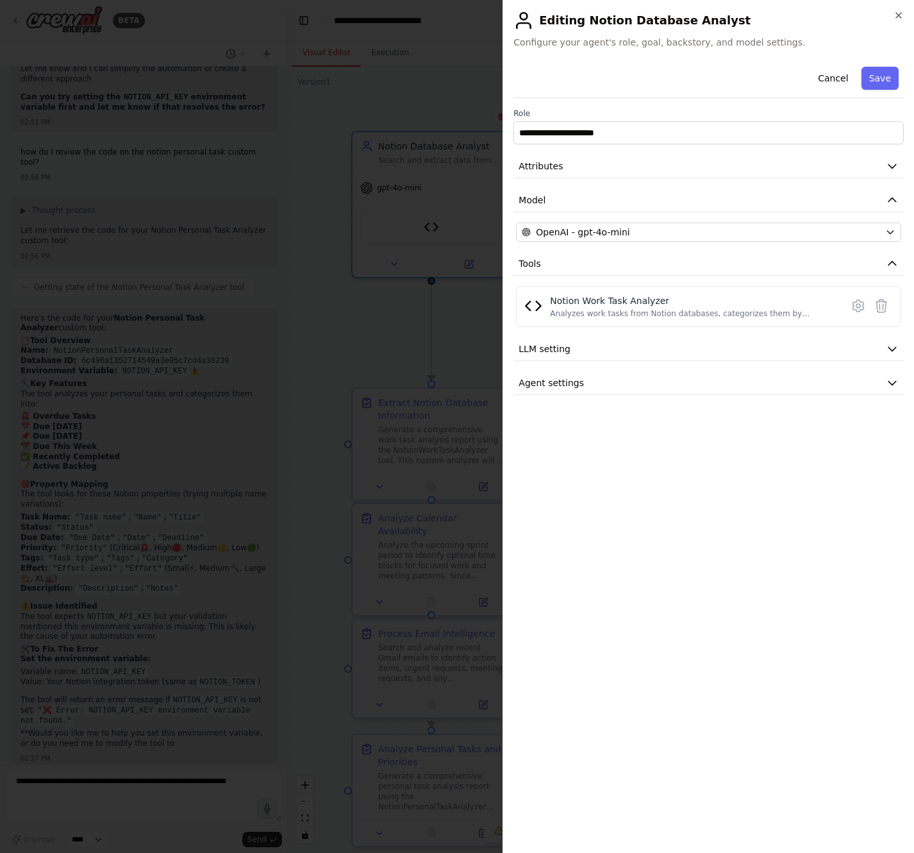
scroll to position [19458, 0]
click at [855, 305] on icon at bounding box center [858, 305] width 15 height 15
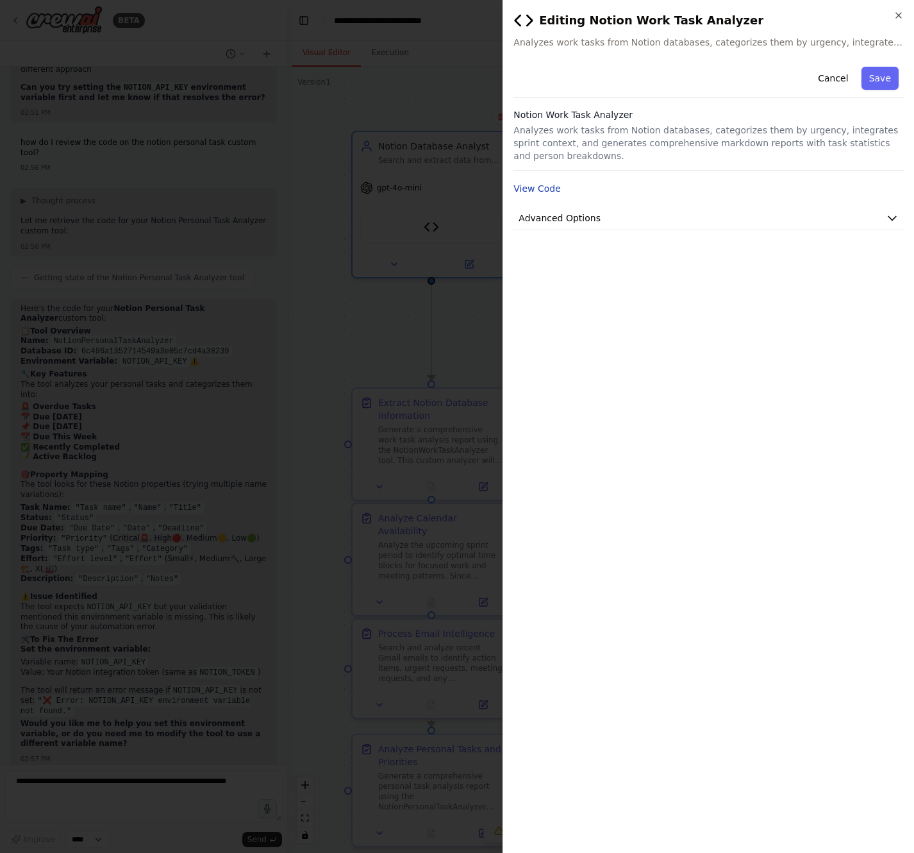
click at [543, 188] on button "View Code" at bounding box center [537, 188] width 47 height 13
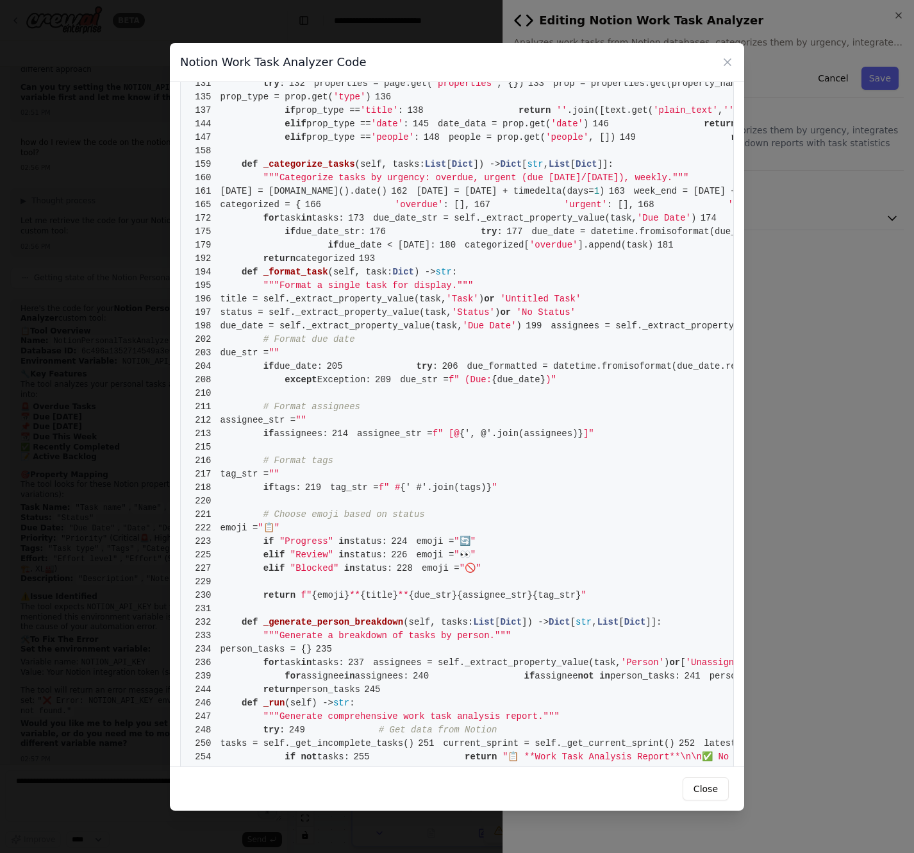
scroll to position [0, 0]
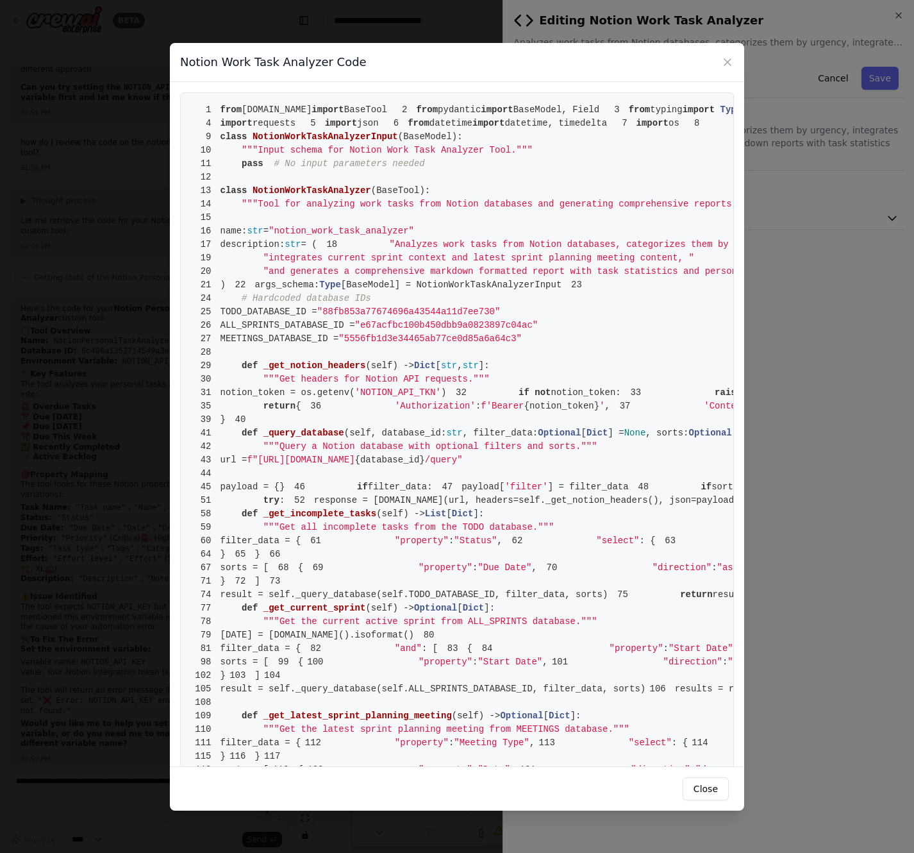
click at [804, 471] on div "Notion Work Task Analyzer Code 1 from [DOMAIN_NAME] import BaseTool 2 from pyda…" at bounding box center [457, 426] width 914 height 853
click at [710, 787] on button "Close" at bounding box center [706, 788] width 46 height 23
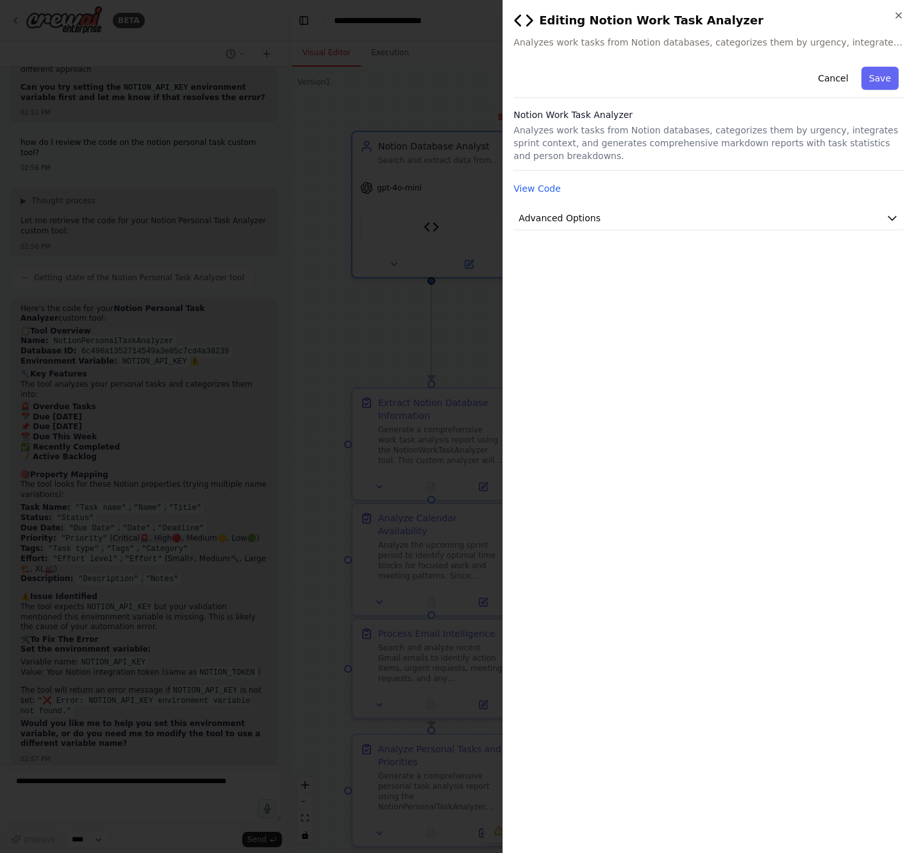
click at [339, 665] on div at bounding box center [457, 426] width 914 height 853
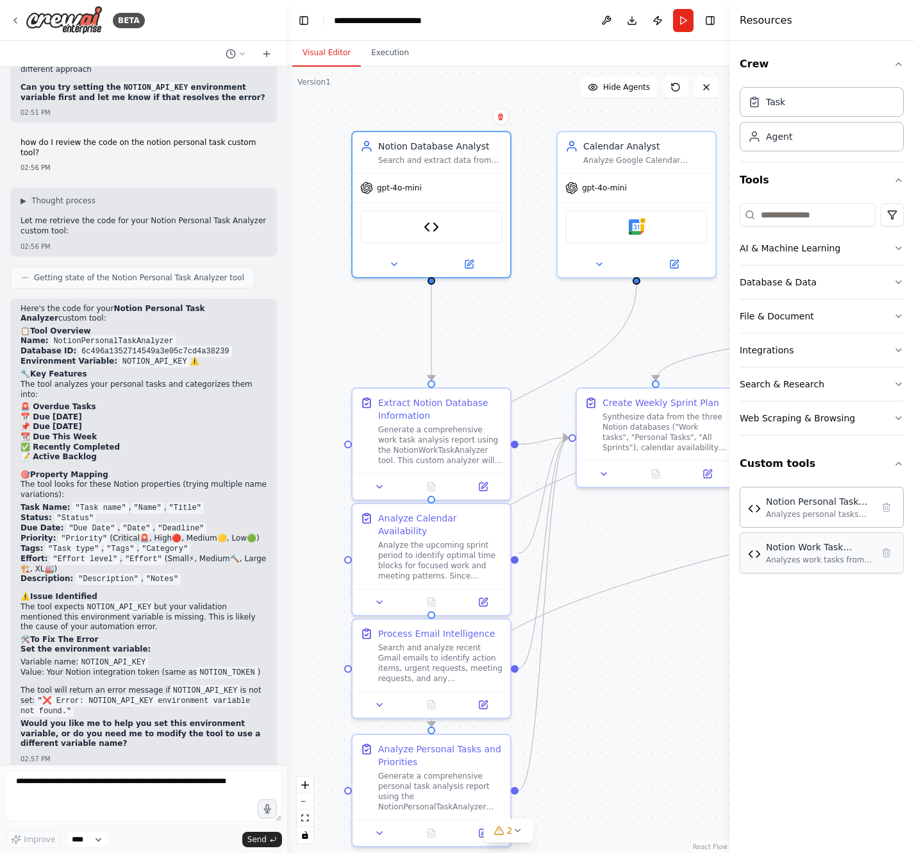
click at [855, 555] on div "Analyzes work tasks from Notion databases, categorizes them by urgency, integra…" at bounding box center [819, 560] width 106 height 10
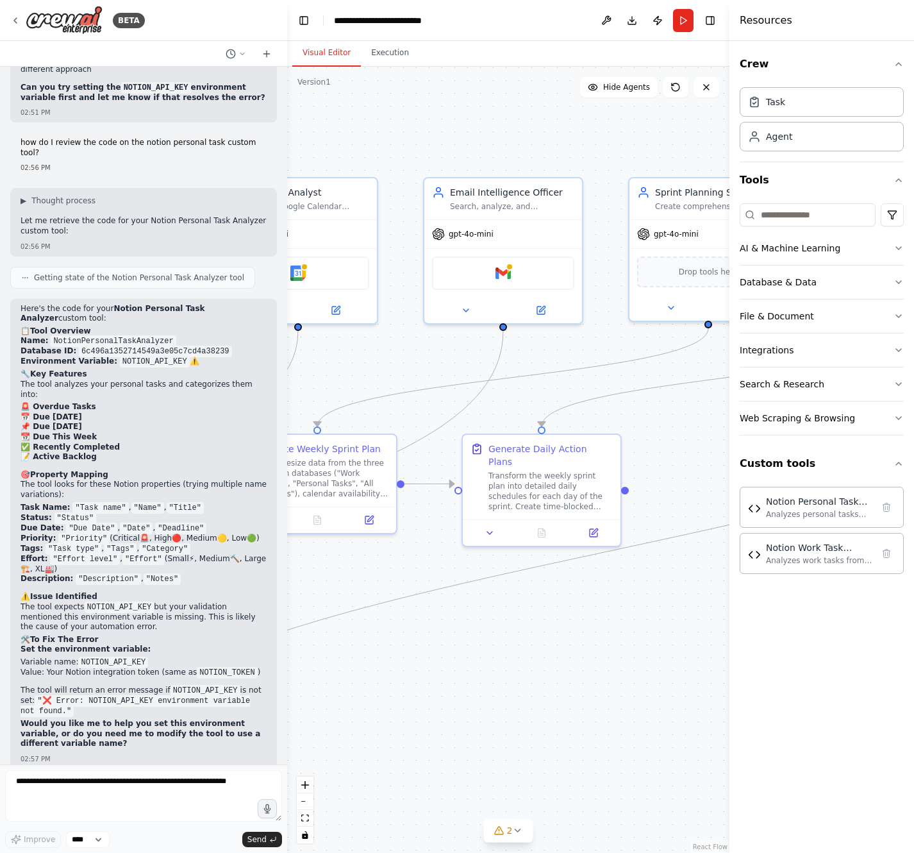
drag, startPoint x: 685, startPoint y: 334, endPoint x: 320, endPoint y: 387, distance: 369.3
click at [320, 387] on div ".deletable-edge-delete-btn { width: 20px; height: 20px; border: 0px solid #ffff…" at bounding box center [508, 460] width 442 height 786
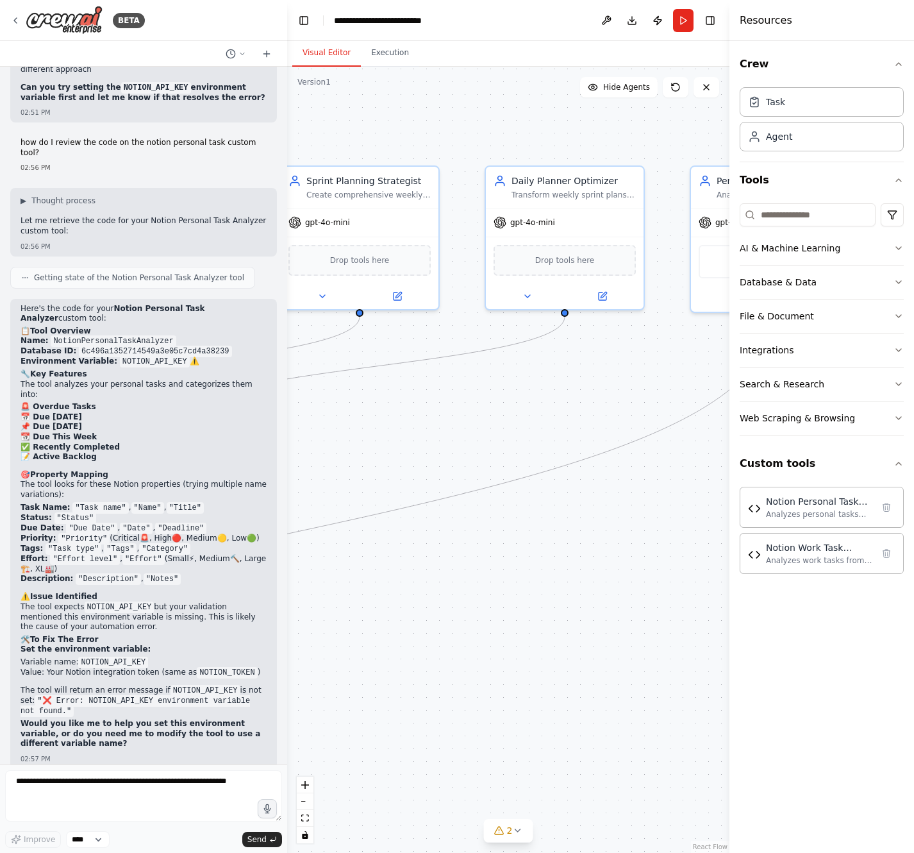
drag, startPoint x: 708, startPoint y: 442, endPoint x: 386, endPoint y: 424, distance: 322.4
click at [386, 424] on div ".deletable-edge-delete-btn { width: 20px; height: 20px; border: 0px solid #ffff…" at bounding box center [508, 460] width 442 height 786
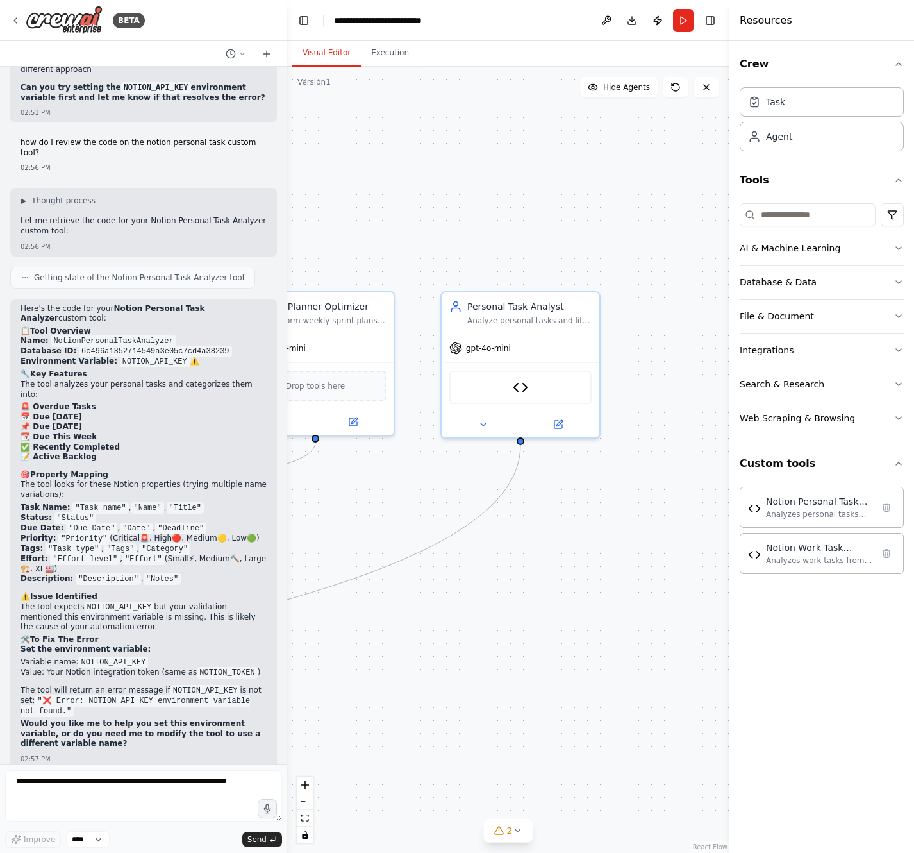
drag, startPoint x: 582, startPoint y: 367, endPoint x: 333, endPoint y: 493, distance: 279.3
click at [333, 493] on div ".deletable-edge-delete-btn { width: 20px; height: 20px; border: 0px solid #ffff…" at bounding box center [508, 460] width 442 height 786
click at [551, 418] on button at bounding box center [558, 421] width 72 height 15
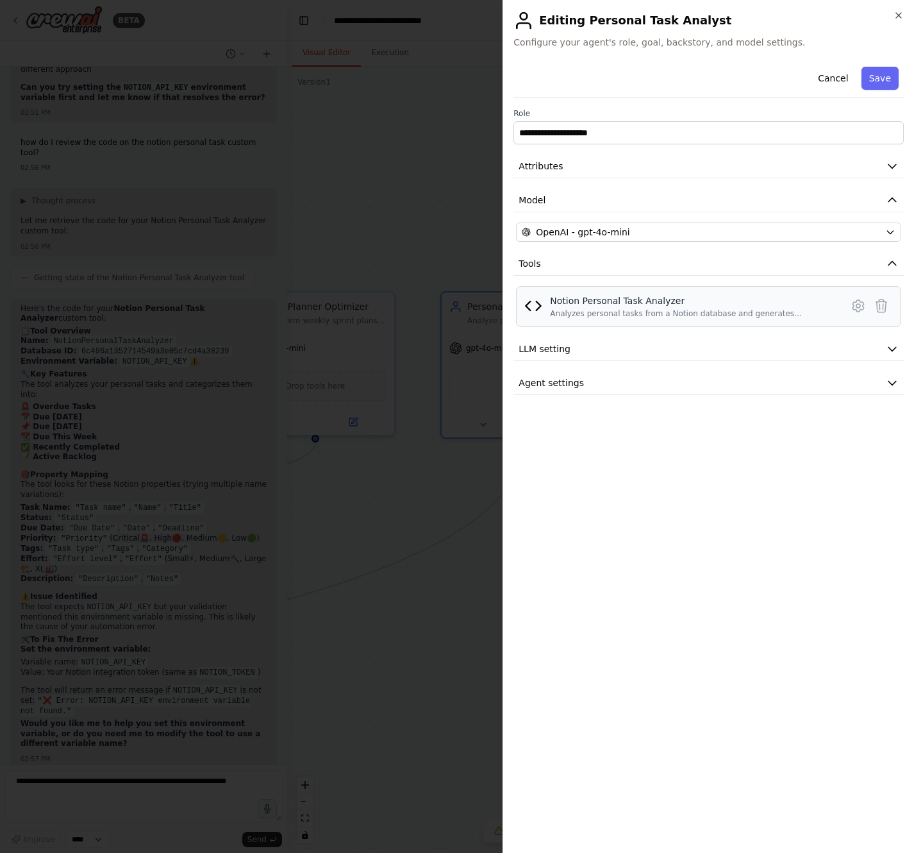
click at [700, 309] on div "Analyzes personal tasks from a Notion database and generates comprehensive mark…" at bounding box center [692, 313] width 284 height 10
click at [861, 305] on icon at bounding box center [859, 306] width 4 height 4
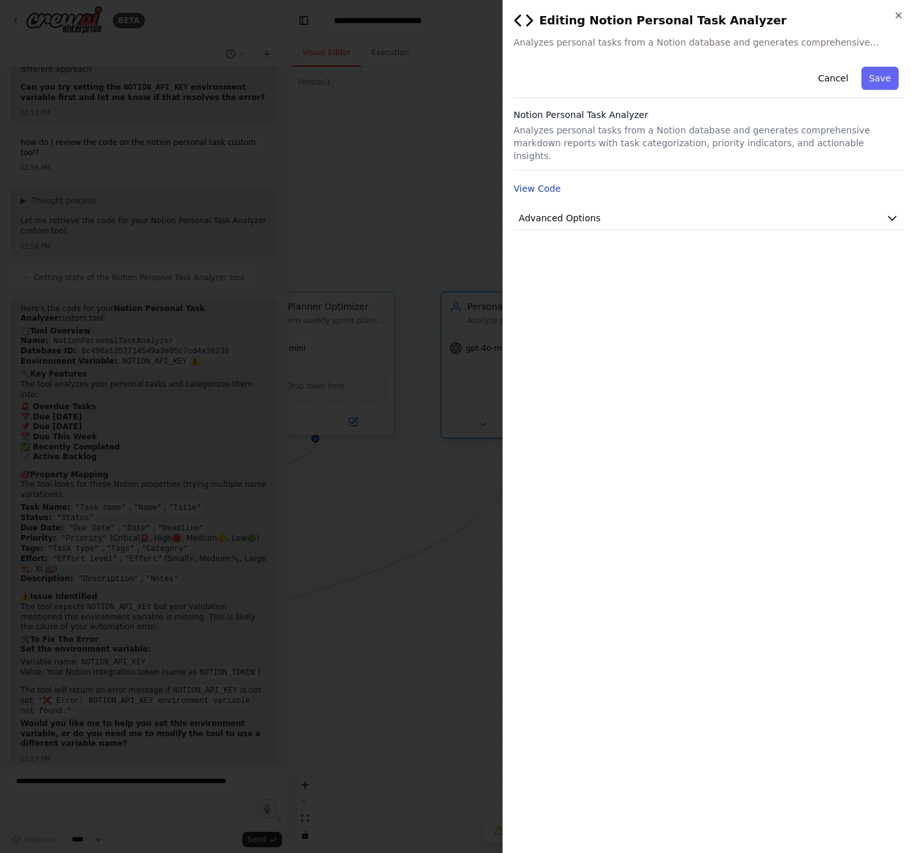
click at [539, 182] on button "View Code" at bounding box center [537, 188] width 47 height 13
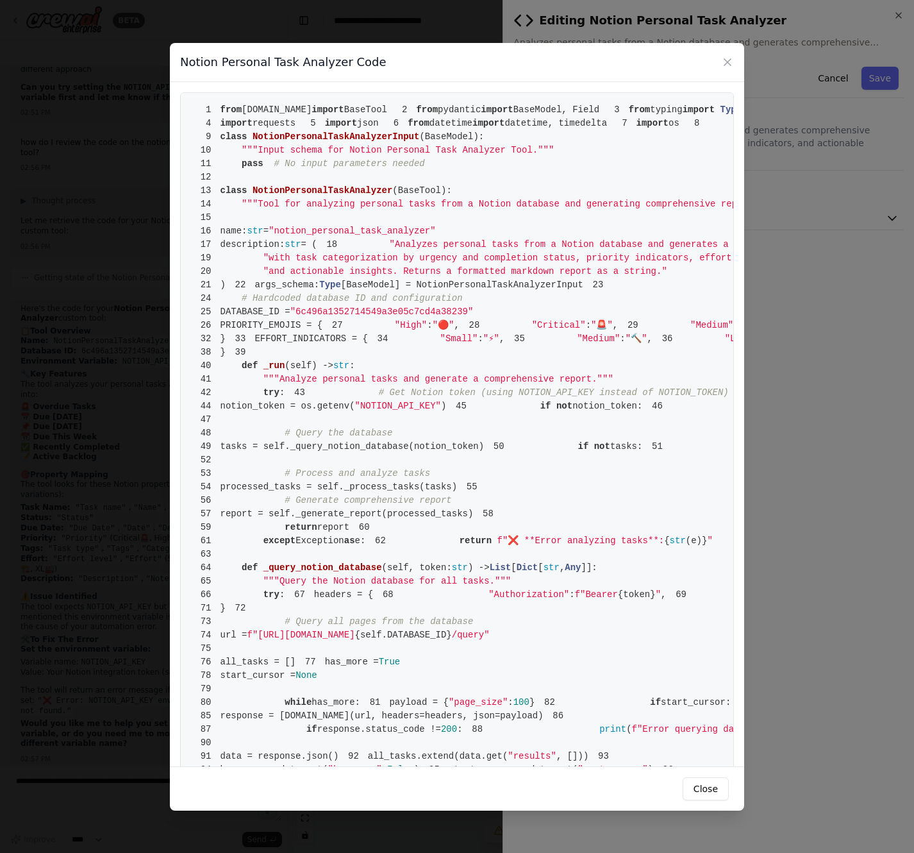
click at [441, 411] on span ""NOTION_API_KEY"" at bounding box center [398, 406] width 86 height 10
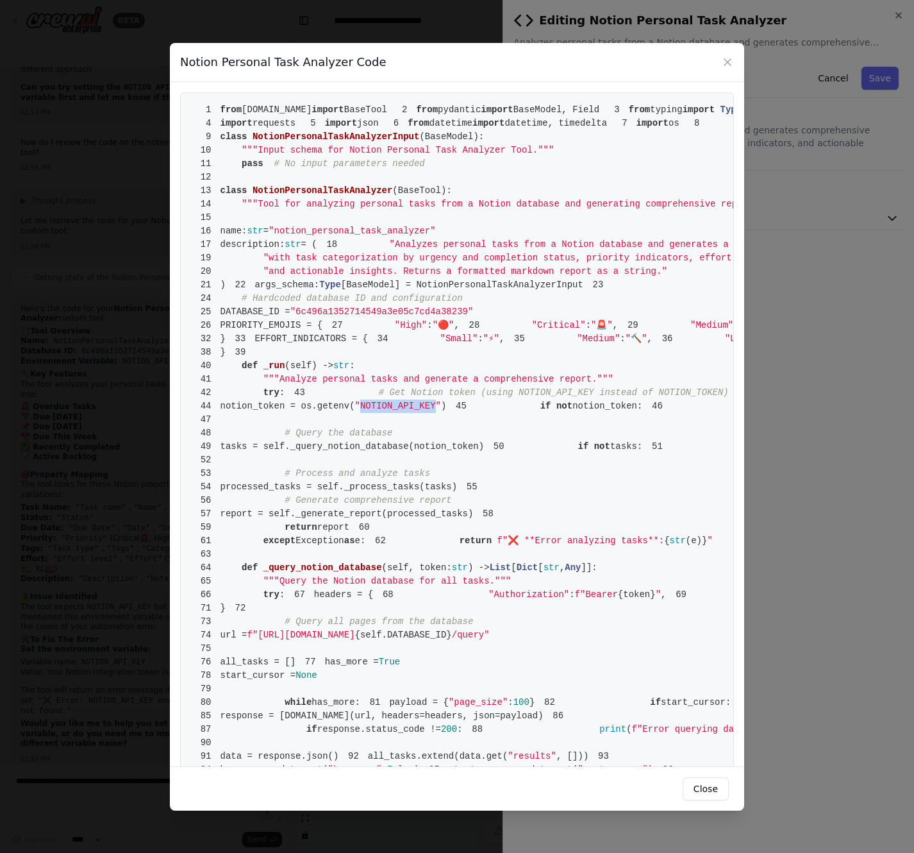
click at [441, 411] on span ""NOTION_API_KEY"" at bounding box center [398, 406] width 86 height 10
click at [710, 789] on button "Close" at bounding box center [706, 788] width 46 height 23
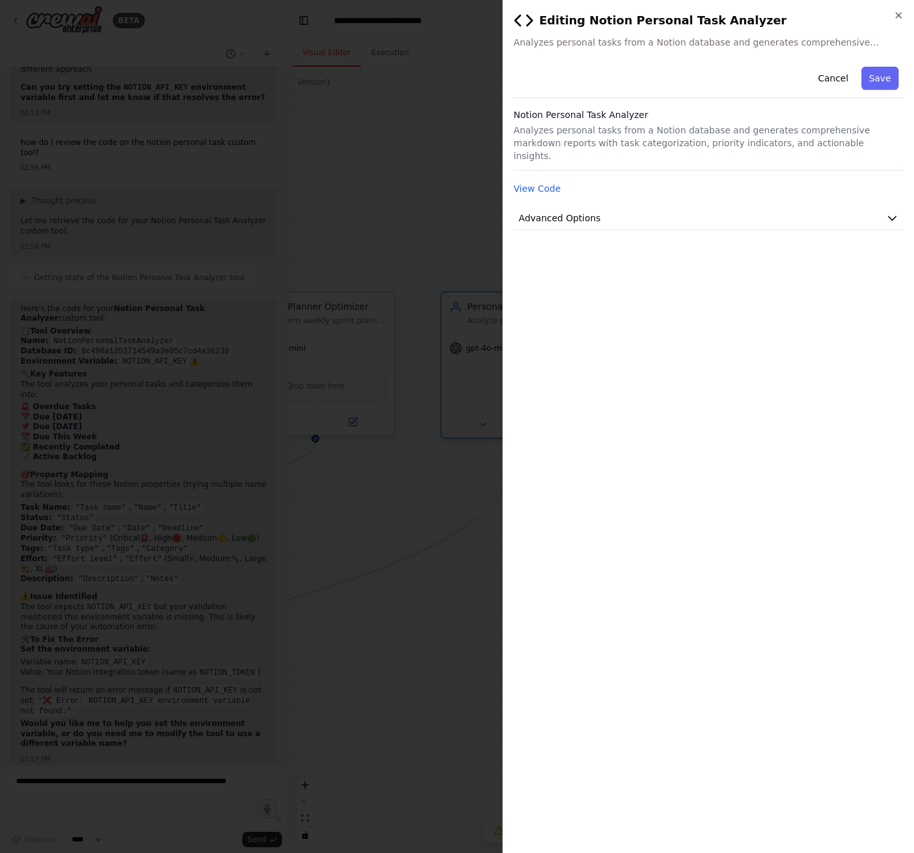
click at [371, 643] on div at bounding box center [457, 426] width 914 height 853
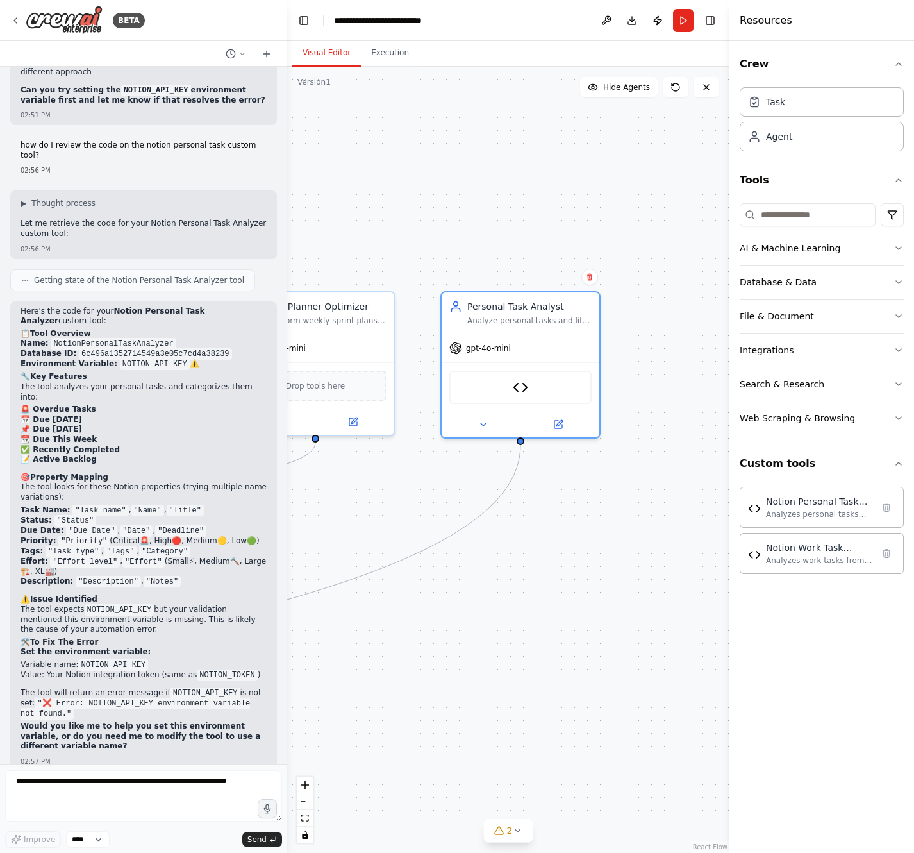
scroll to position [19458, 0]
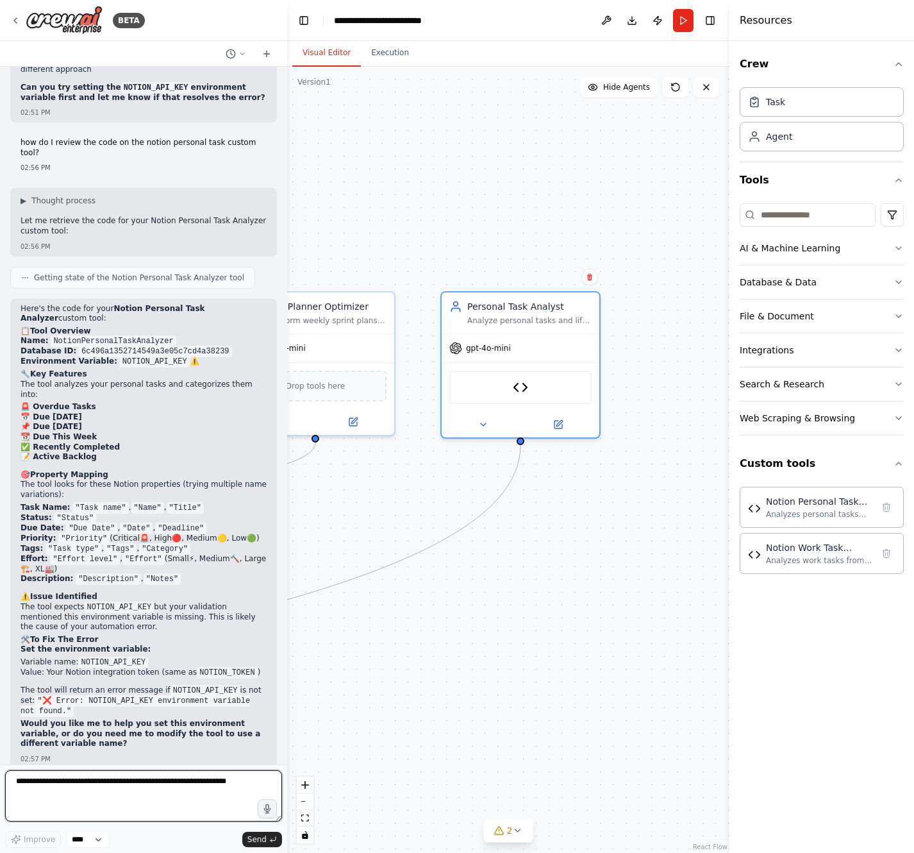
click at [135, 816] on textarea at bounding box center [143, 795] width 277 height 51
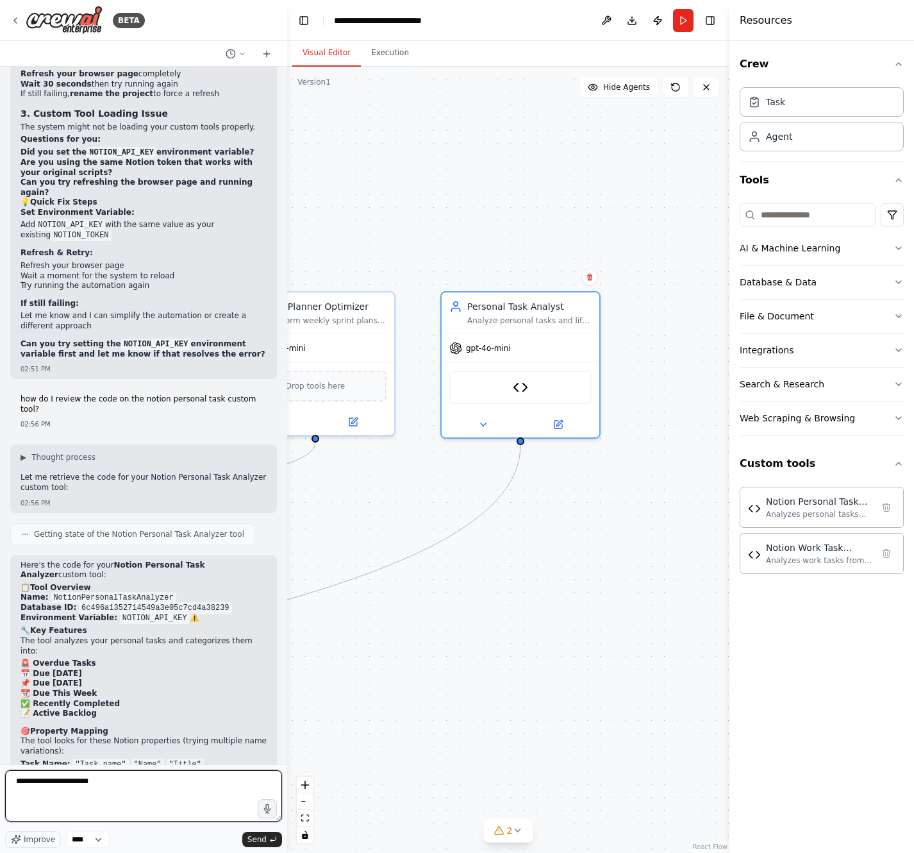
scroll to position [18984, 0]
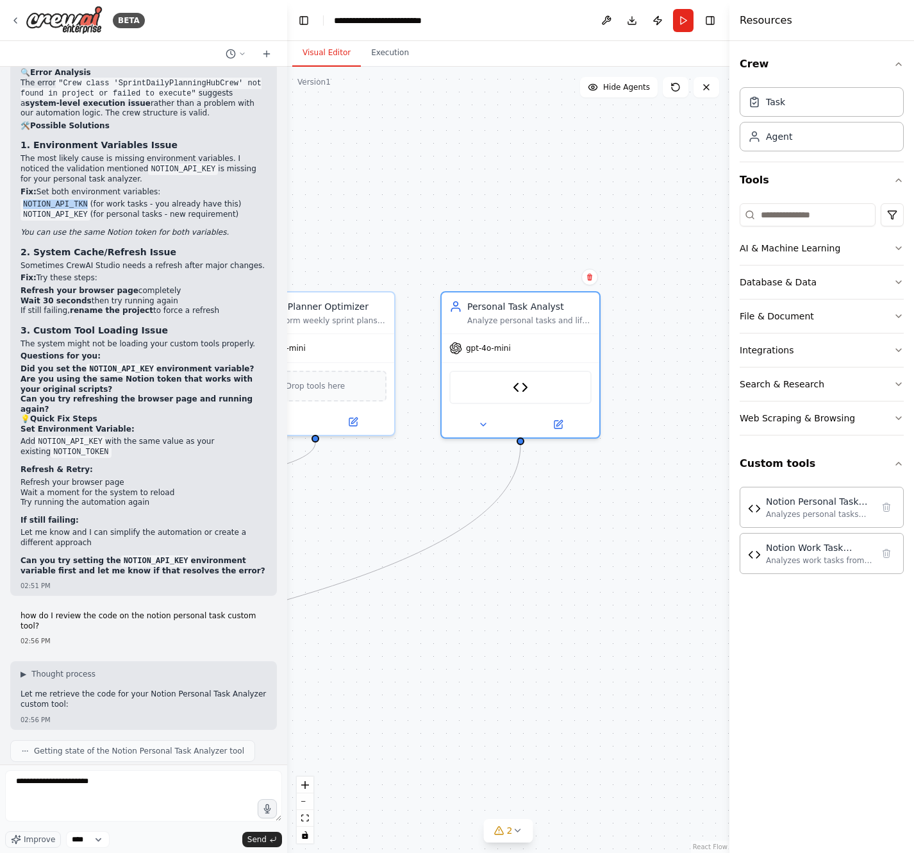
drag, startPoint x: 89, startPoint y: 219, endPoint x: 21, endPoint y: 219, distance: 68.6
click at [21, 210] on code "NOTION_API_TKN" at bounding box center [56, 205] width 70 height 12
copy code "NOTION_API_TKN"
click at [147, 775] on textarea "**********" at bounding box center [143, 795] width 277 height 51
click at [146, 794] on textarea "**********" at bounding box center [143, 795] width 277 height 51
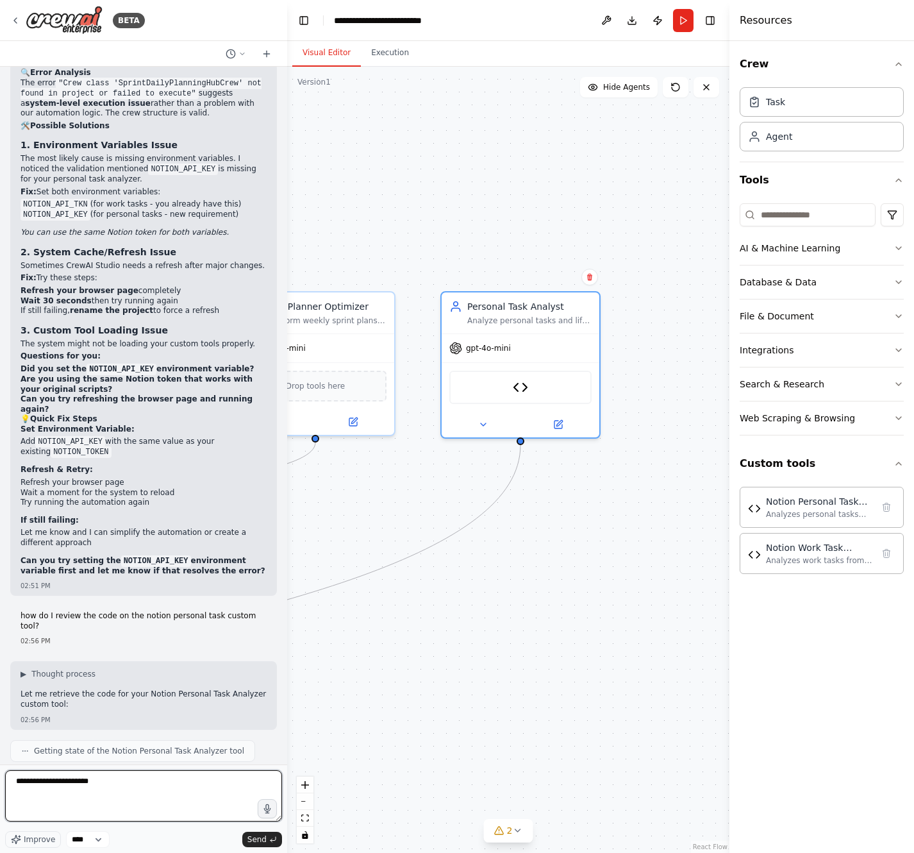
paste textarea "**********"
type textarea "**********"
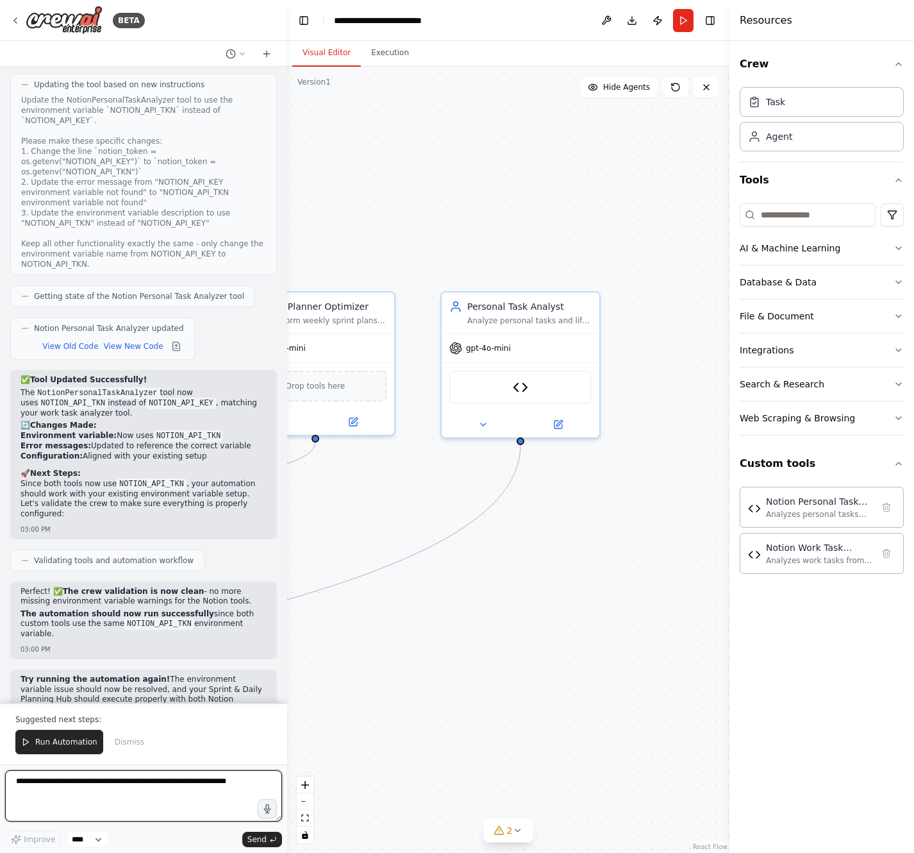
scroll to position [20316, 0]
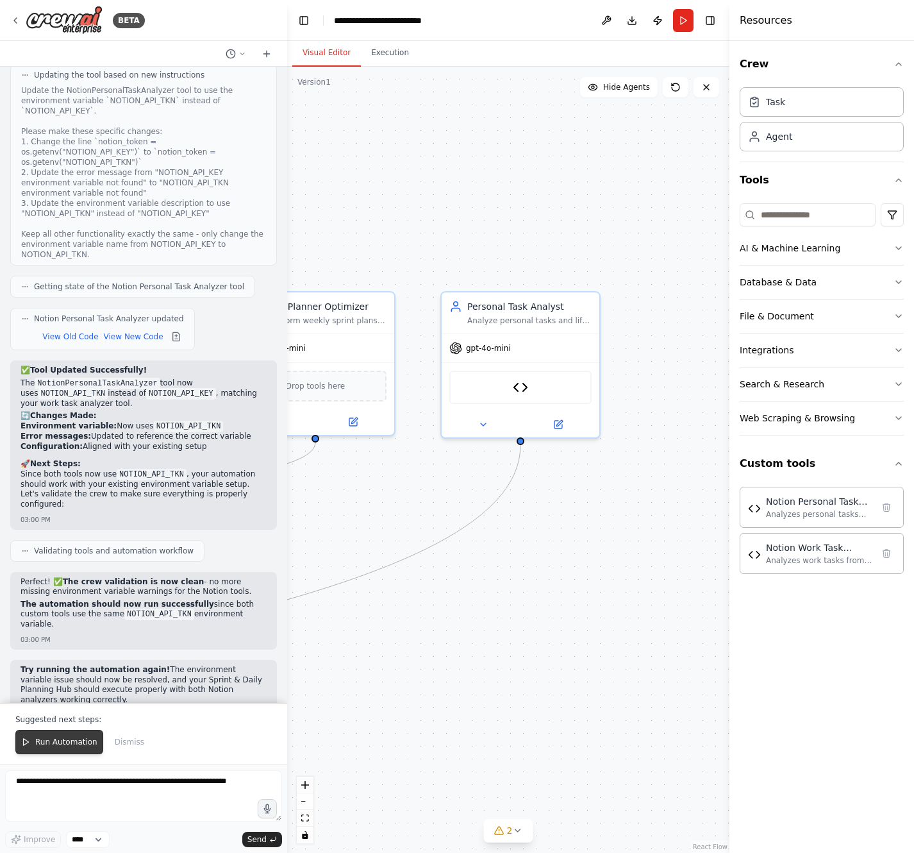
click at [71, 736] on button "Run Automation" at bounding box center [59, 742] width 88 height 24
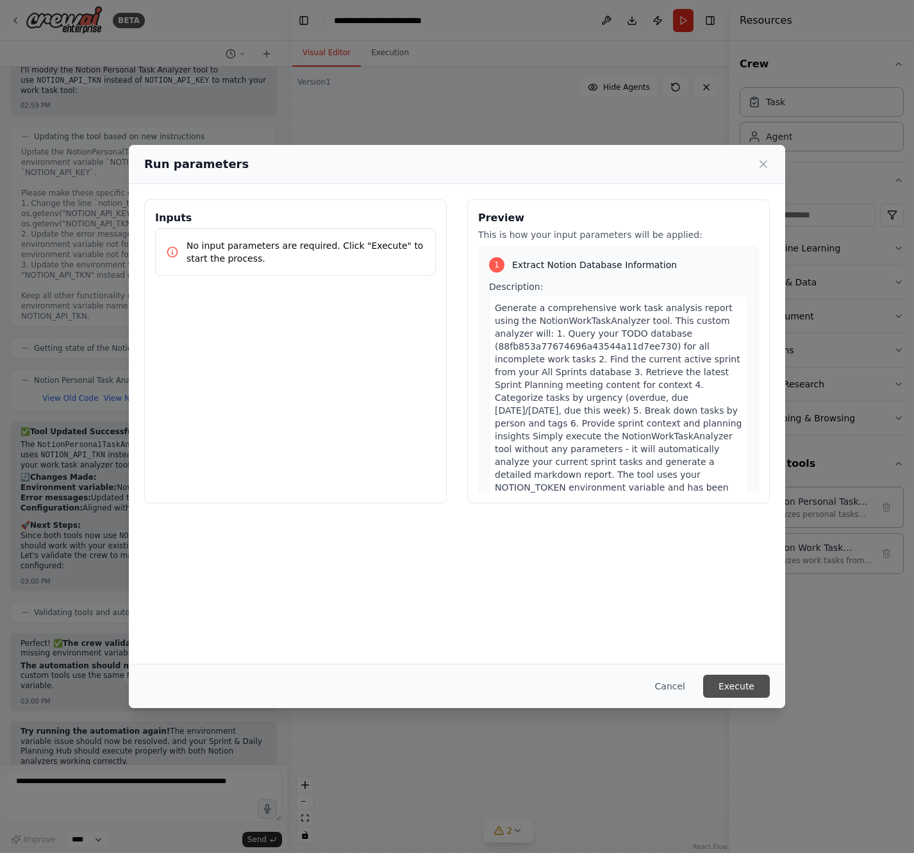
click at [724, 692] on button "Execute" at bounding box center [736, 686] width 67 height 23
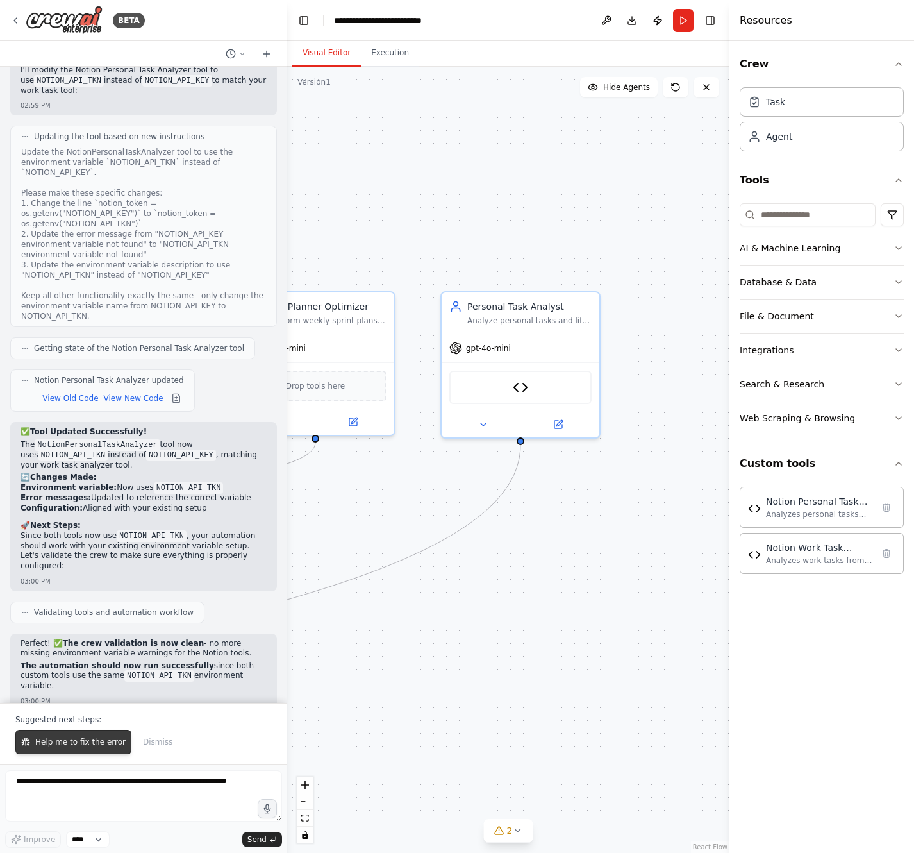
click at [54, 746] on button "Help me to fix the error" at bounding box center [73, 742] width 116 height 24
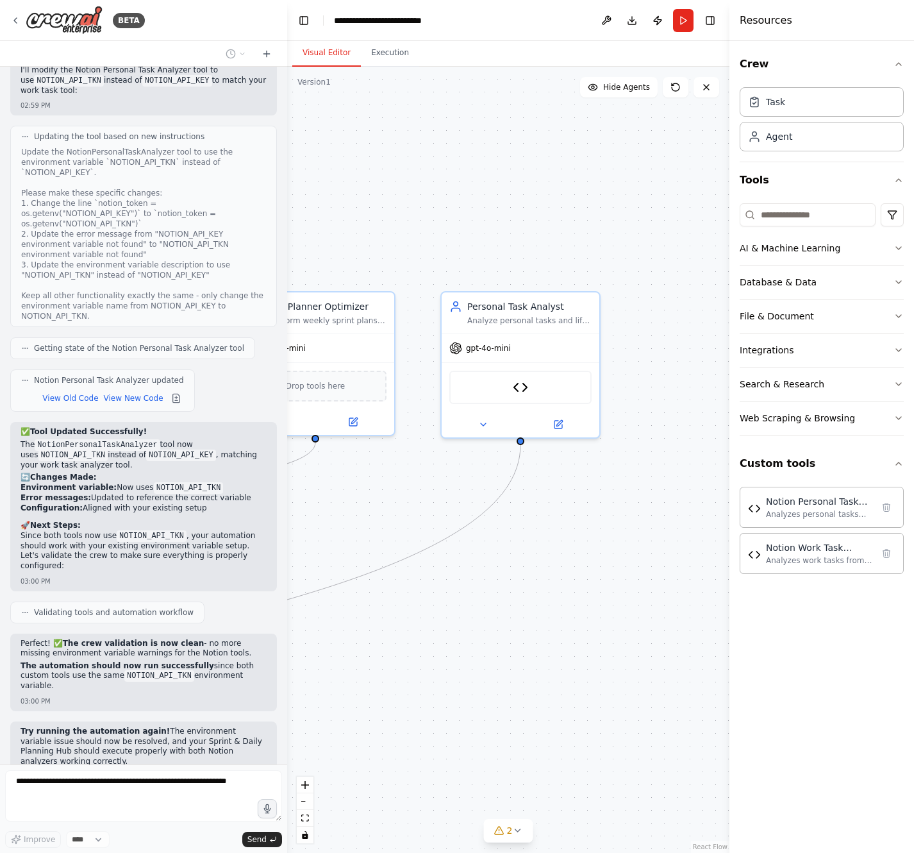
scroll to position [20288, 0]
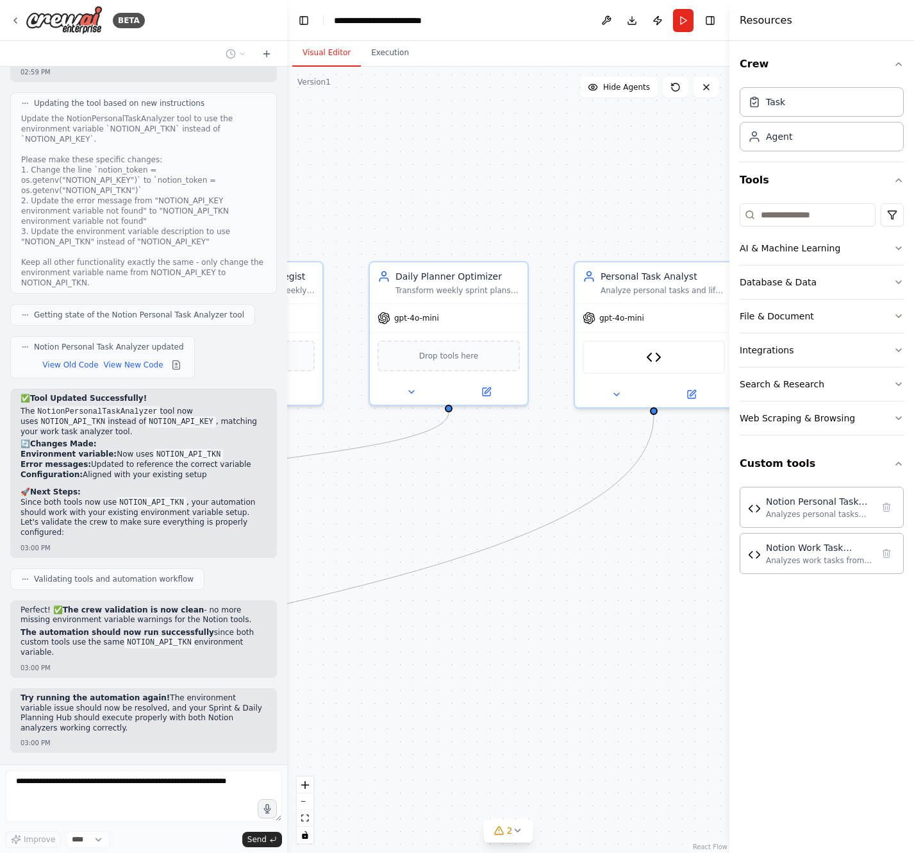
drag, startPoint x: 449, startPoint y: 585, endPoint x: 580, endPoint y: 556, distance: 134.0
click at [580, 556] on div ".deletable-edge-delete-btn { width: 20px; height: 20px; border: 0px solid #ffff…" at bounding box center [508, 460] width 442 height 786
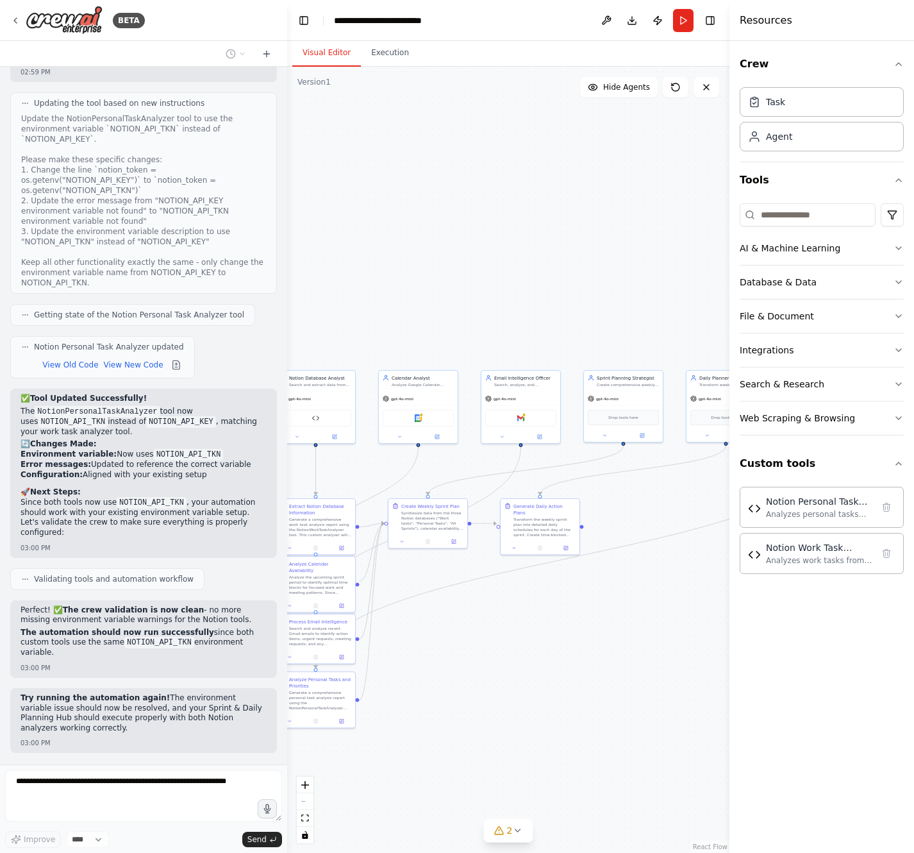
drag, startPoint x: 480, startPoint y: 635, endPoint x: 693, endPoint y: 600, distance: 215.8
click at [693, 600] on div ".deletable-edge-delete-btn { width: 20px; height: 20px; border: 0px solid #ffff…" at bounding box center [508, 460] width 442 height 786
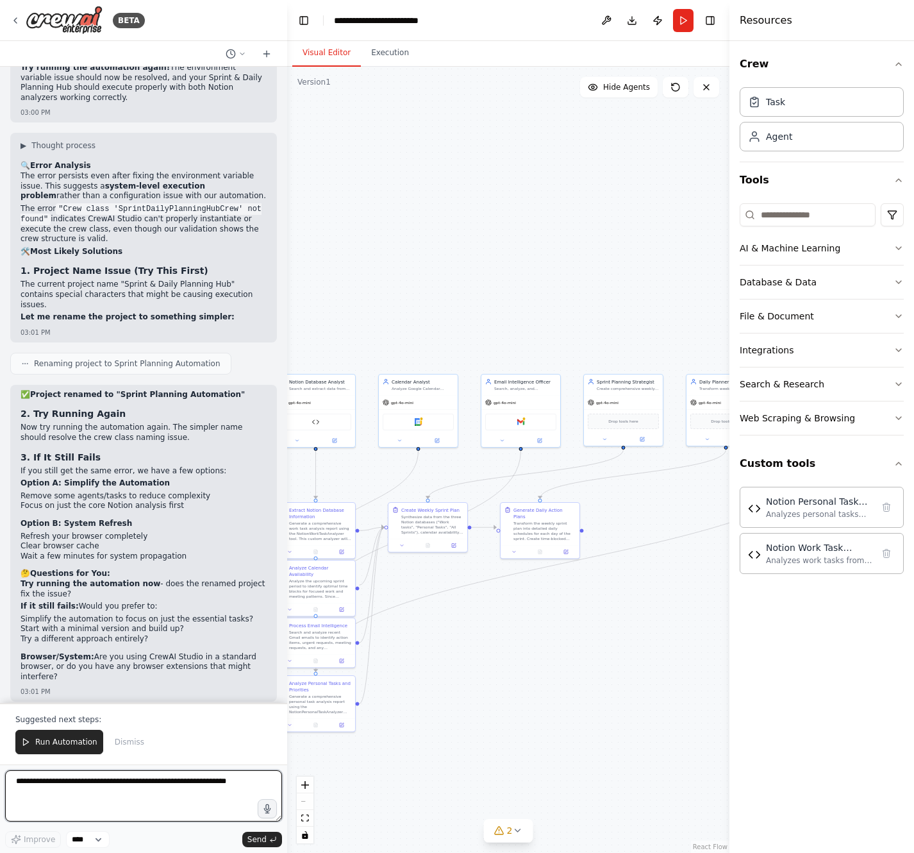
scroll to position [20928, 0]
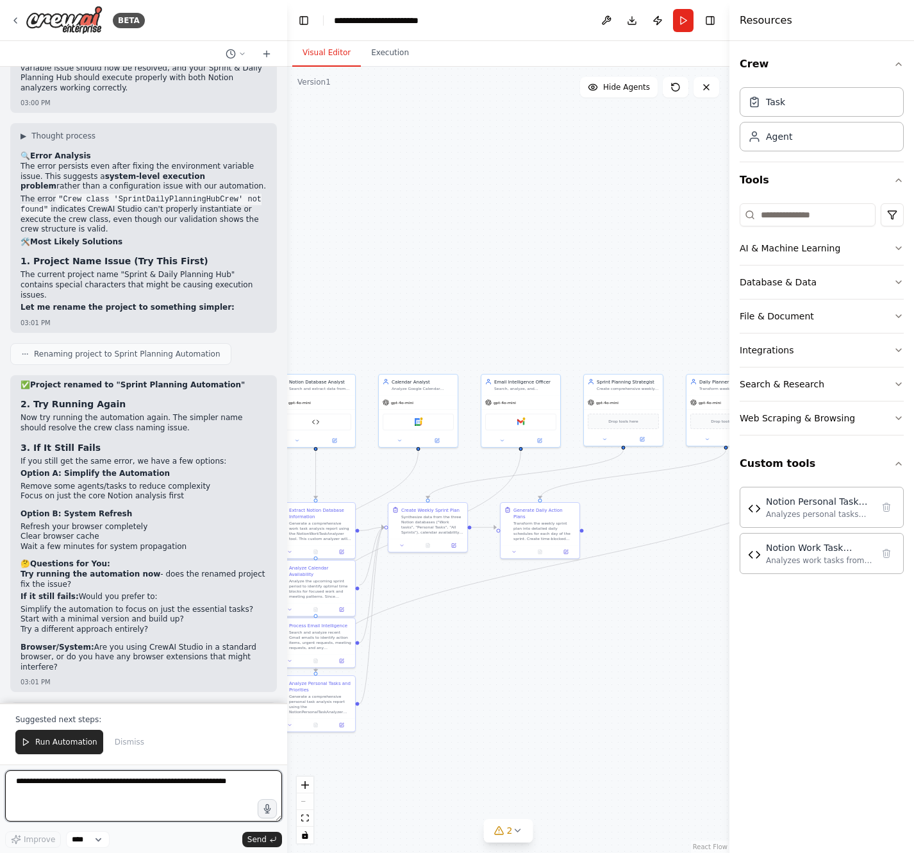
click at [101, 784] on textarea at bounding box center [143, 795] width 277 height 51
type textarea "**********"
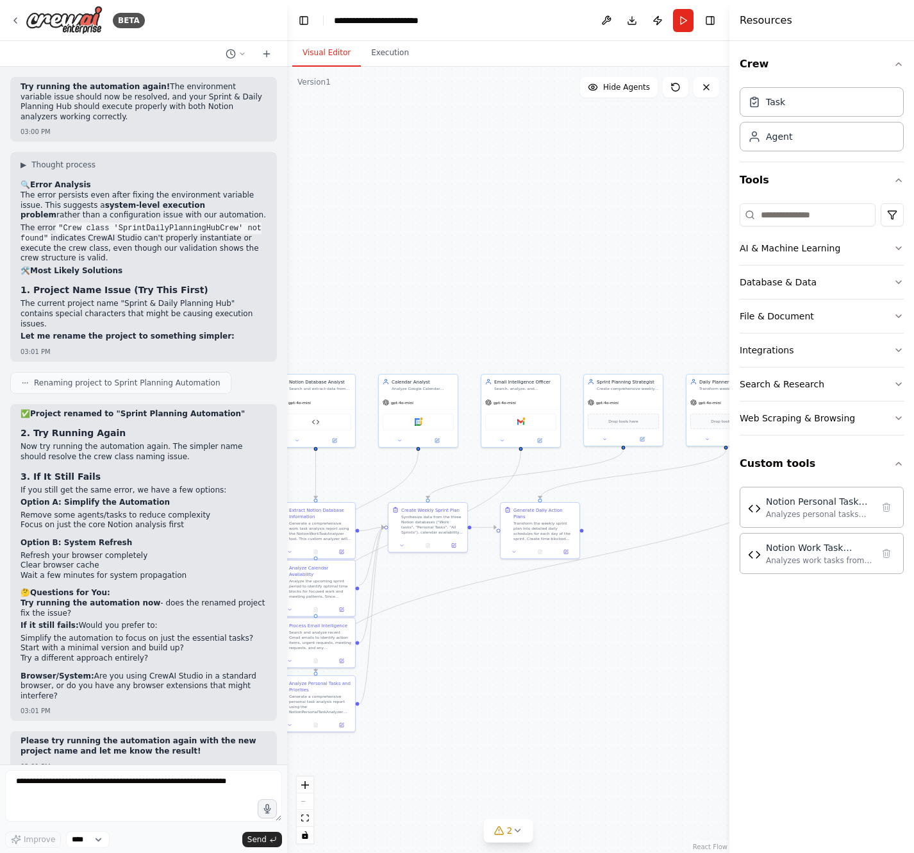
scroll to position [20945, 0]
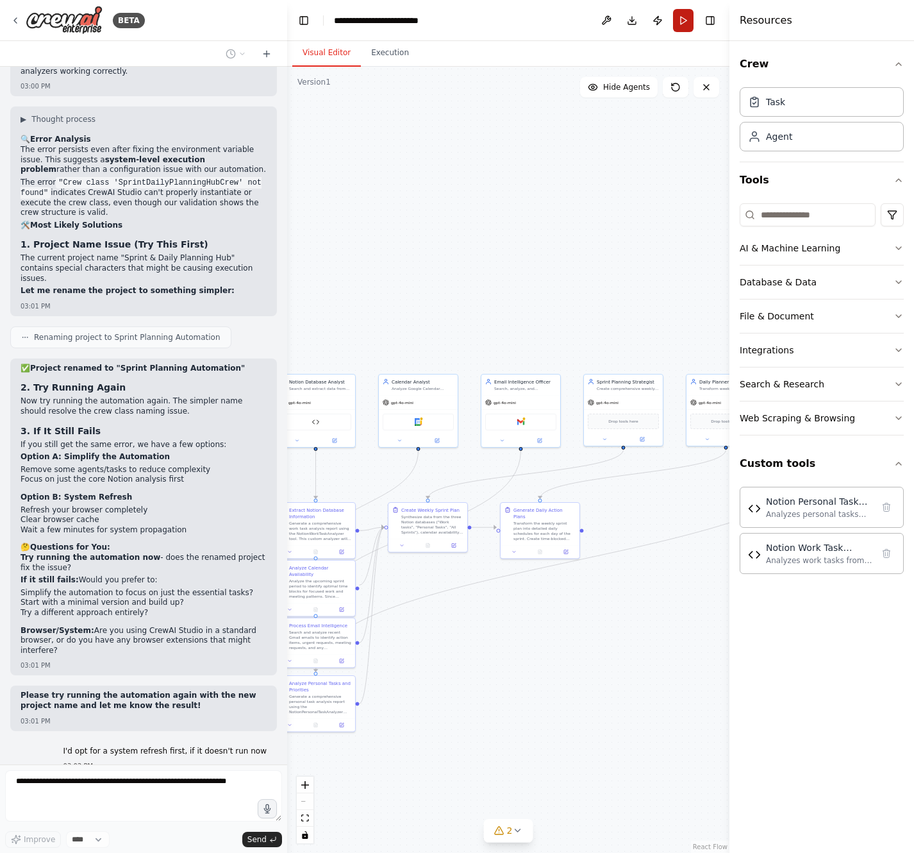
click at [687, 23] on button "Run" at bounding box center [683, 20] width 21 height 23
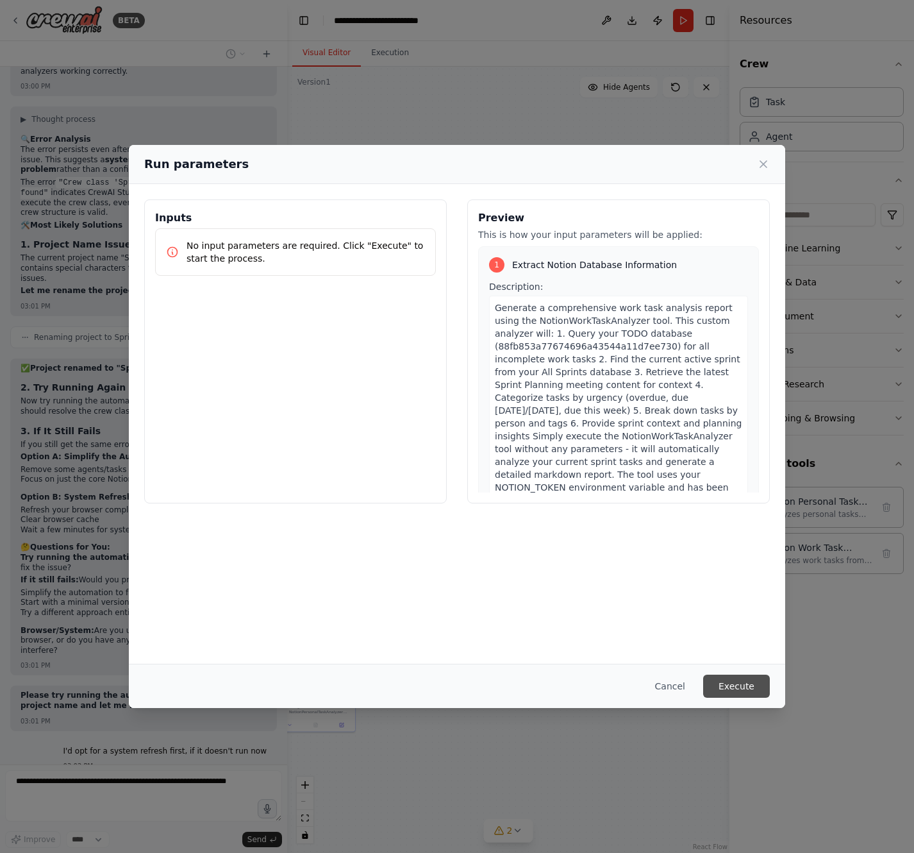
click at [740, 690] on button "Execute" at bounding box center [736, 686] width 67 height 23
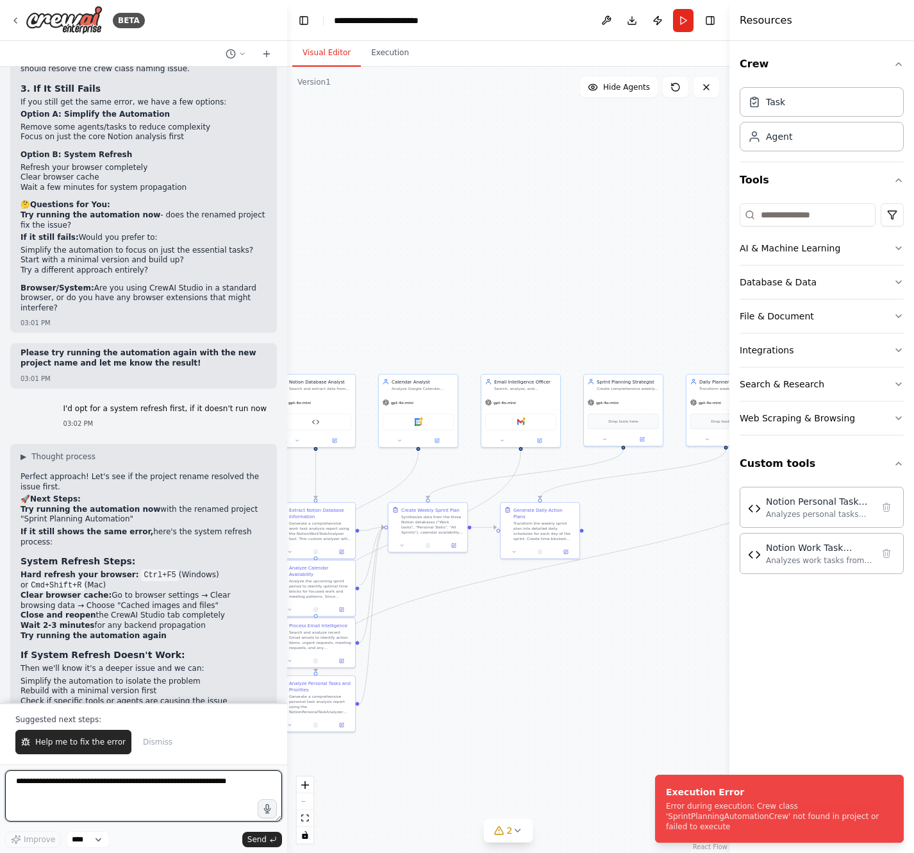
scroll to position [21297, 0]
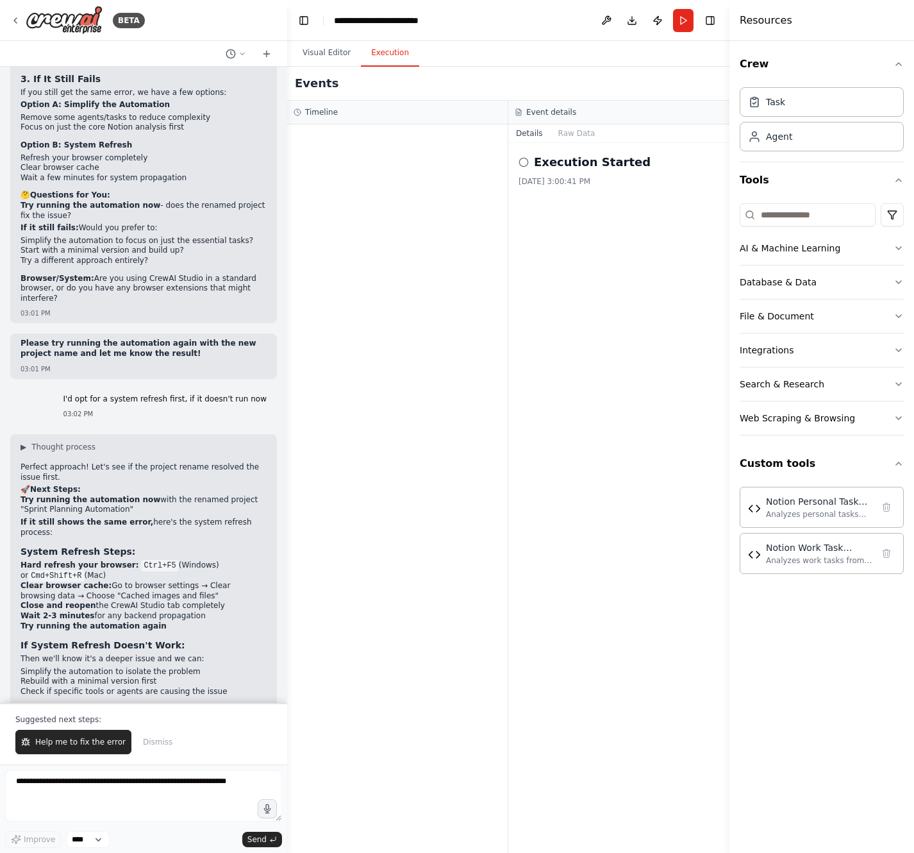
click at [394, 51] on button "Execution" at bounding box center [390, 53] width 58 height 27
click at [582, 162] on h2 "Execution Started" at bounding box center [592, 162] width 117 height 18
click at [566, 130] on button "Raw Data" at bounding box center [577, 133] width 53 height 18
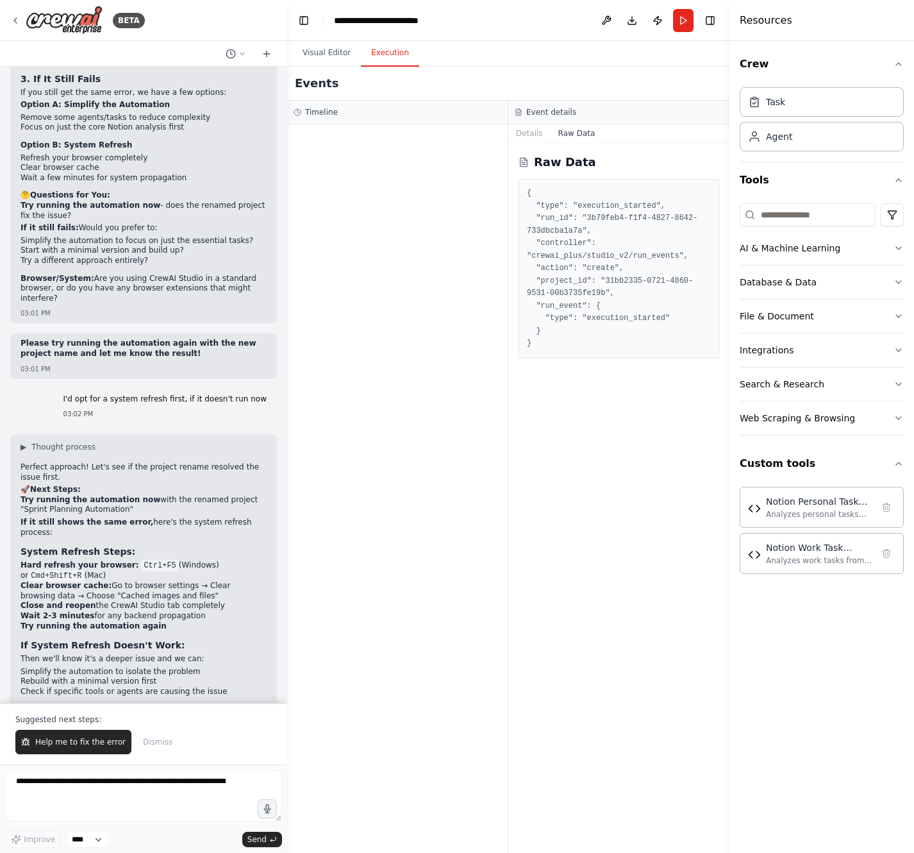
click at [495, 505] on div at bounding box center [397, 488] width 221 height 728
click at [322, 231] on div at bounding box center [397, 488] width 221 height 728
click at [494, 517] on div at bounding box center [397, 488] width 221 height 728
click at [637, 582] on div "Raw Data { "type": "execution_started", "run_id": "3b79feb4-f1f4-4827-8642-733d…" at bounding box center [618, 498] width 221 height 710
